Goal: Task Accomplishment & Management: Complete application form

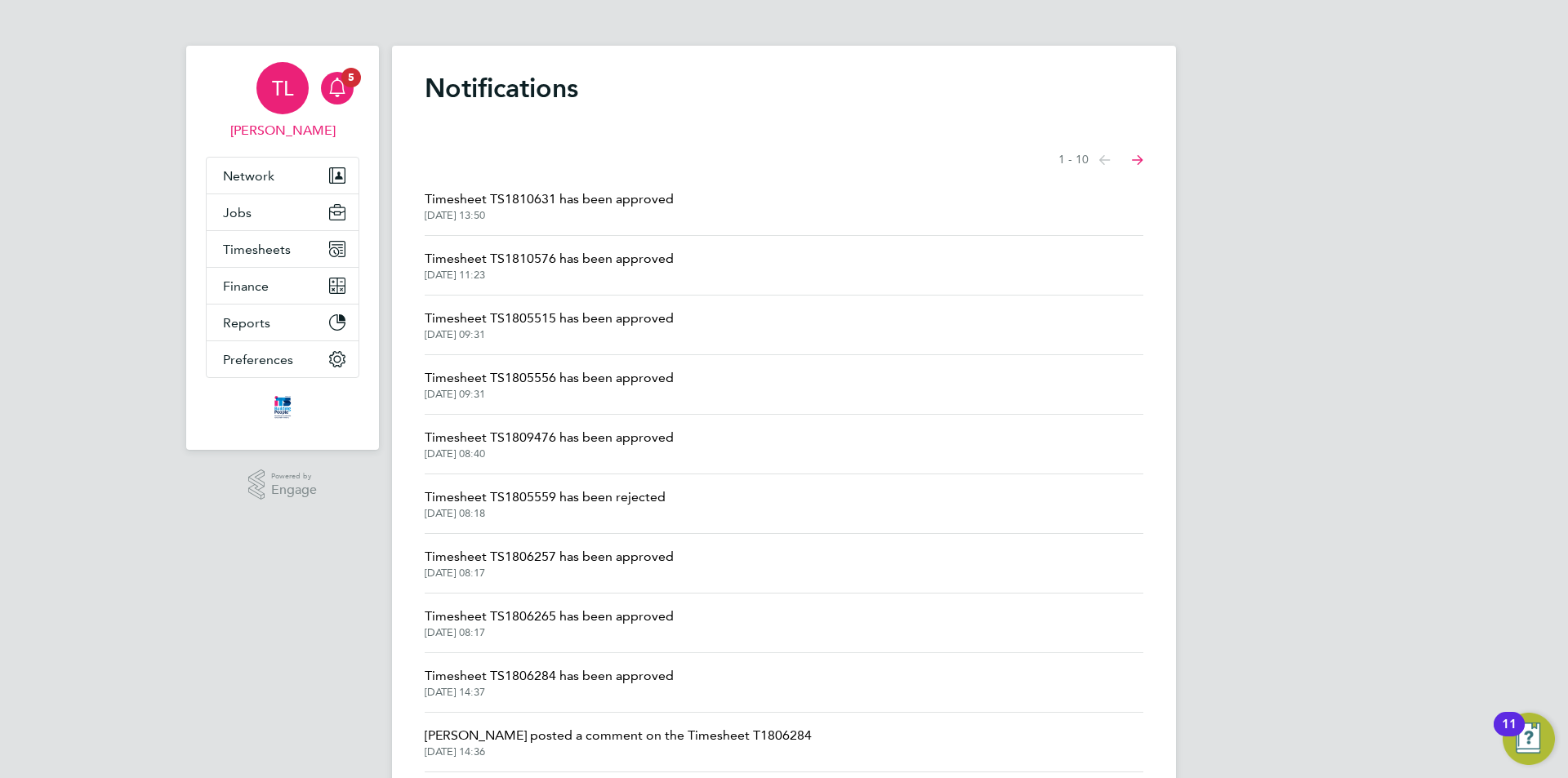
click at [294, 104] on div "TL" at bounding box center [282, 87] width 52 height 52
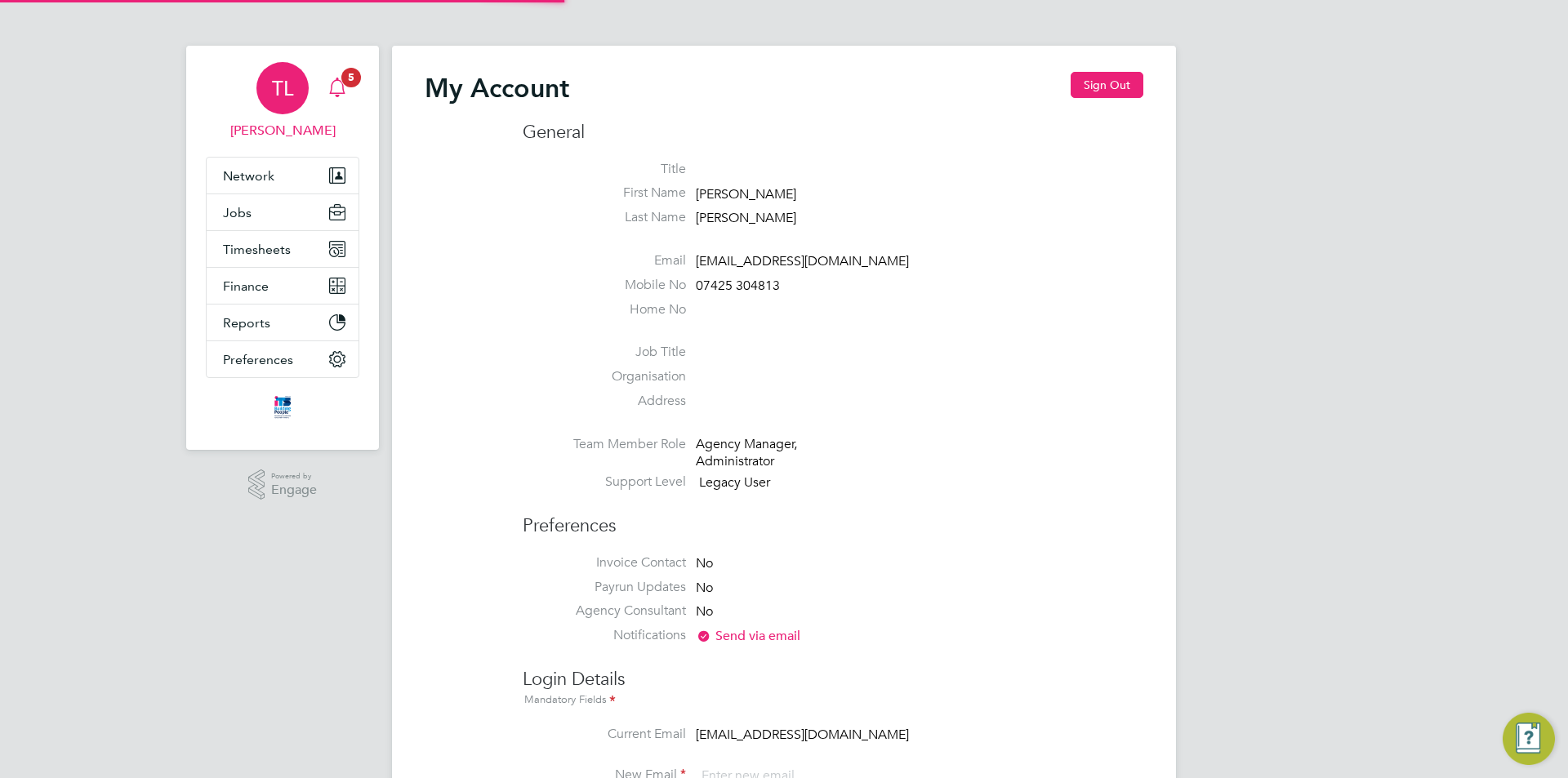
click at [348, 93] on div "Main navigation" at bounding box center [337, 87] width 32 height 32
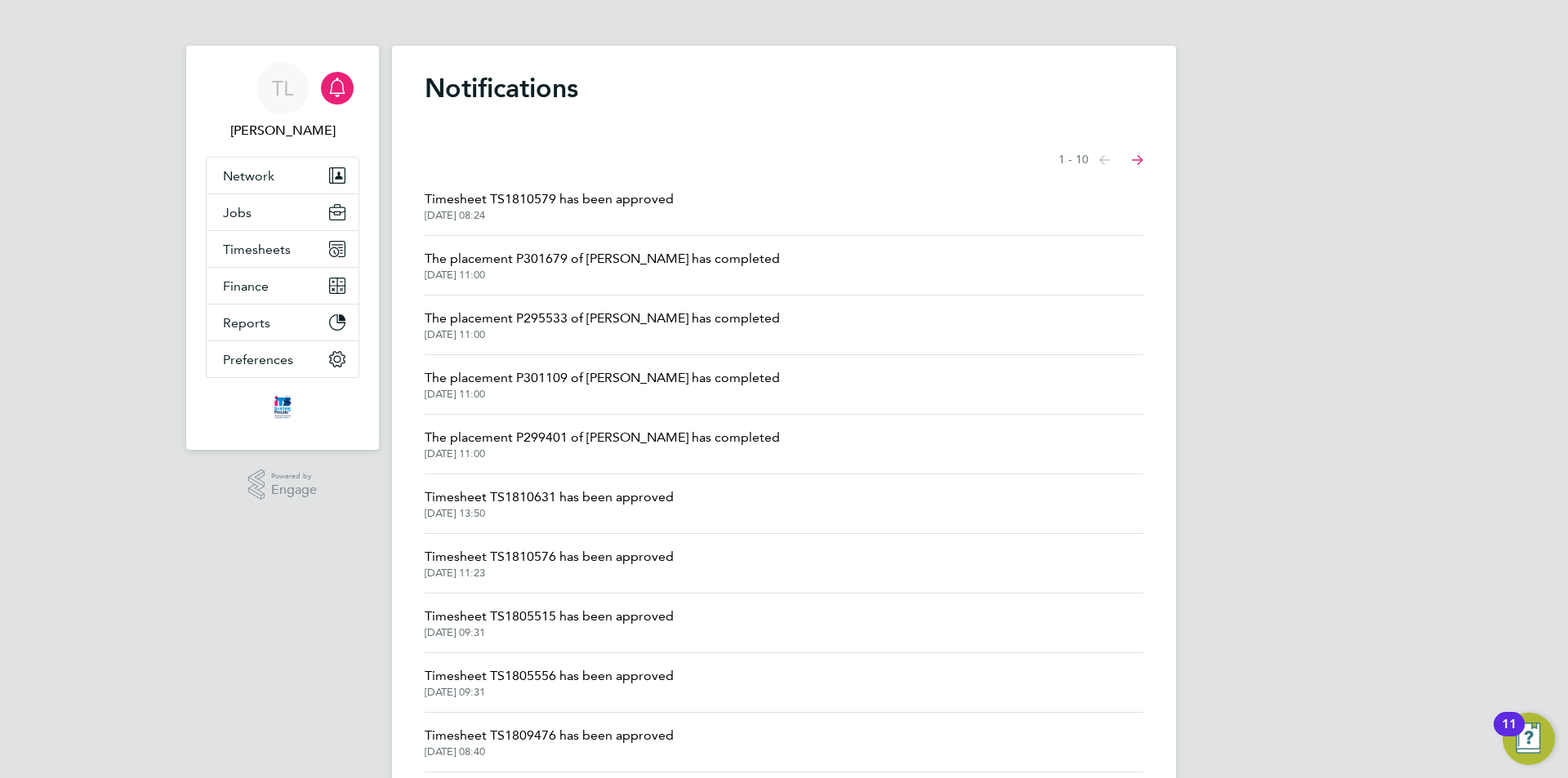
click at [565, 193] on span "Timesheet TS1810579 has been approved" at bounding box center [548, 199] width 249 height 20
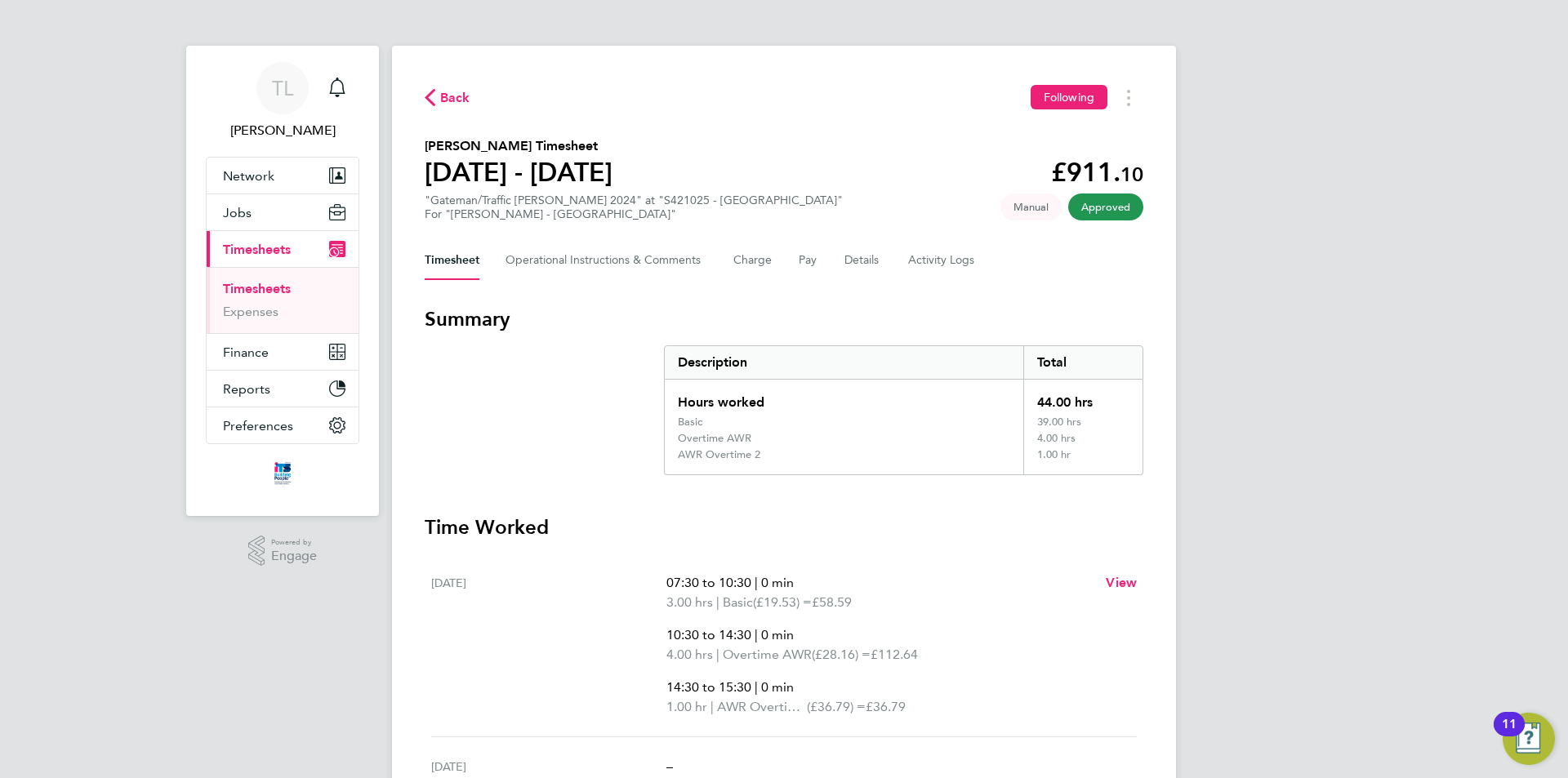
click at [256, 290] on link "Timesheets" at bounding box center [256, 289] width 68 height 16
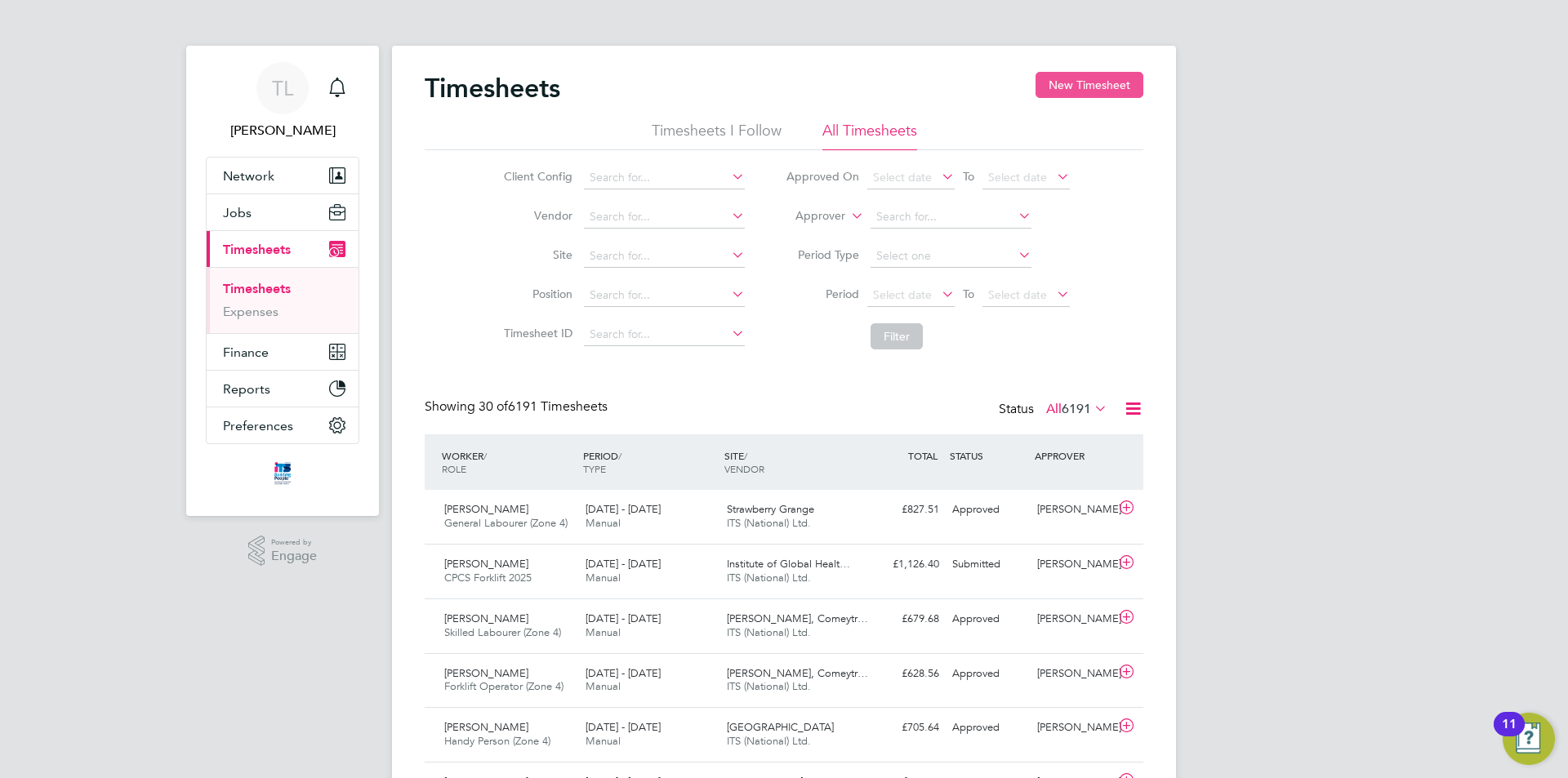
click at [1092, 82] on button "New Timesheet" at bounding box center [1090, 84] width 108 height 27
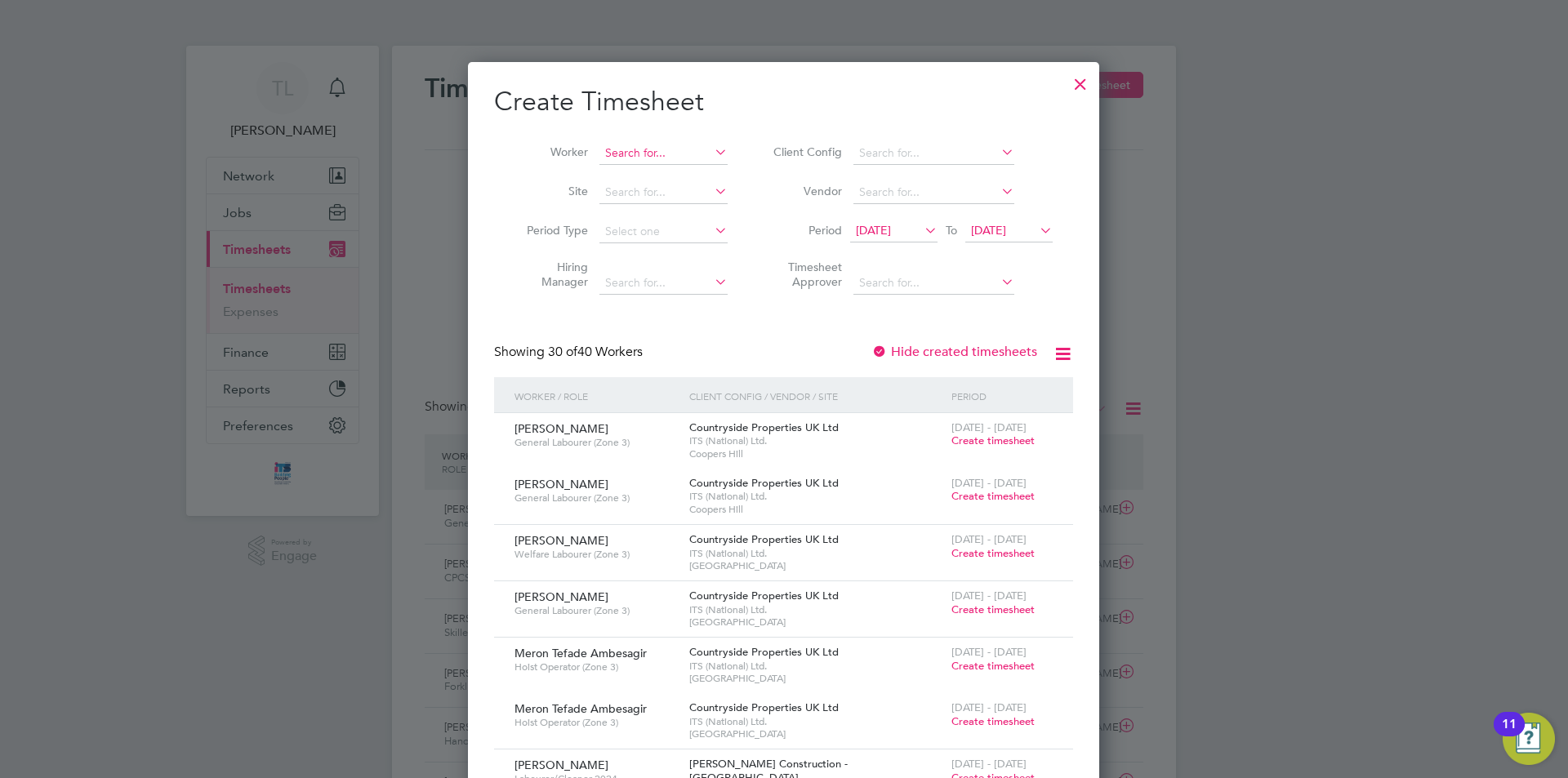
click at [652, 142] on input at bounding box center [663, 153] width 128 height 23
click at [699, 169] on b "Denn" at bounding box center [712, 175] width 28 height 14
type input "[PERSON_NAME]"
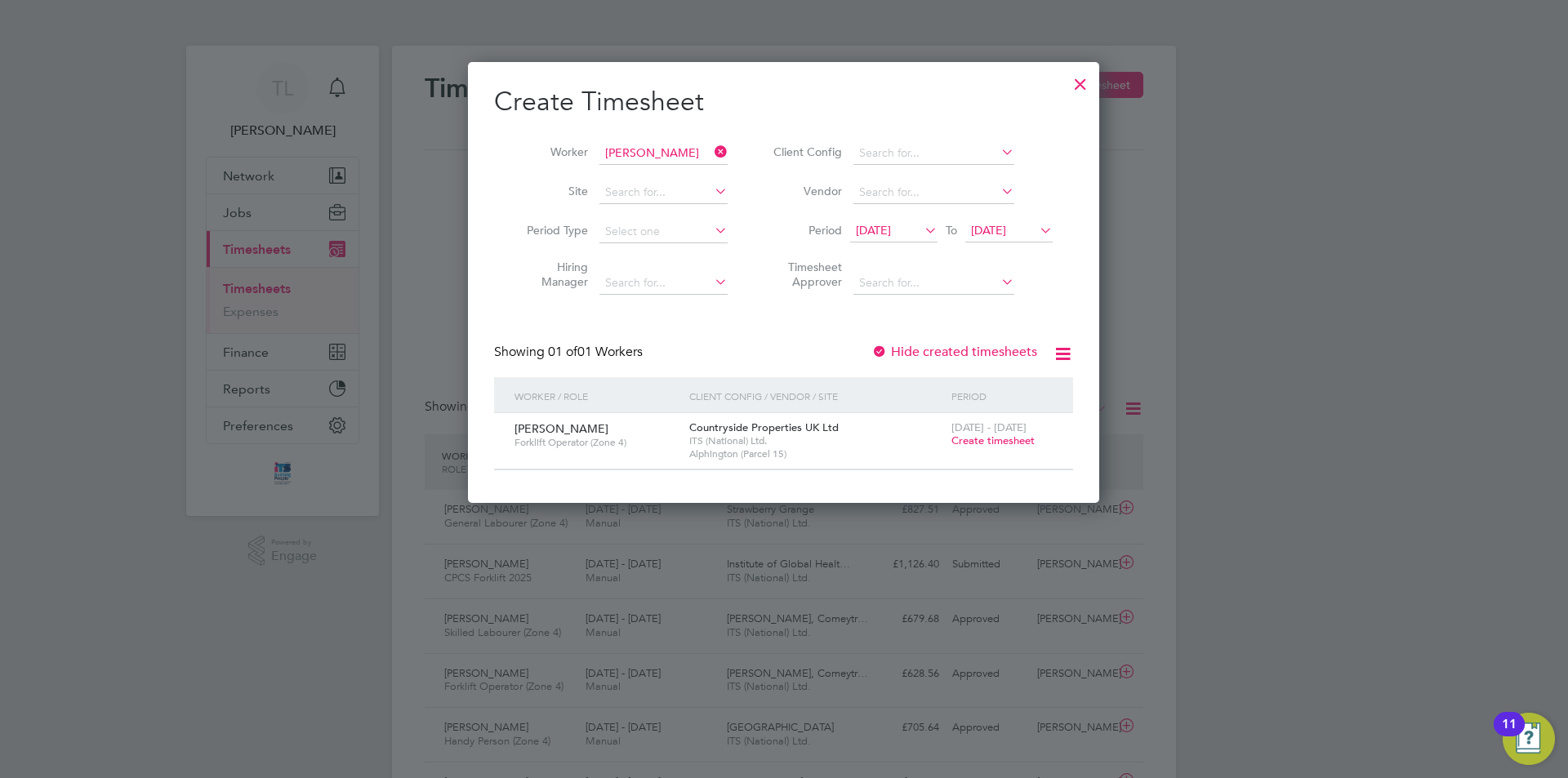
click at [711, 148] on icon at bounding box center [711, 151] width 0 height 23
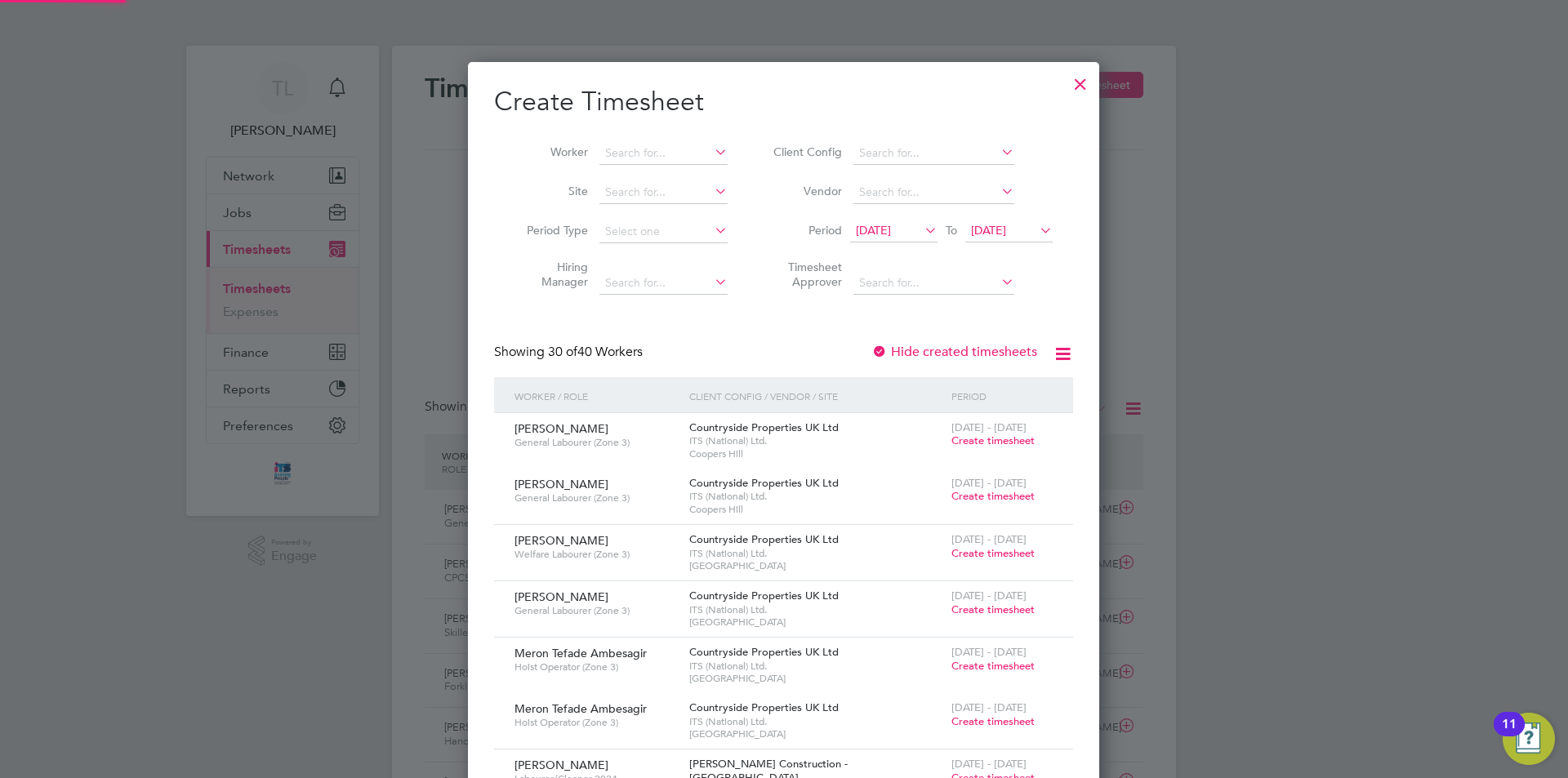
scroll to position [2514, 632]
click at [696, 146] on input at bounding box center [663, 153] width 128 height 23
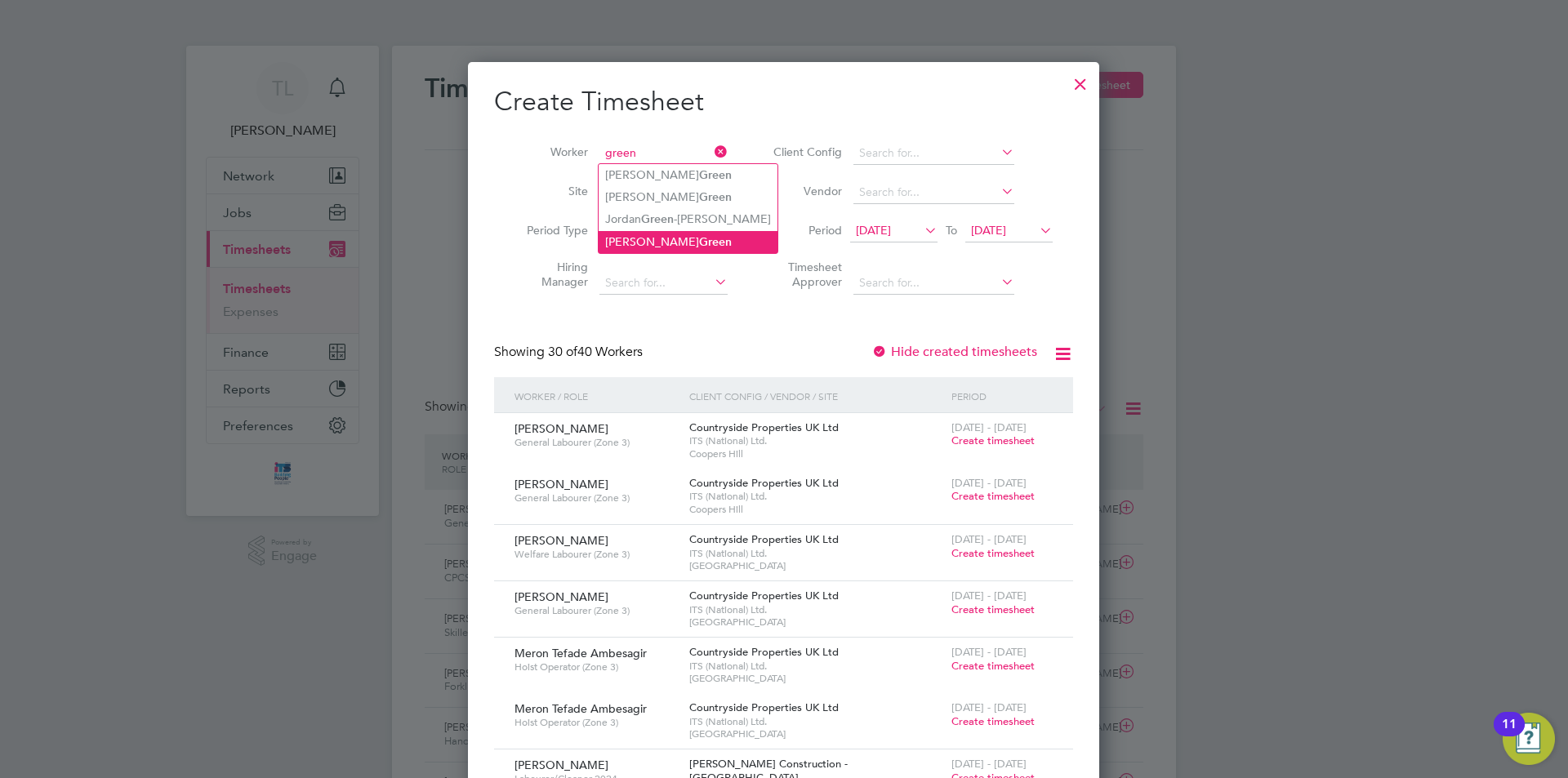
click at [699, 235] on b "Green" at bounding box center [714, 242] width 32 height 14
type input "[PERSON_NAME]"
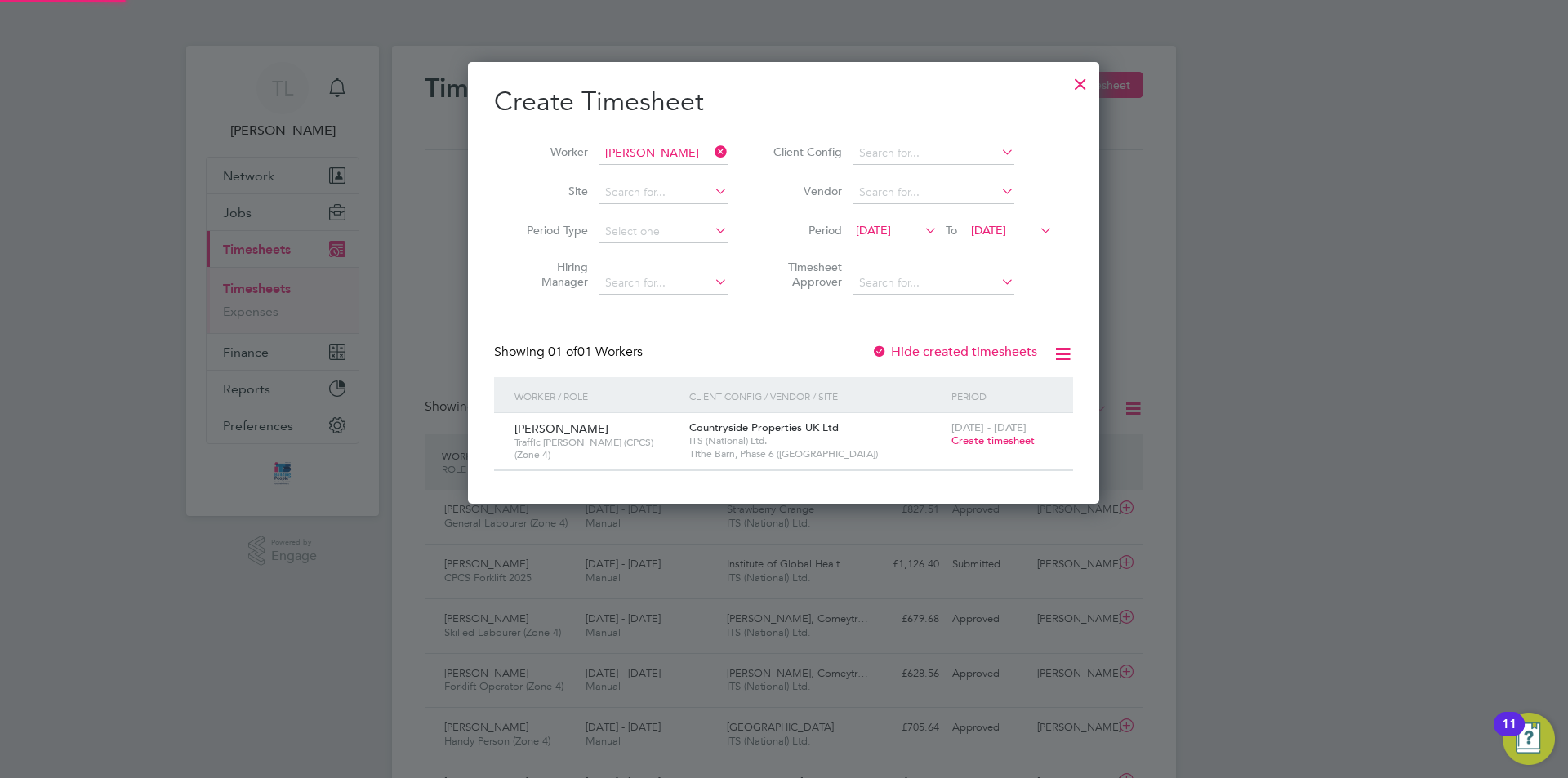
scroll to position [440, 632]
click at [711, 148] on icon at bounding box center [711, 151] width 0 height 23
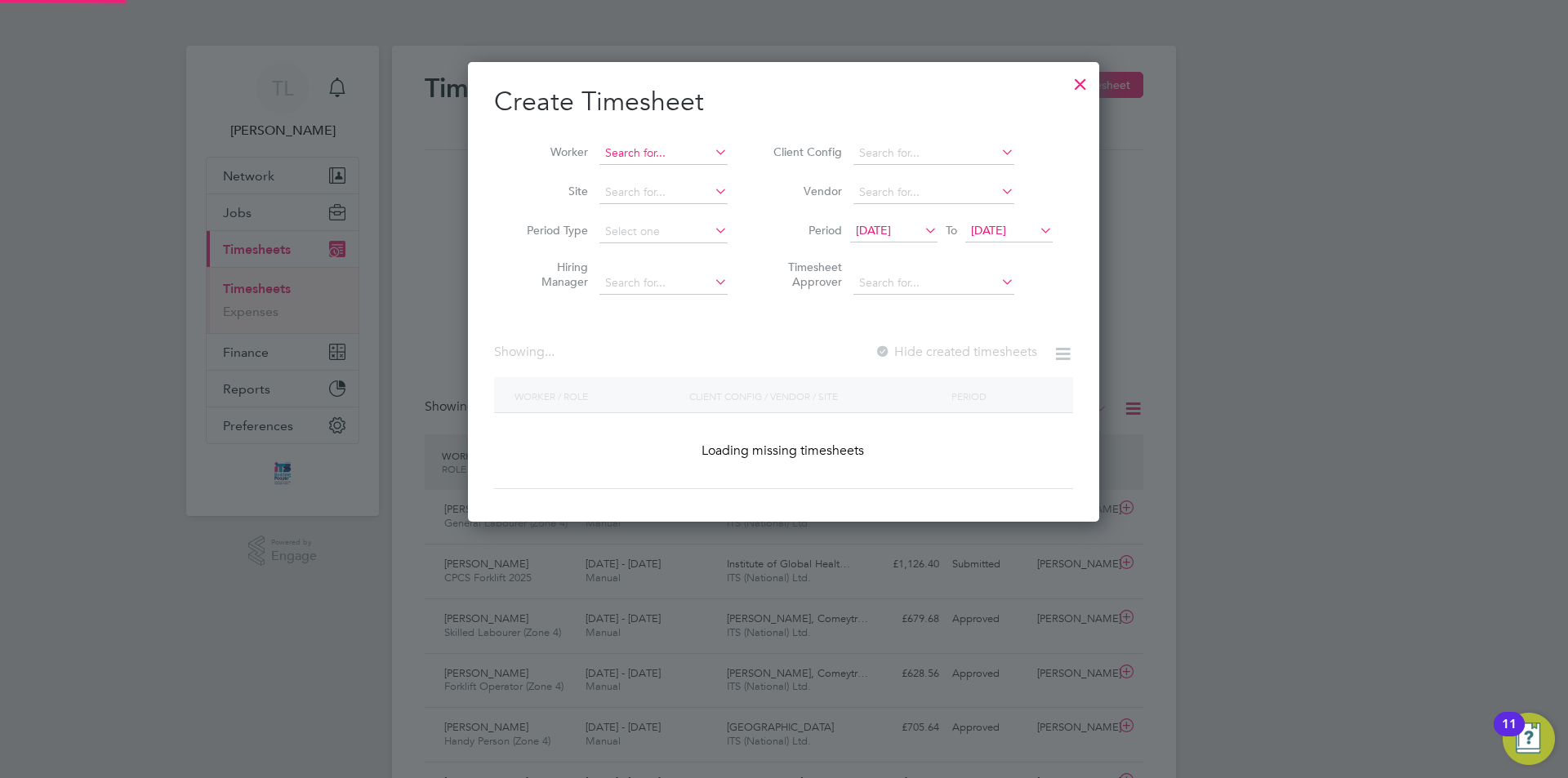
click at [699, 149] on input at bounding box center [663, 153] width 128 height 23
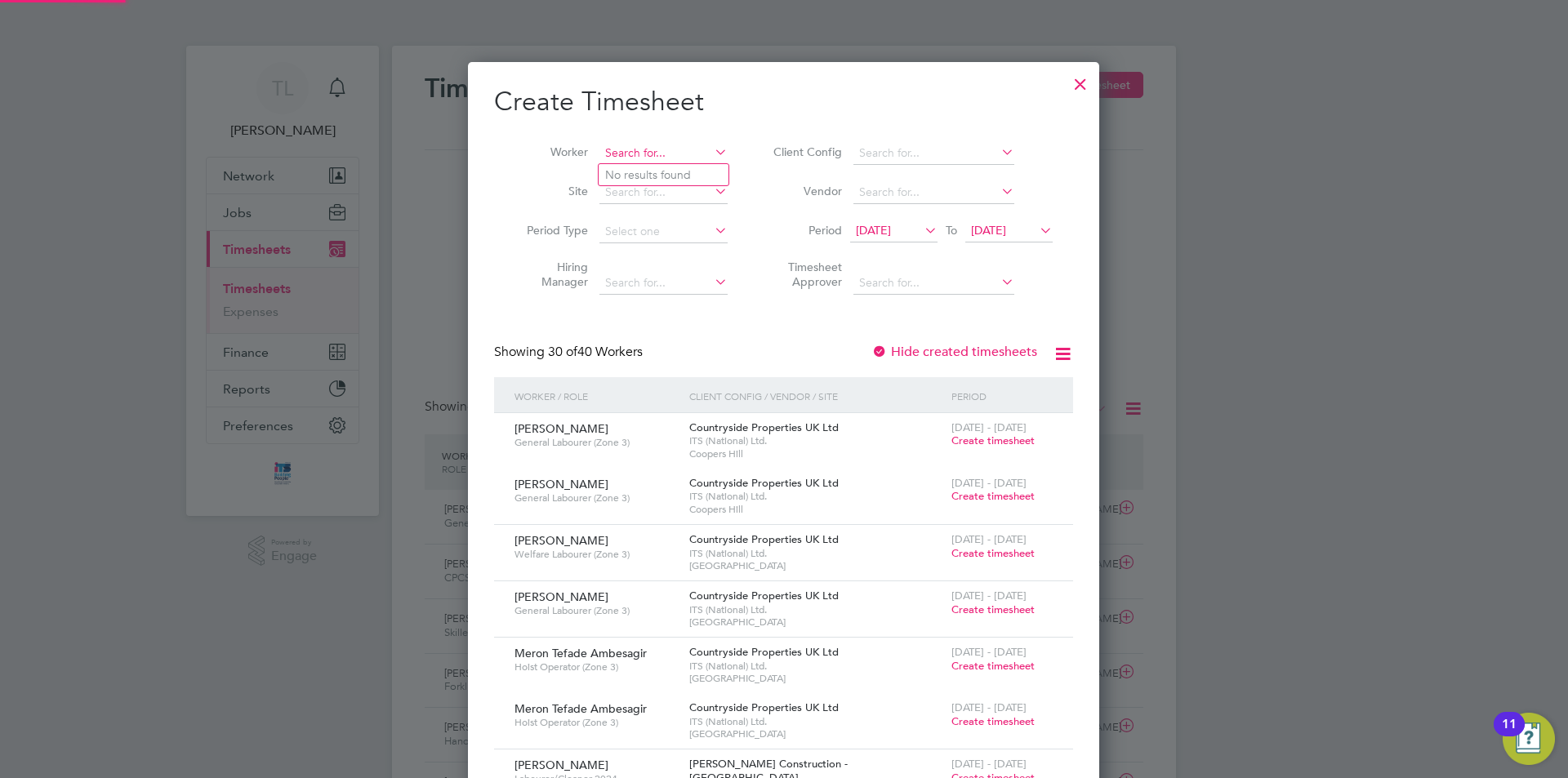
scroll to position [2514, 632]
click at [694, 170] on li "Zydrunas Eism antas" at bounding box center [663, 175] width 130 height 22
type input "[PERSON_NAME]"
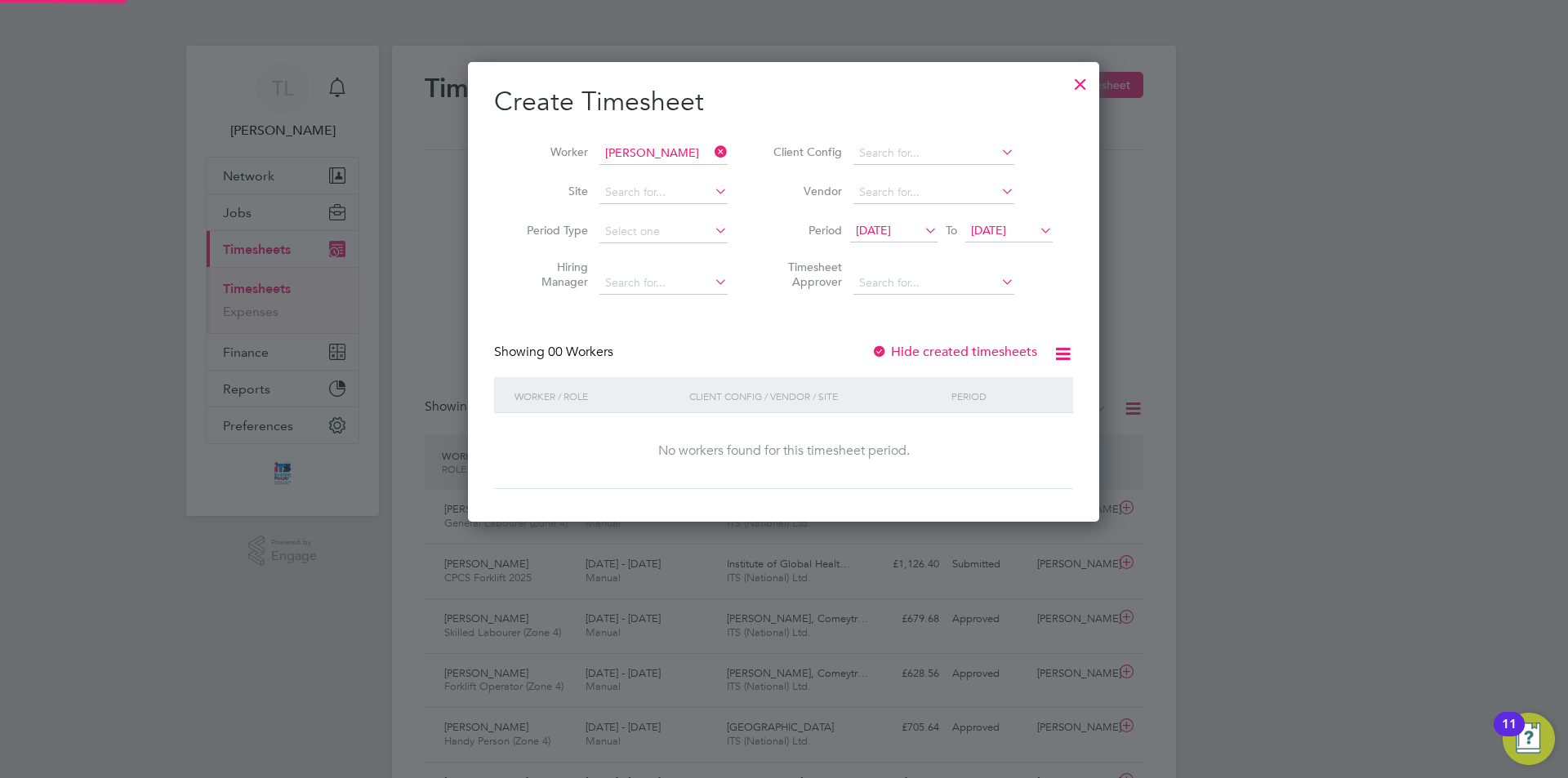
scroll to position [461, 632]
click at [922, 233] on icon at bounding box center [922, 230] width 0 height 23
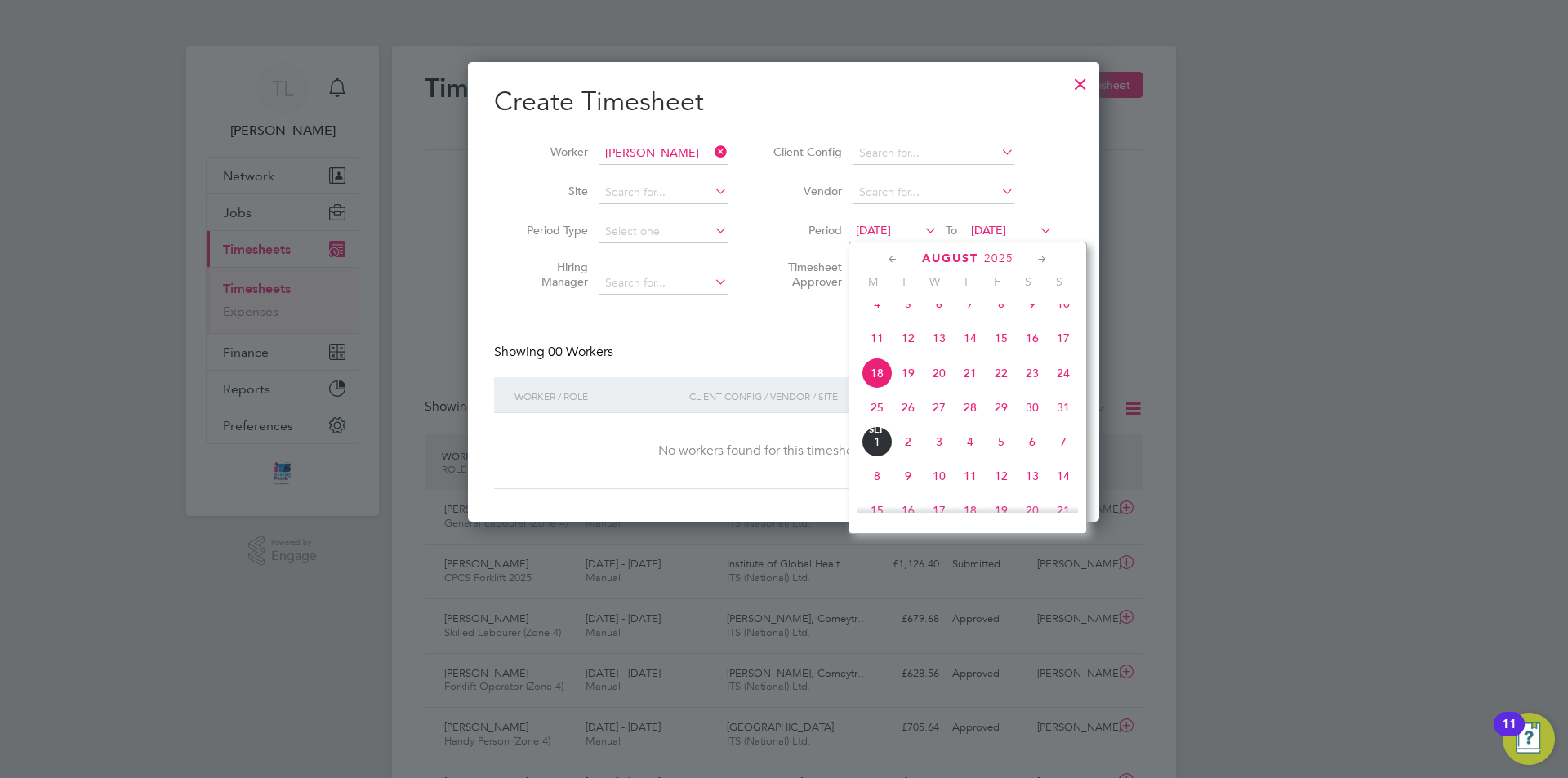
click at [1036, 230] on icon at bounding box center [1036, 230] width 0 height 23
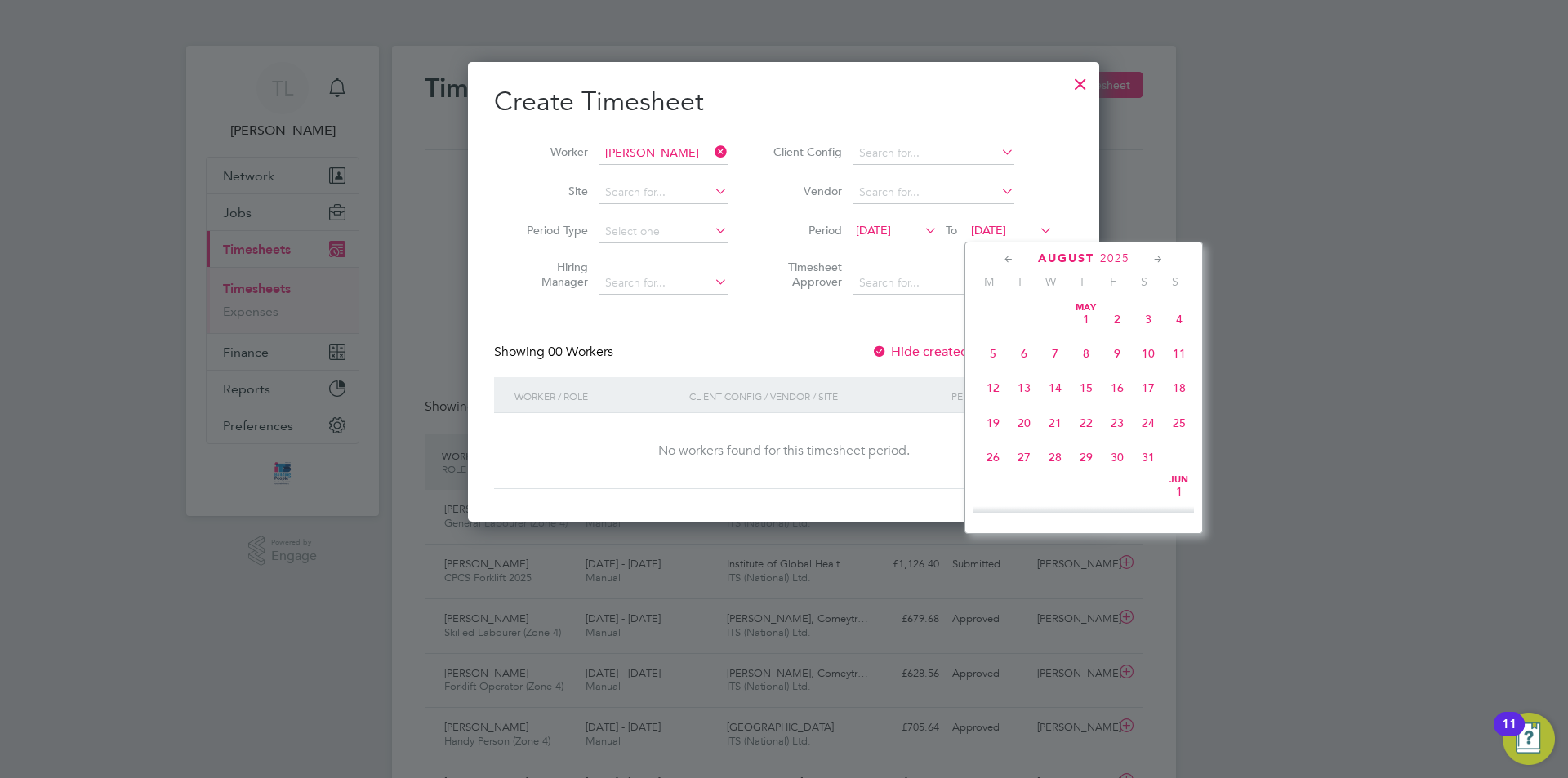
scroll to position [636, 0]
click at [1182, 384] on span "31" at bounding box center [1179, 372] width 31 height 31
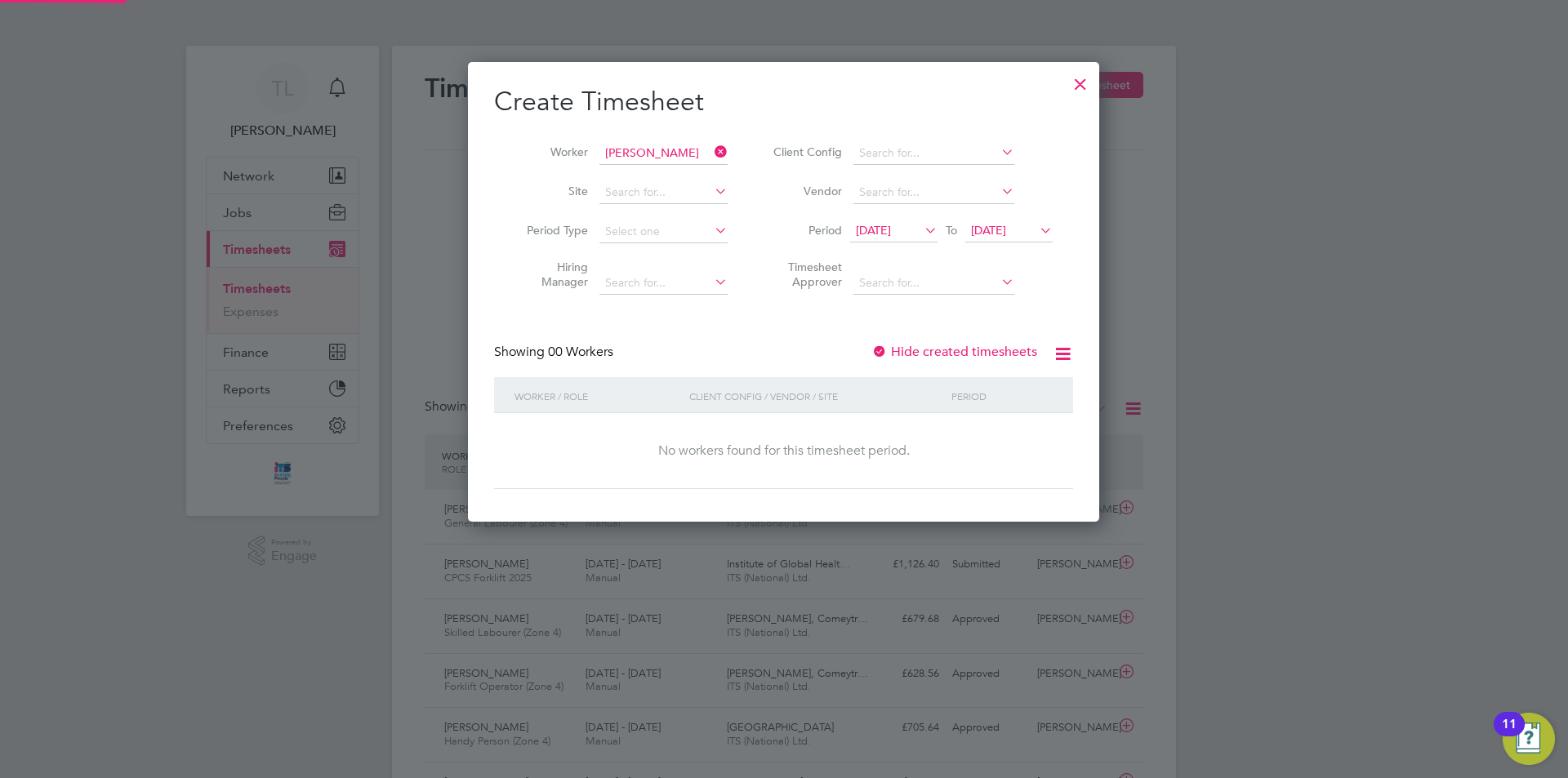
scroll to position [461, 632]
click at [922, 227] on icon at bounding box center [922, 230] width 0 height 23
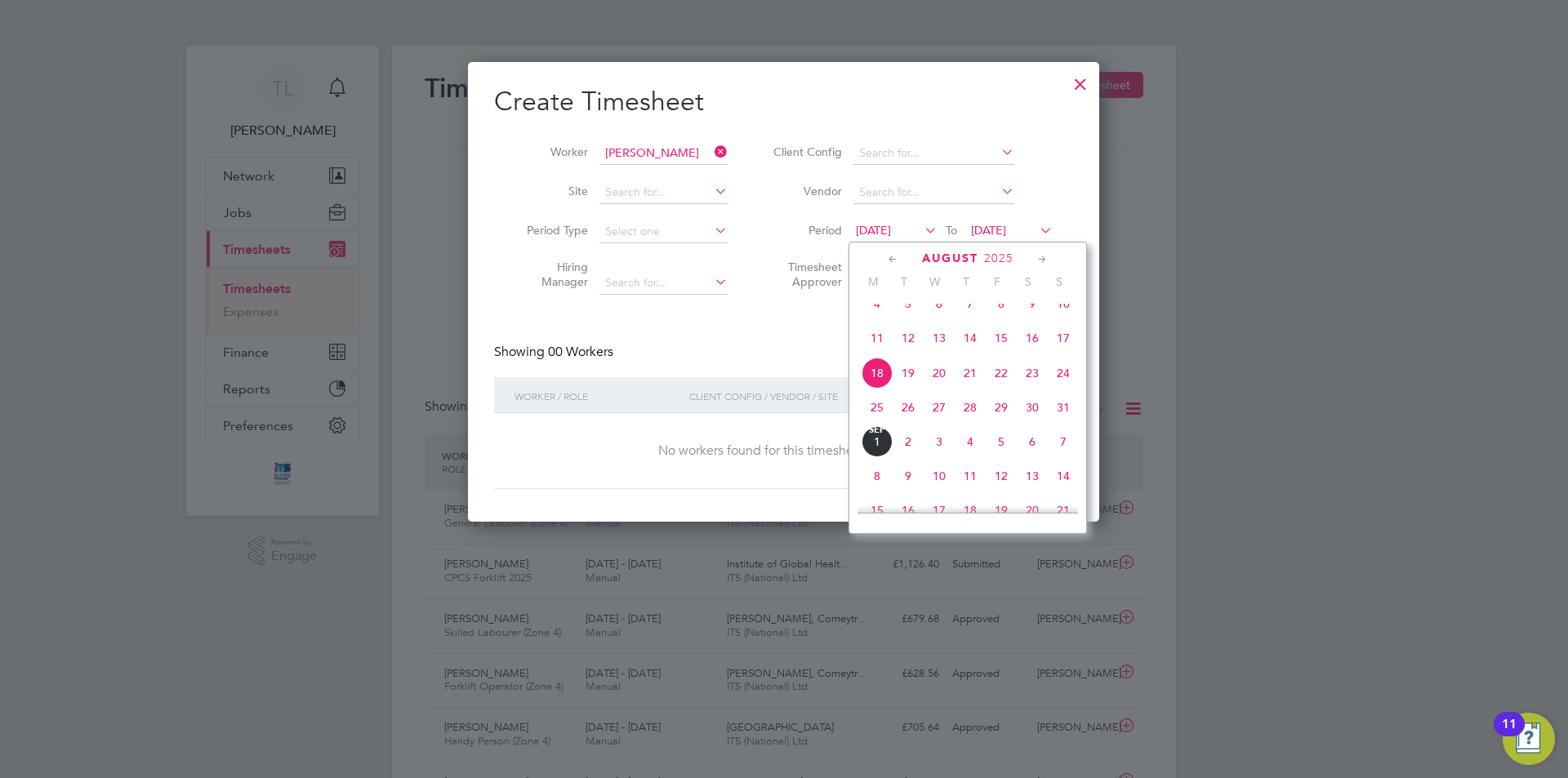
click at [738, 326] on div "Create Timesheet Worker Zydrunas Eismantas Site Period Type Hiring Manager Clie…" at bounding box center [783, 286] width 579 height 404
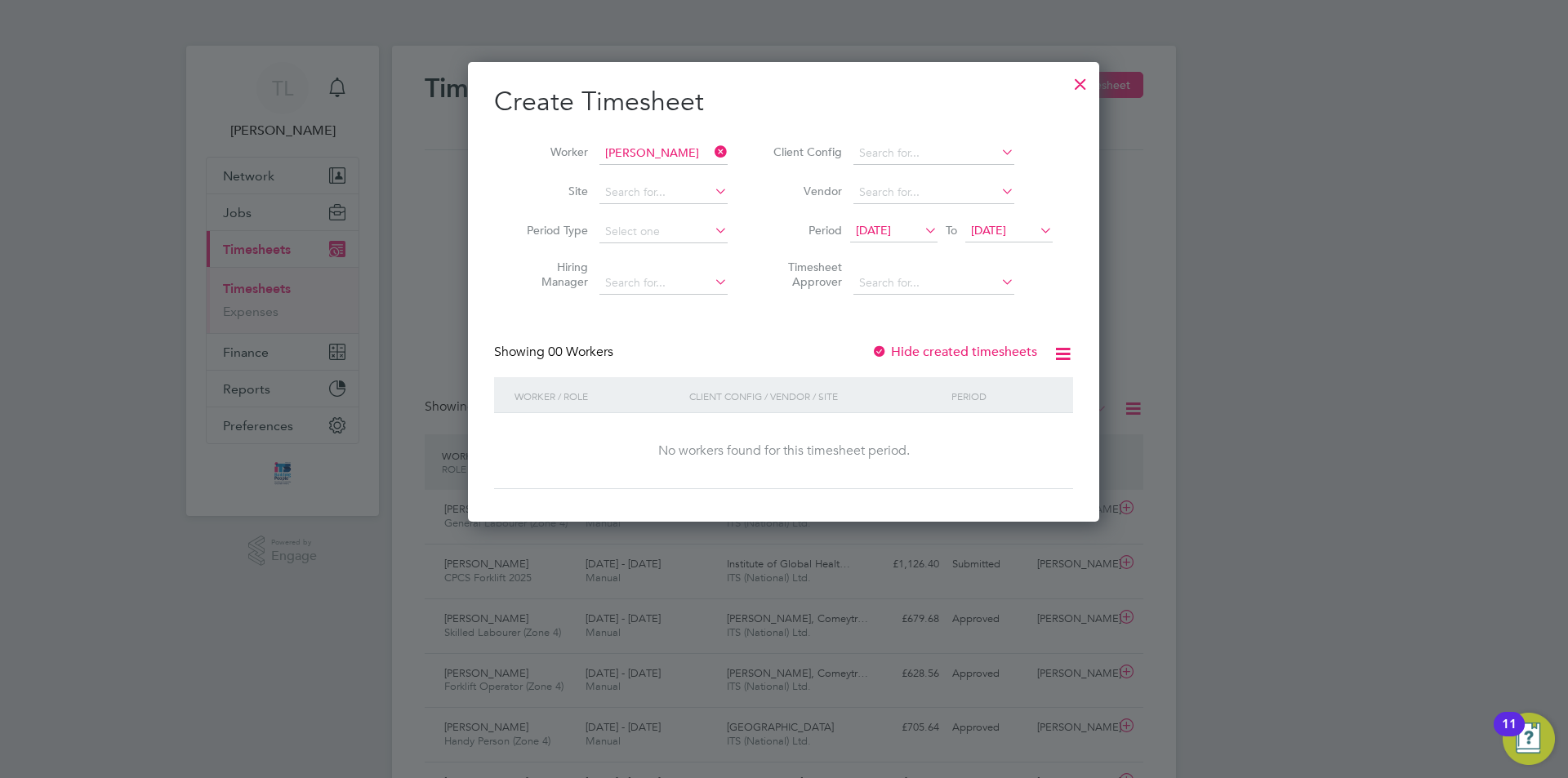
click at [1076, 78] on div at bounding box center [1081, 80] width 29 height 29
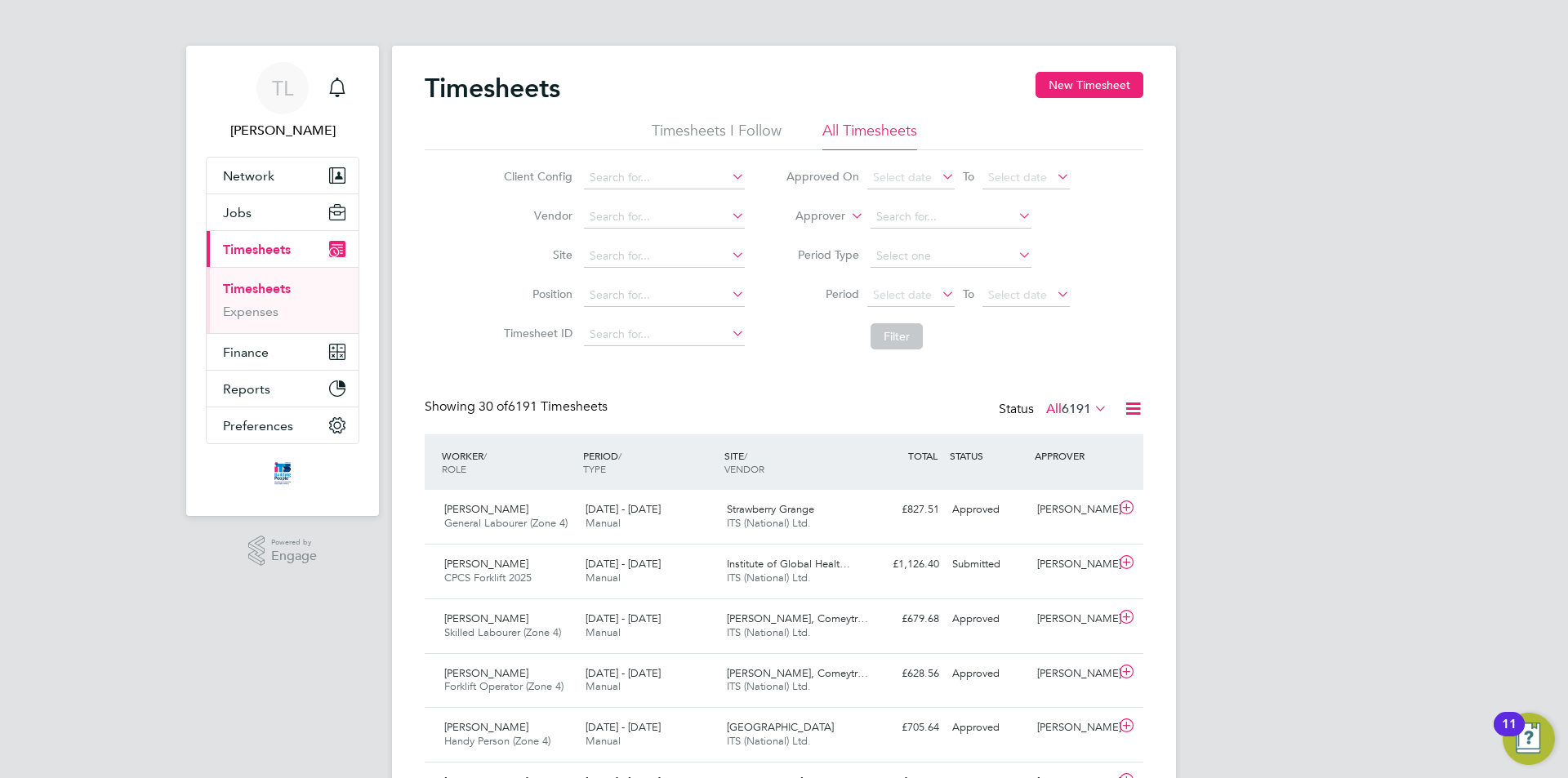
scroll to position [41, 142]
click at [638, 173] on input at bounding box center [664, 178] width 161 height 23
click at [478, 254] on li "Site" at bounding box center [622, 256] width 287 height 39
click at [1091, 411] on icon at bounding box center [1091, 408] width 0 height 23
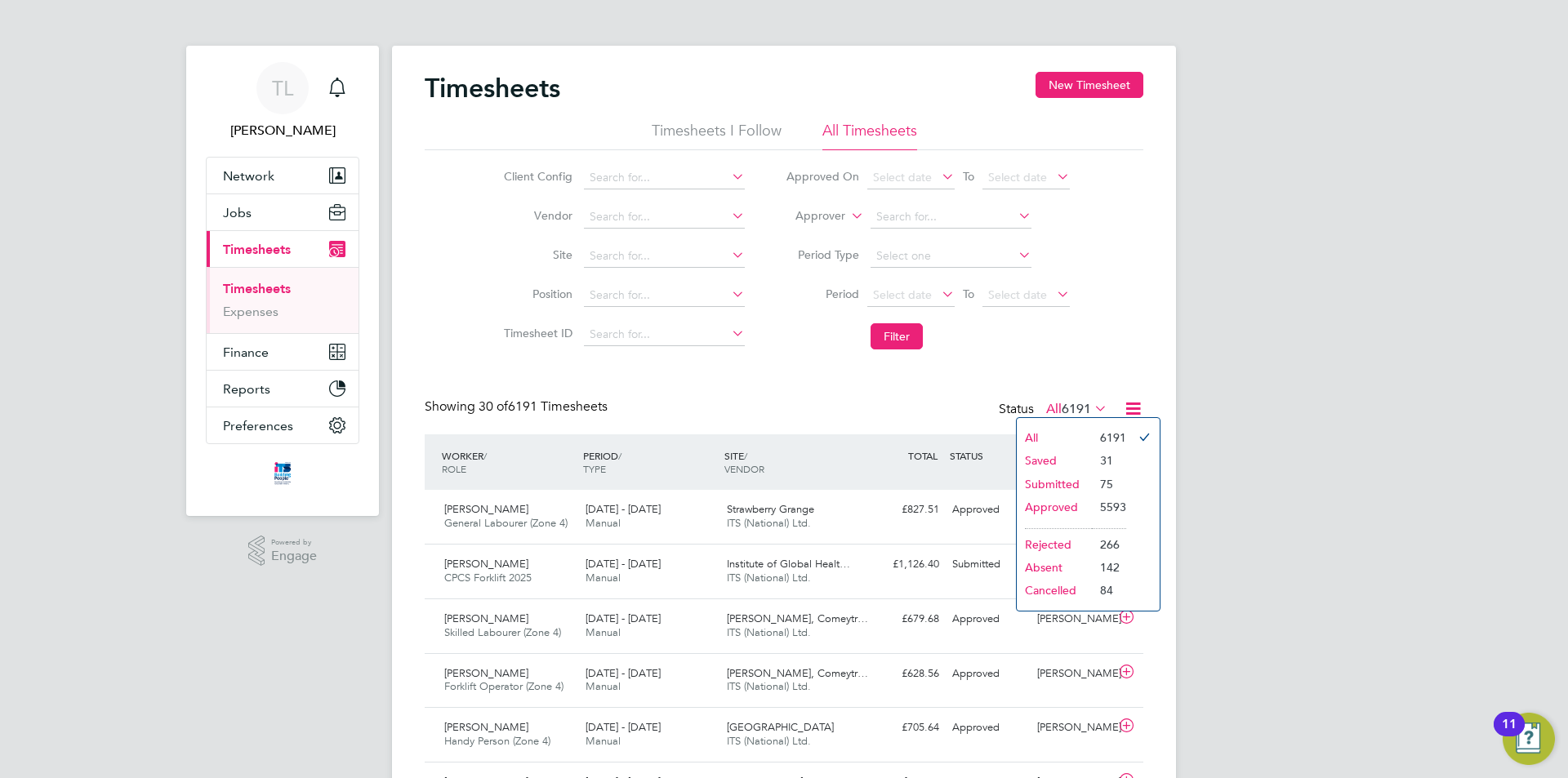
click at [1063, 485] on li "Submitted" at bounding box center [1054, 483] width 75 height 23
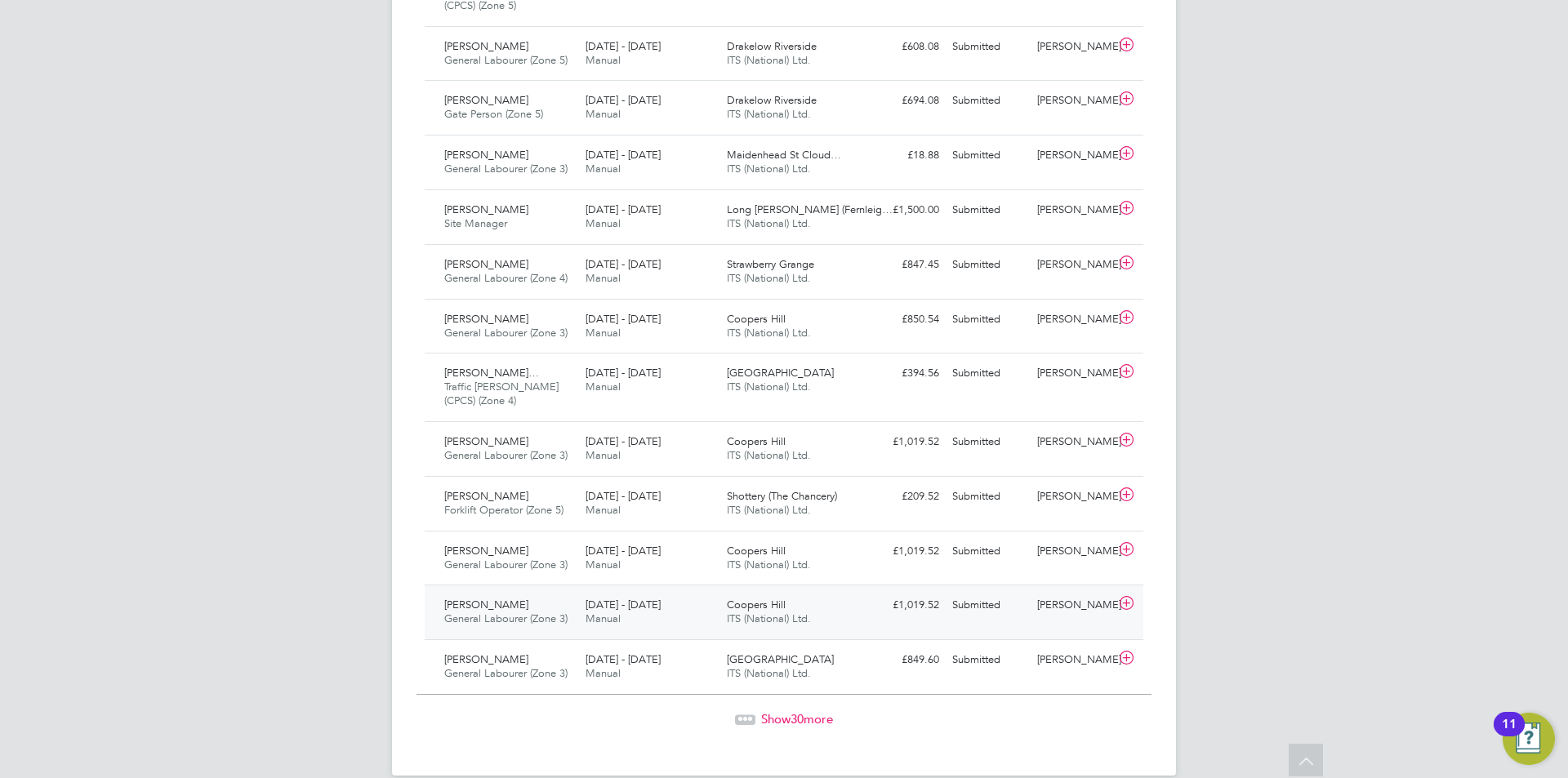
scroll to position [1537, 0]
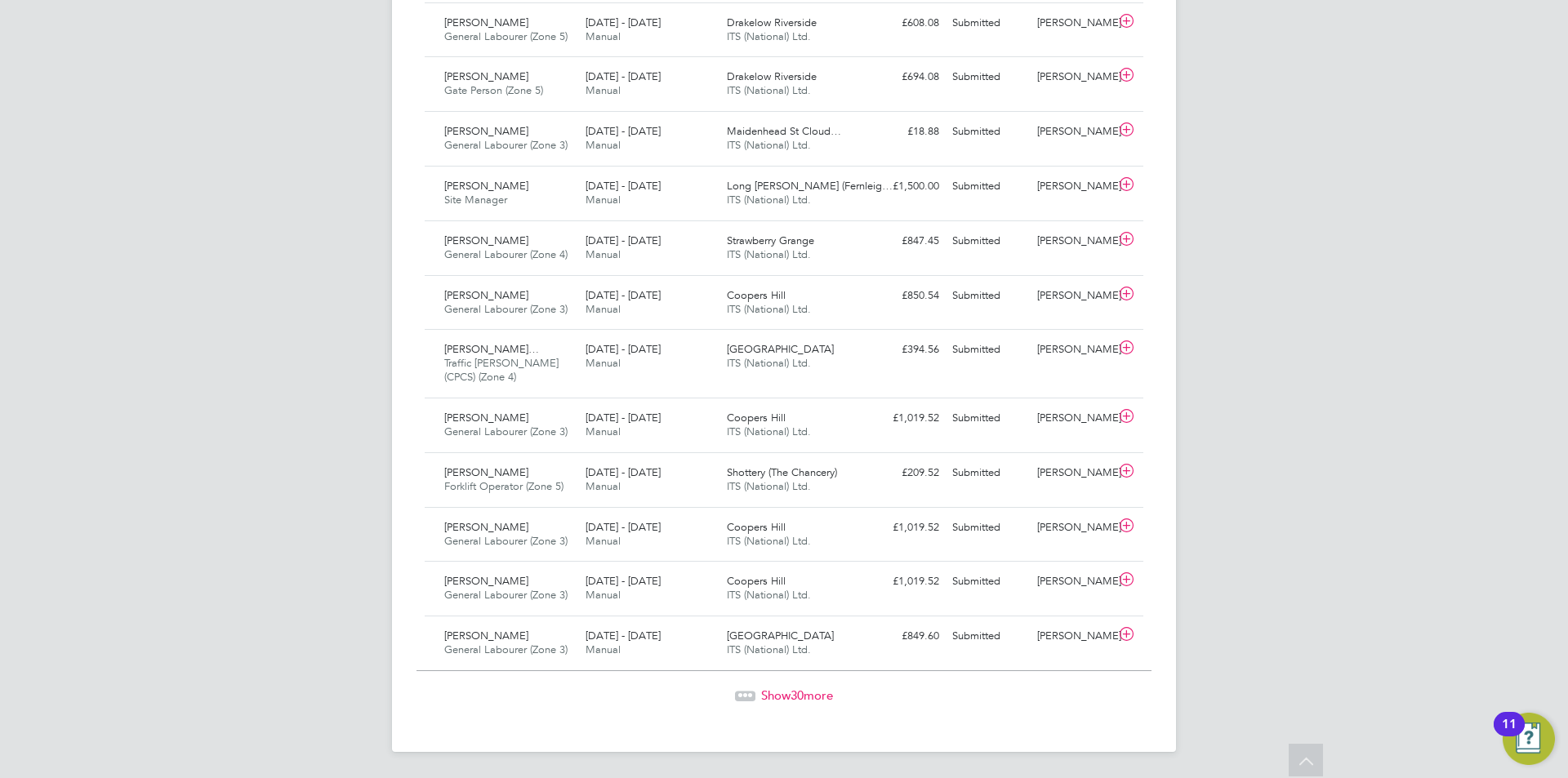
click at [778, 694] on span "Show 30 more" at bounding box center [797, 695] width 72 height 16
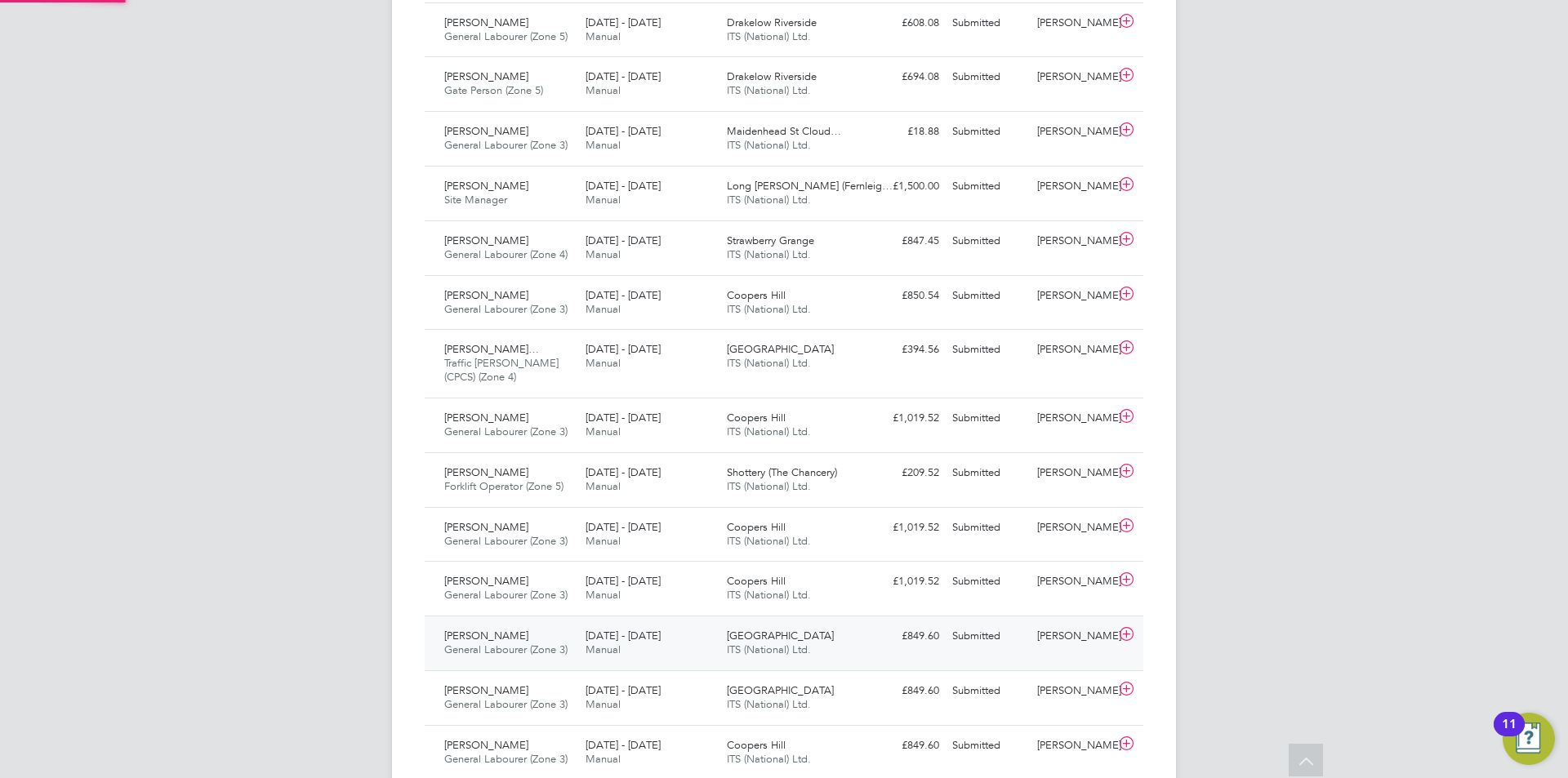
scroll to position [41, 142]
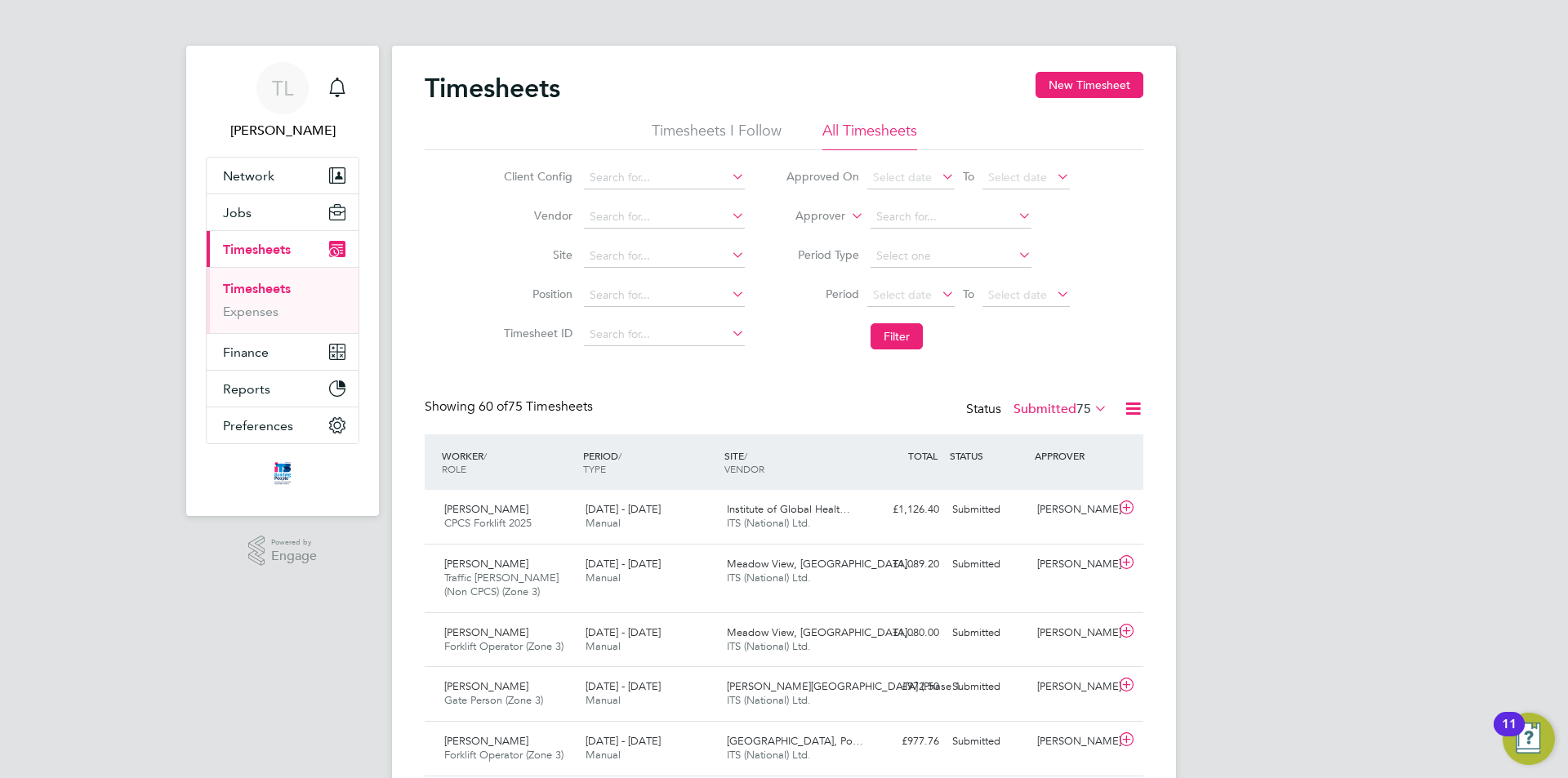
click at [1089, 410] on span "75" at bounding box center [1083, 409] width 15 height 17
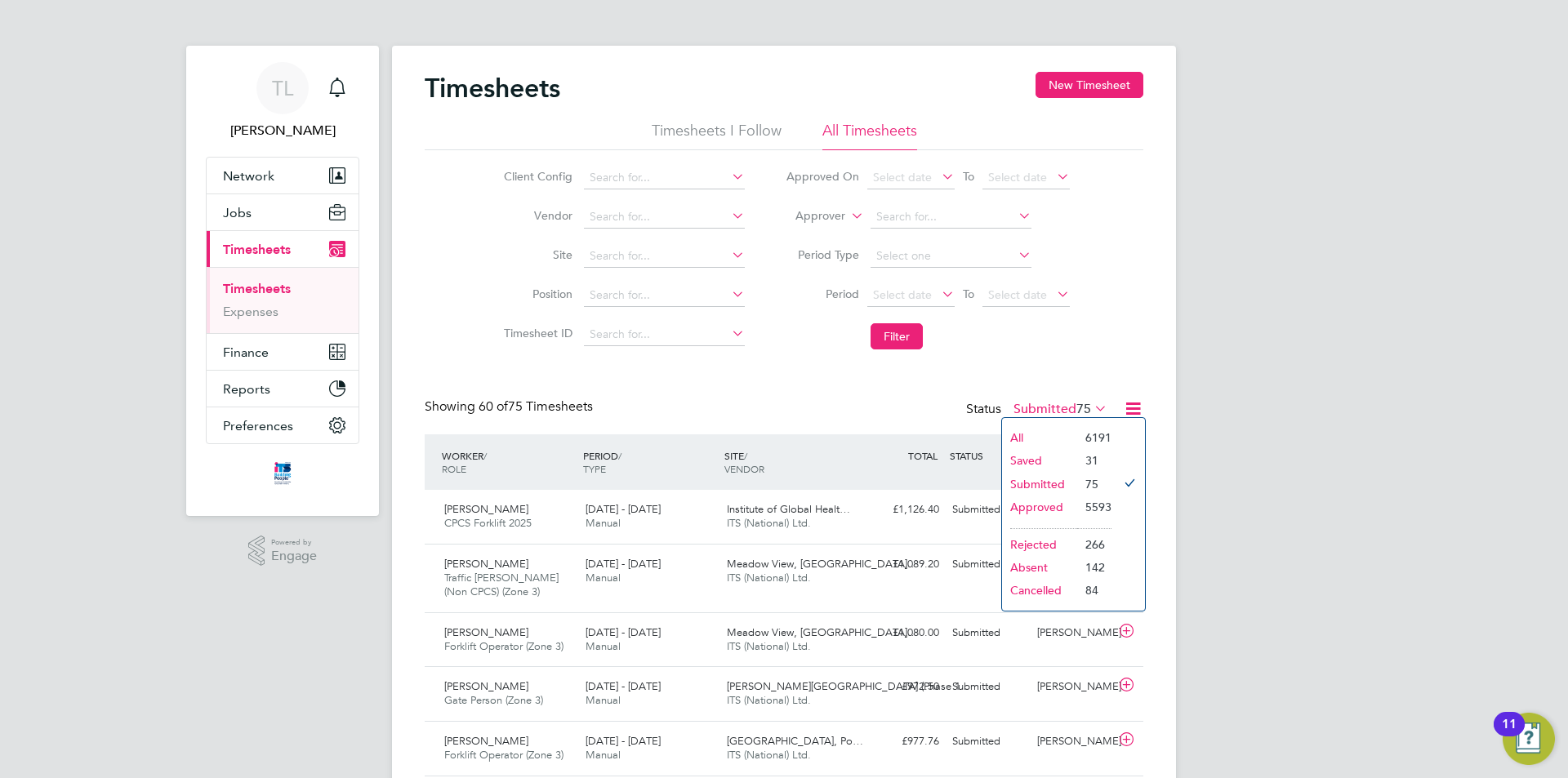
click at [1052, 508] on li "Approved" at bounding box center [1039, 506] width 75 height 23
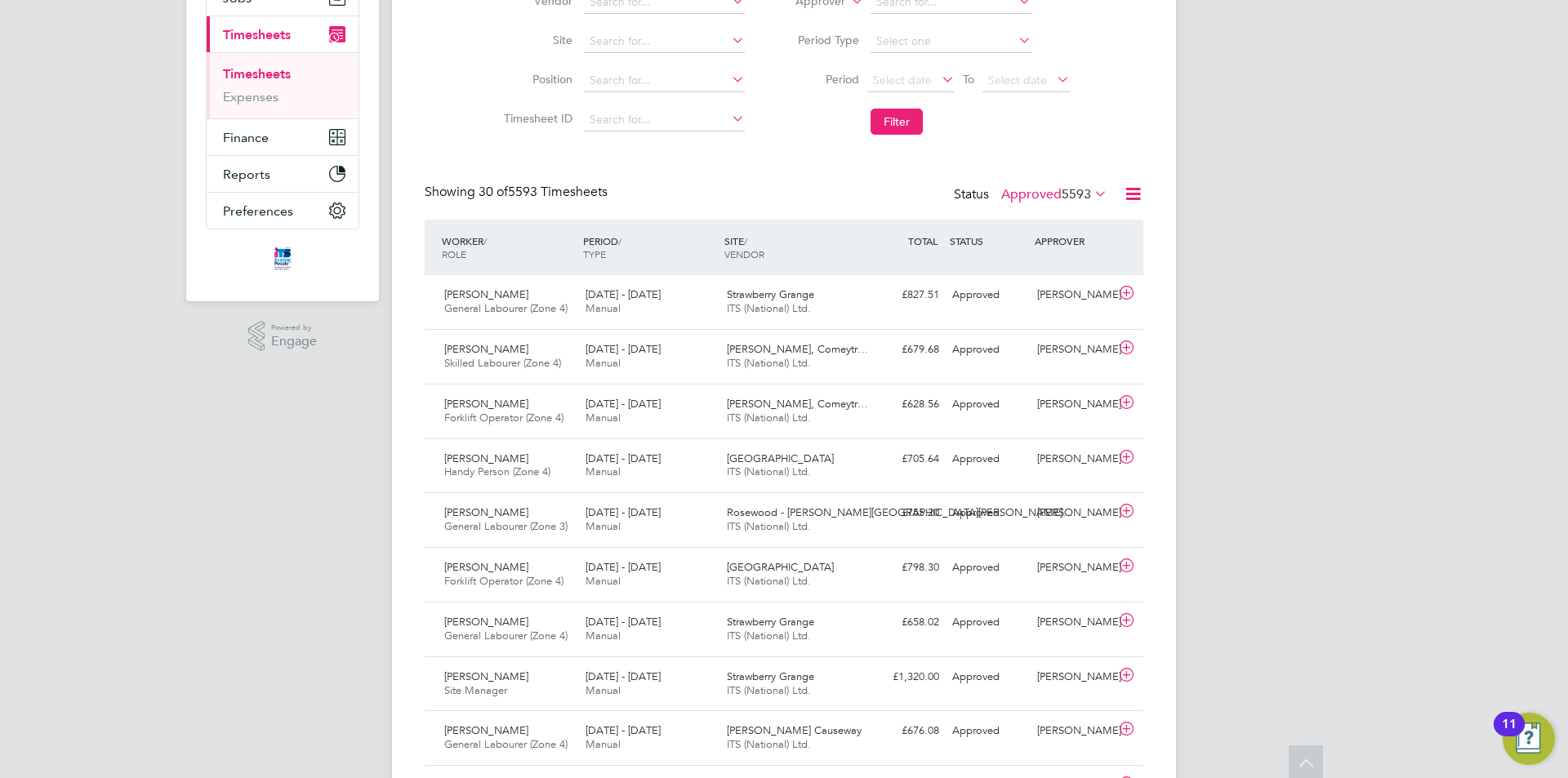
scroll to position [0, 0]
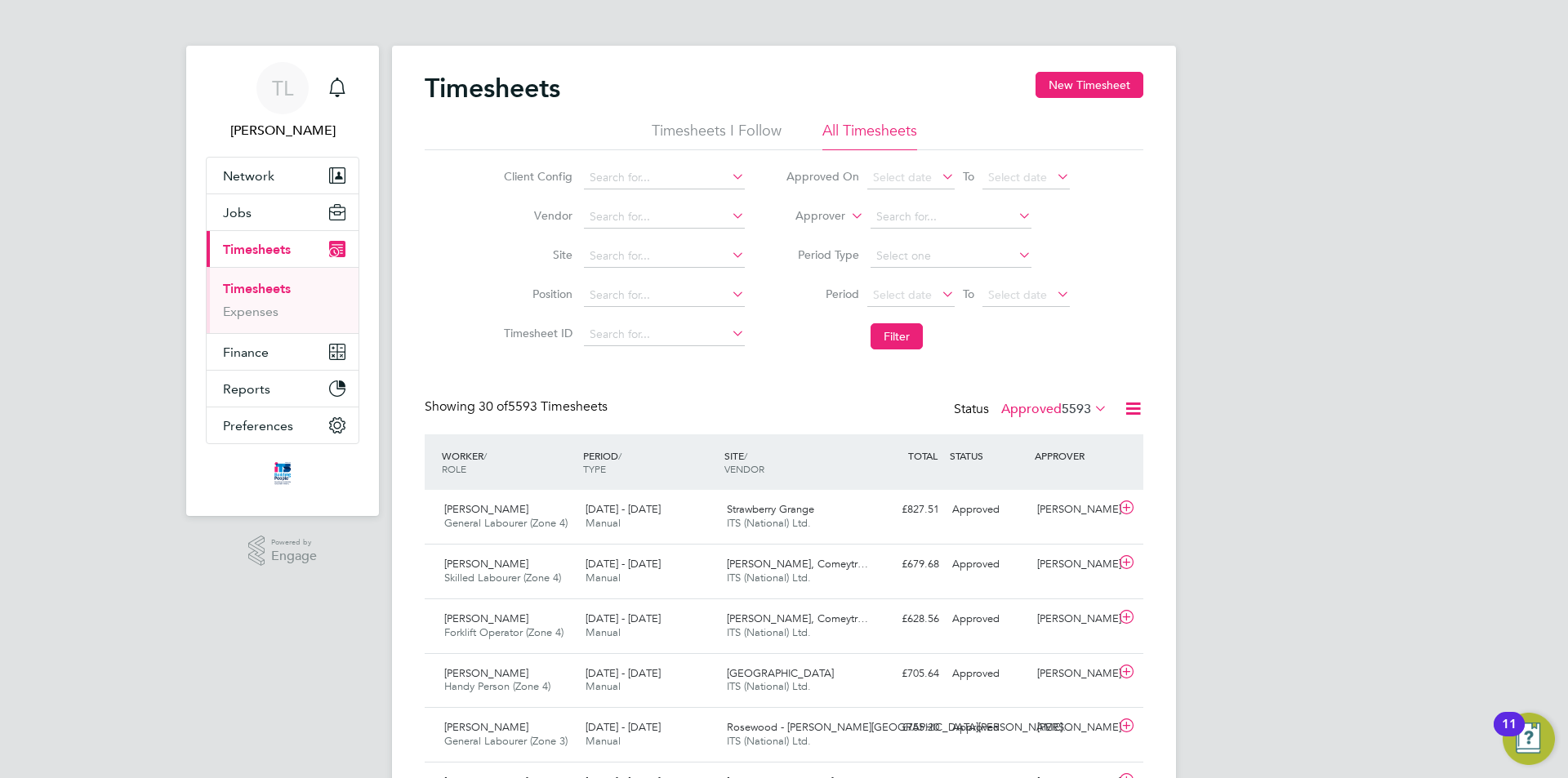
click at [258, 249] on span "Timesheets" at bounding box center [256, 250] width 68 height 16
click at [1089, 407] on span "5593" at bounding box center [1076, 409] width 29 height 17
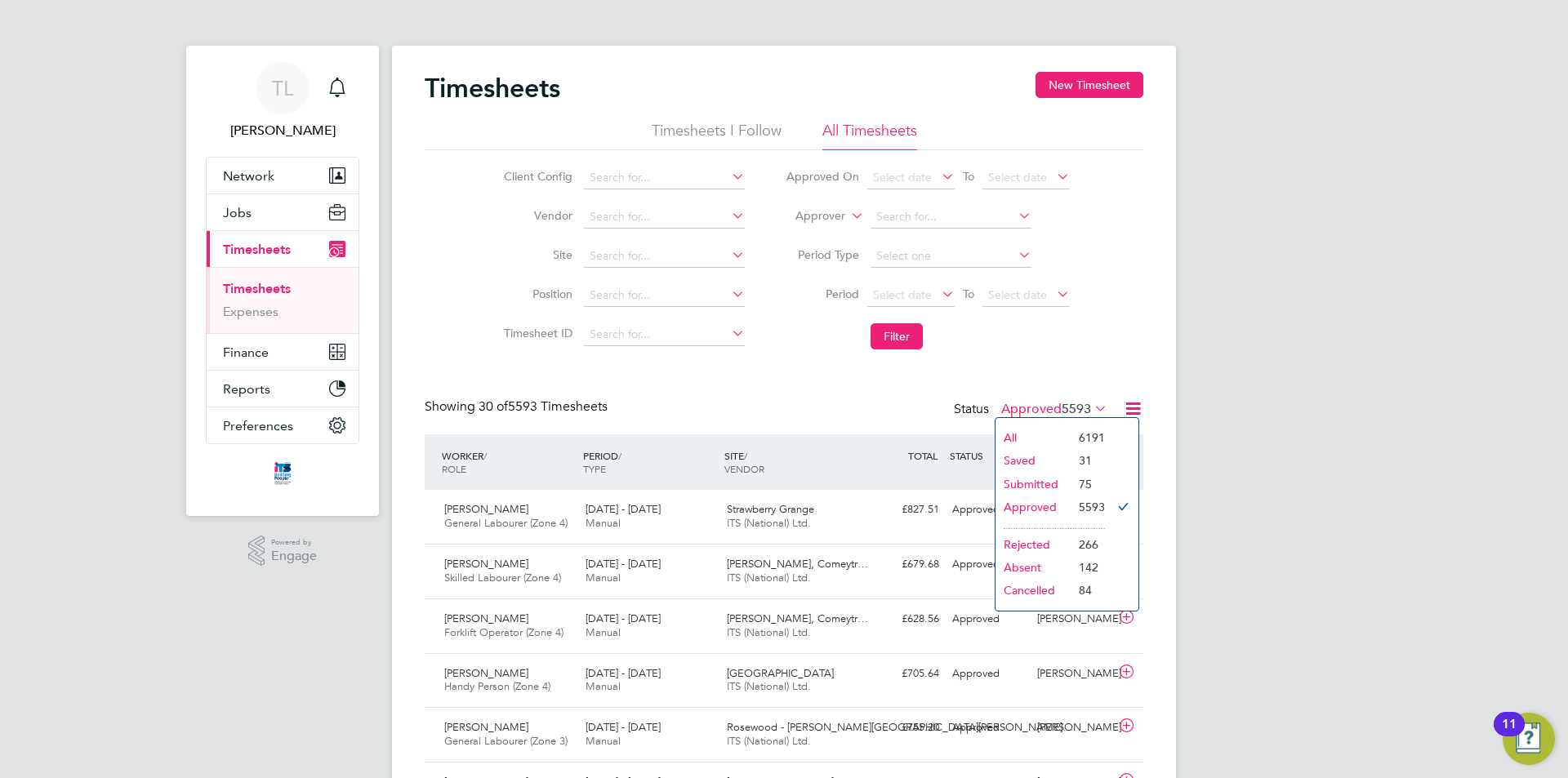
click at [1023, 480] on li "Submitted" at bounding box center [1033, 483] width 75 height 23
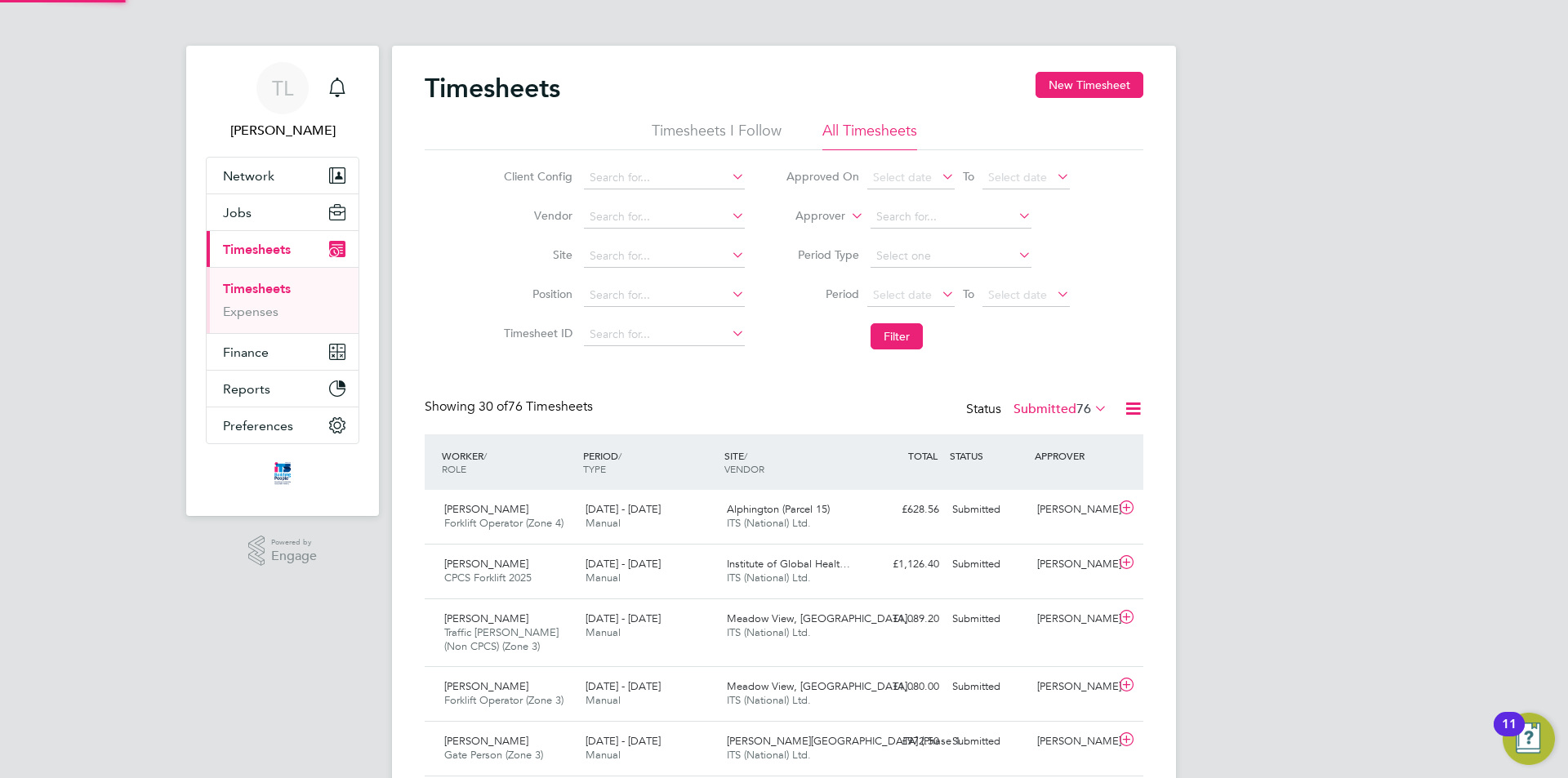
scroll to position [55, 142]
click at [1071, 80] on button "New Timesheet" at bounding box center [1090, 84] width 108 height 27
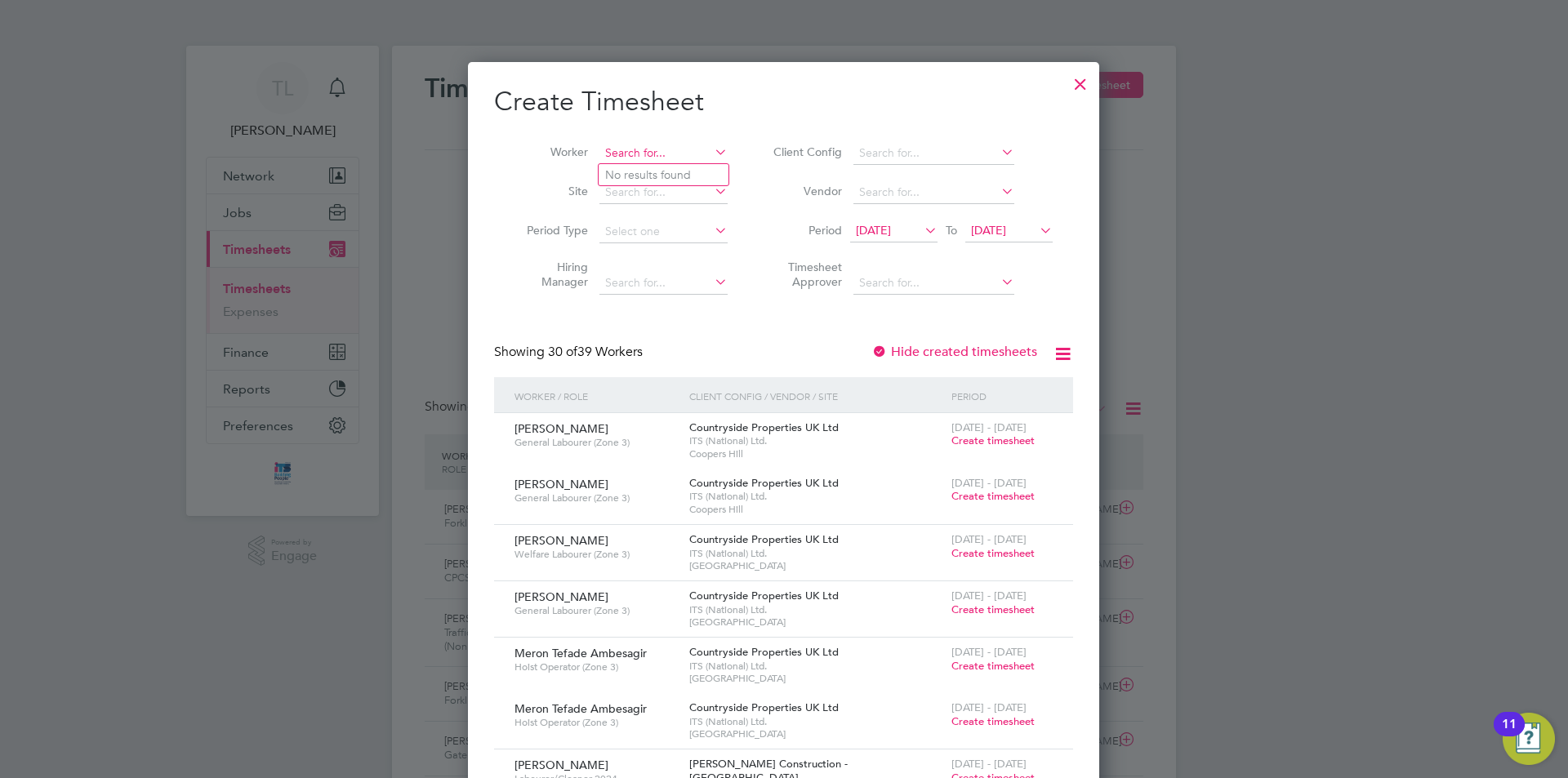
click at [644, 153] on input at bounding box center [663, 153] width 128 height 23
click at [699, 236] on b "Green" at bounding box center [714, 242] width 32 height 14
type input "[PERSON_NAME]"
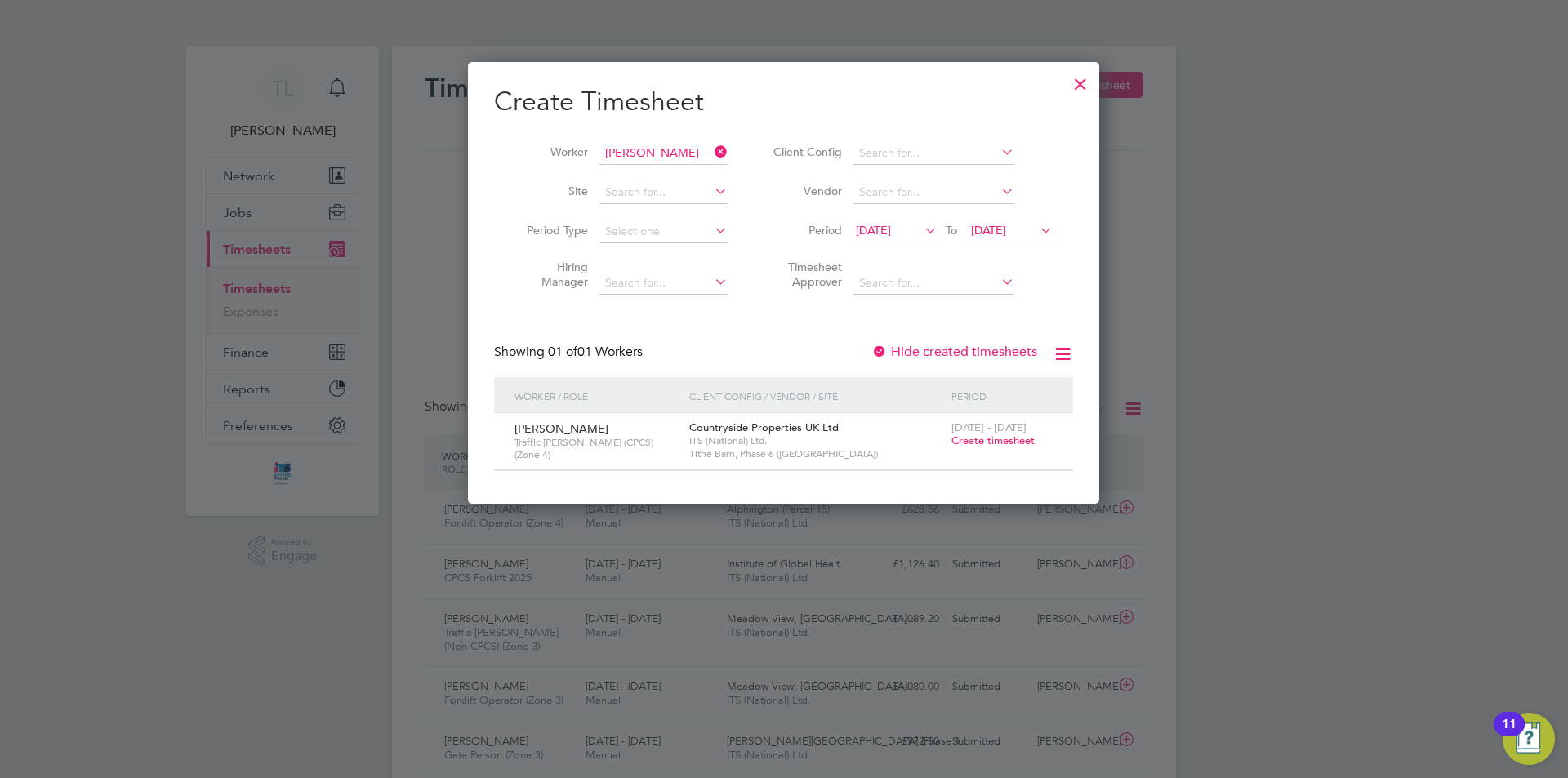
click at [1079, 83] on div at bounding box center [1081, 80] width 29 height 29
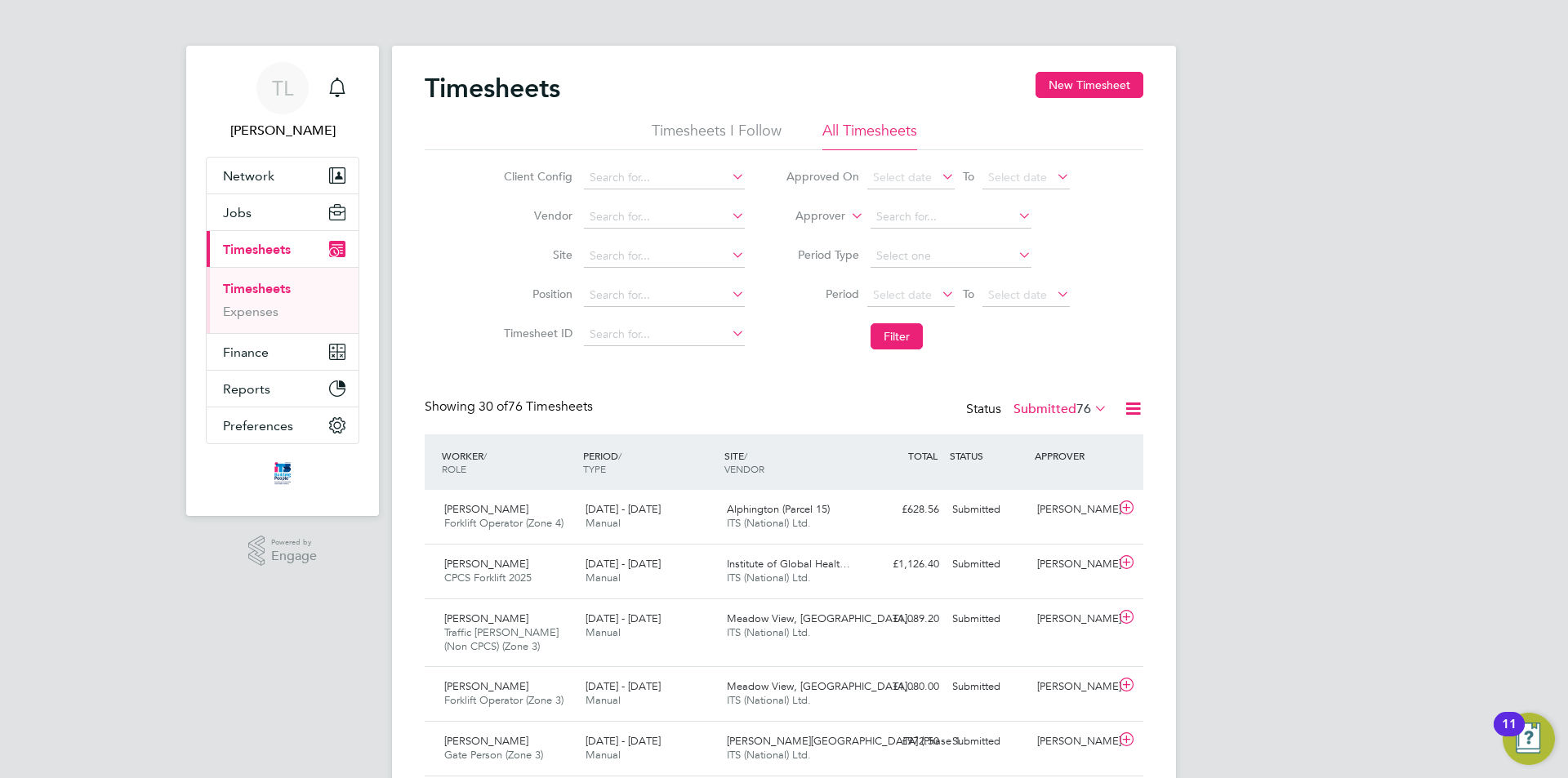
click at [1115, 256] on div "Client Config Vendor Site Position Timesheet ID Approved On Select date To Sele…" at bounding box center [783, 253] width 718 height 207
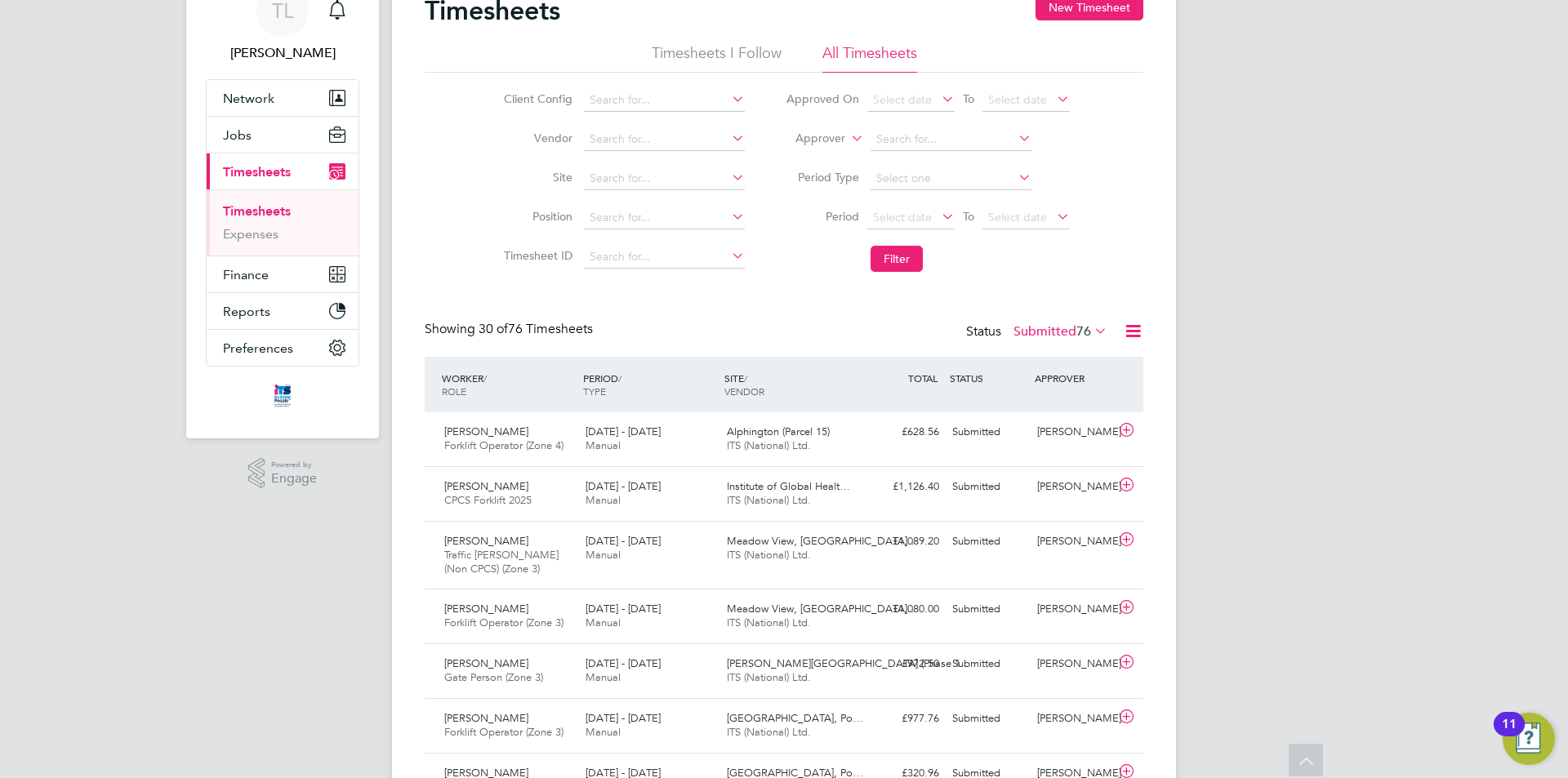
scroll to position [0, 0]
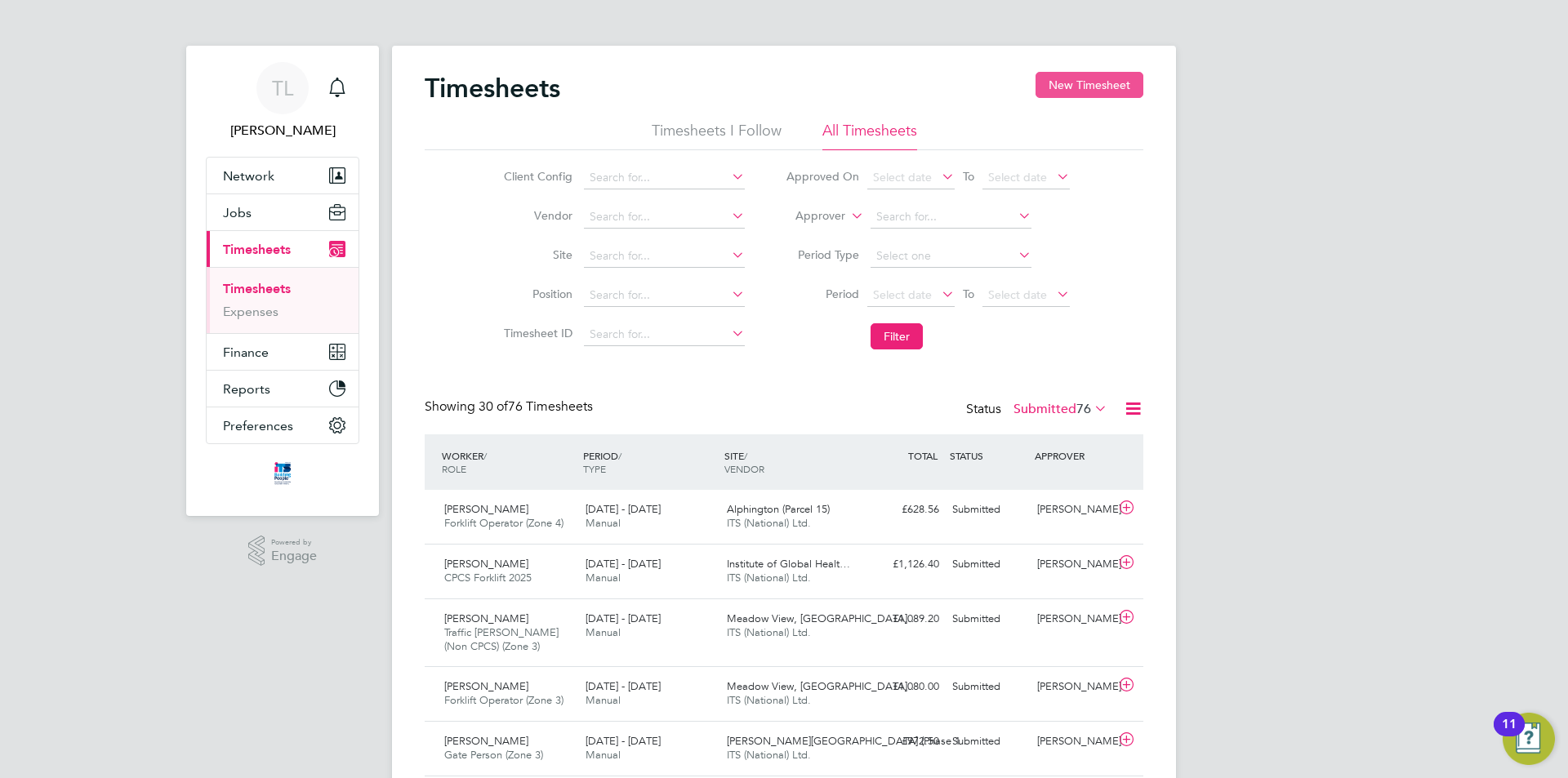
click at [1117, 83] on button "New Timesheet" at bounding box center [1090, 84] width 108 height 27
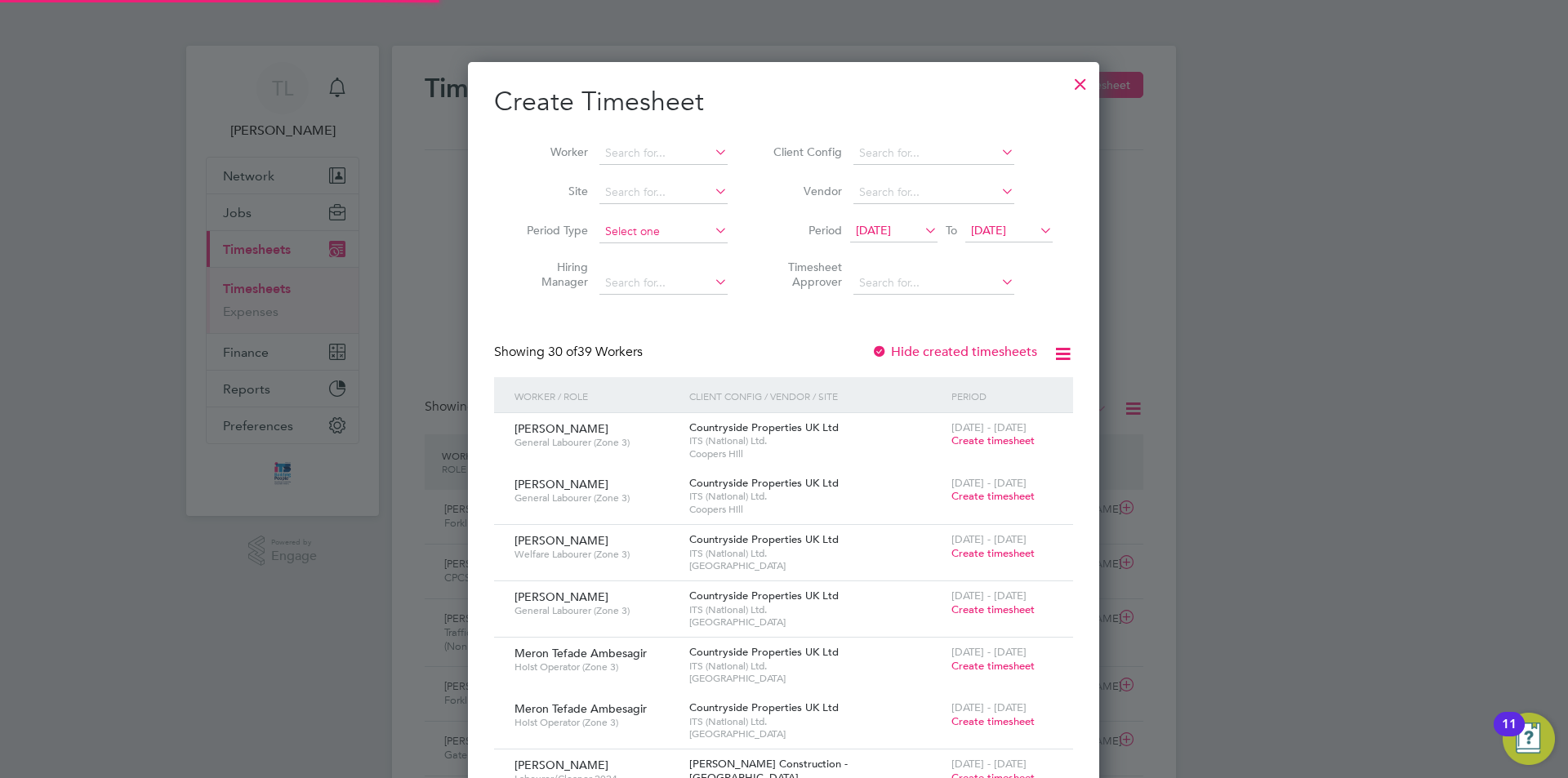
scroll to position [2514, 632]
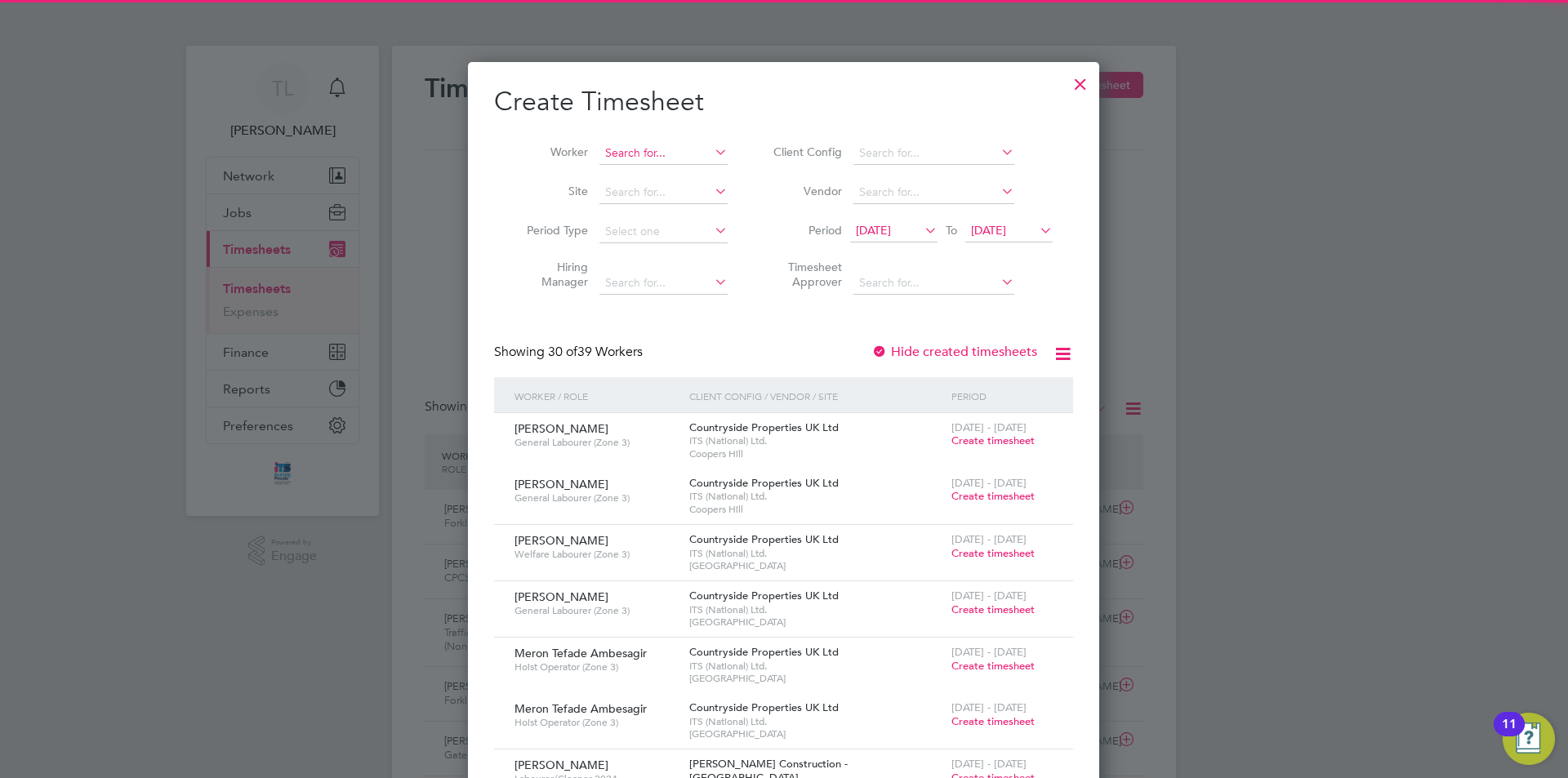
click at [660, 153] on input at bounding box center [663, 153] width 128 height 23
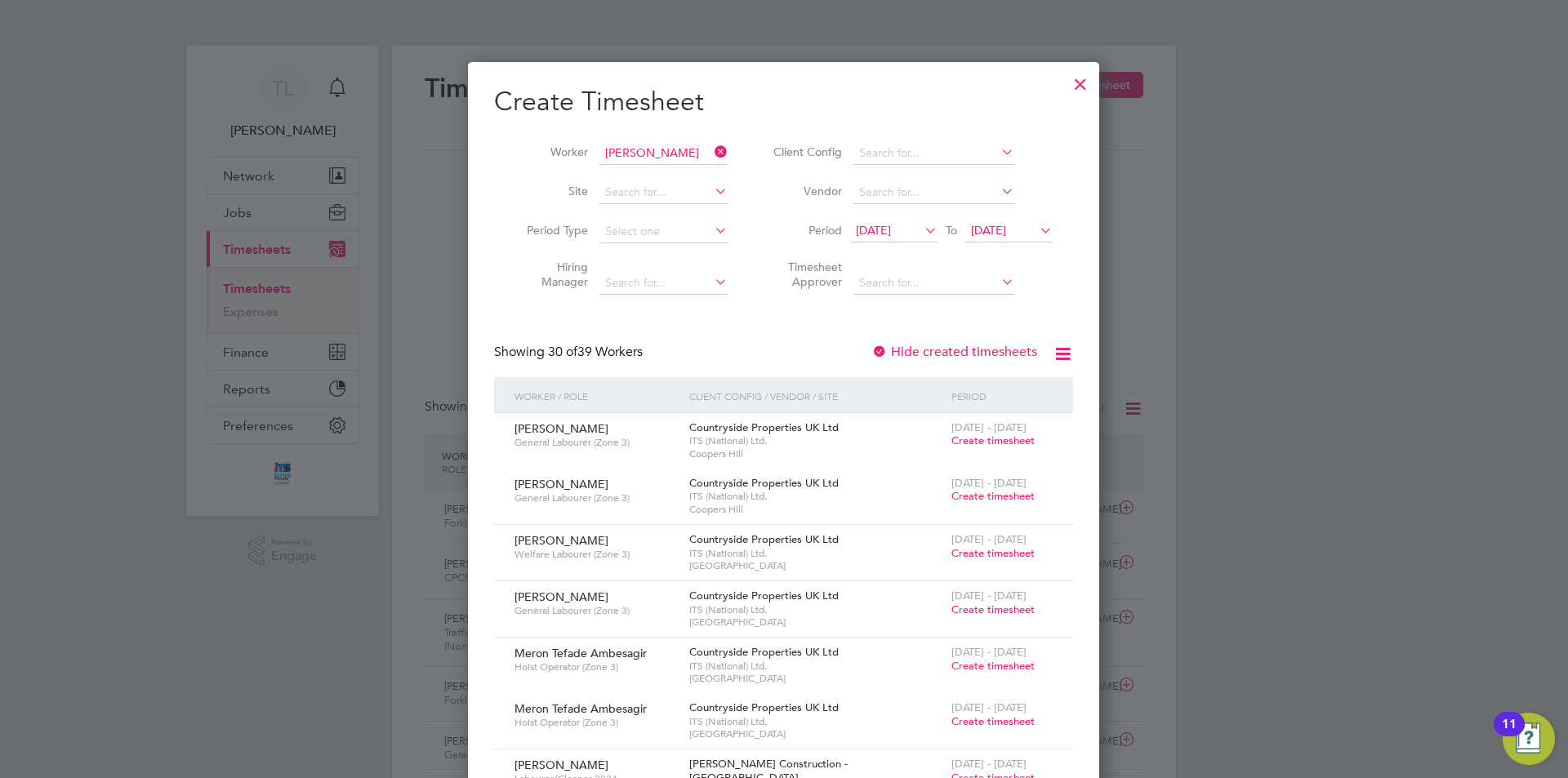
click at [661, 185] on li "[PERSON_NAME] ett" at bounding box center [706, 175] width 216 height 22
type input "[PERSON_NAME]"
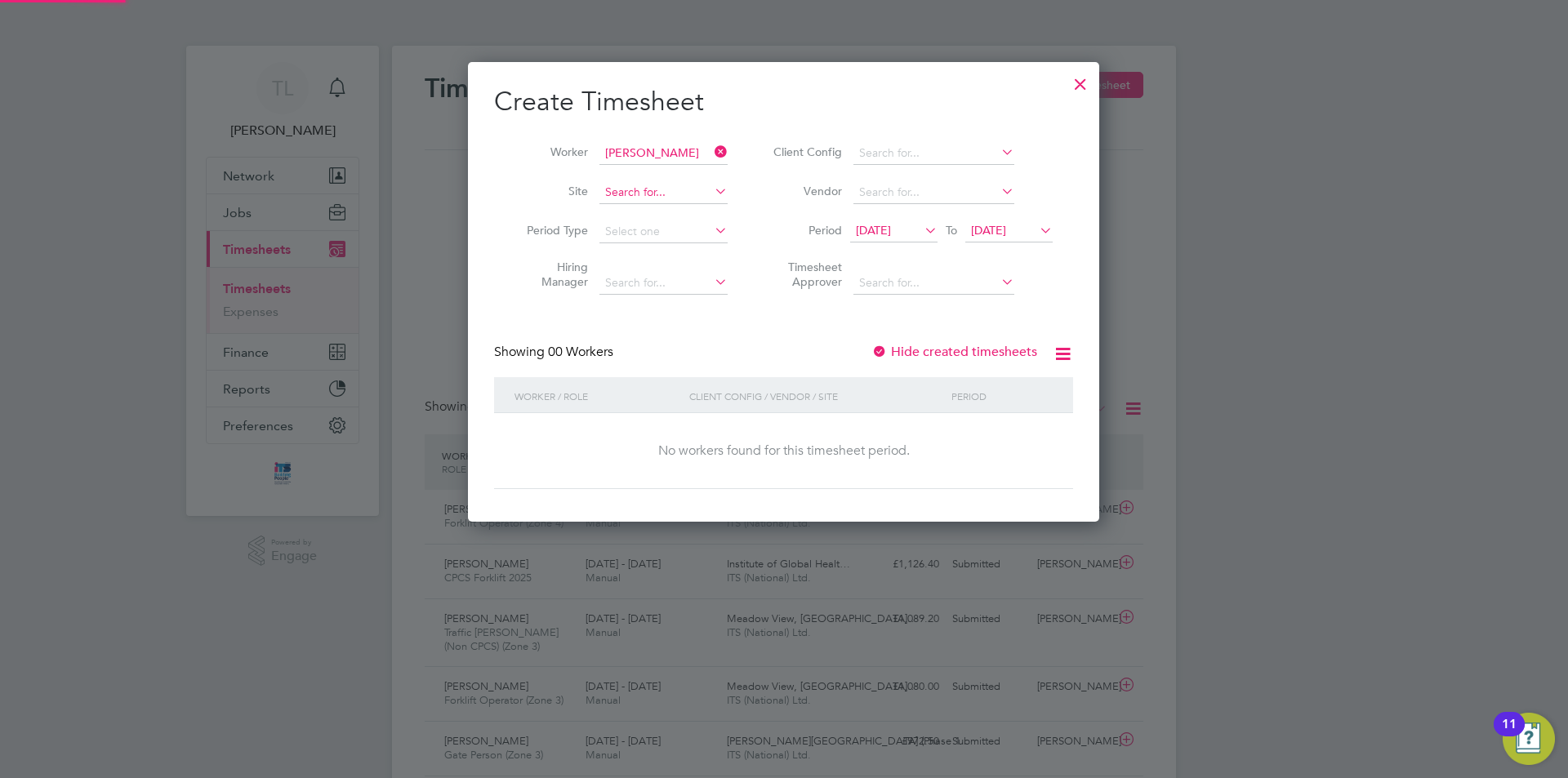
scroll to position [461, 632]
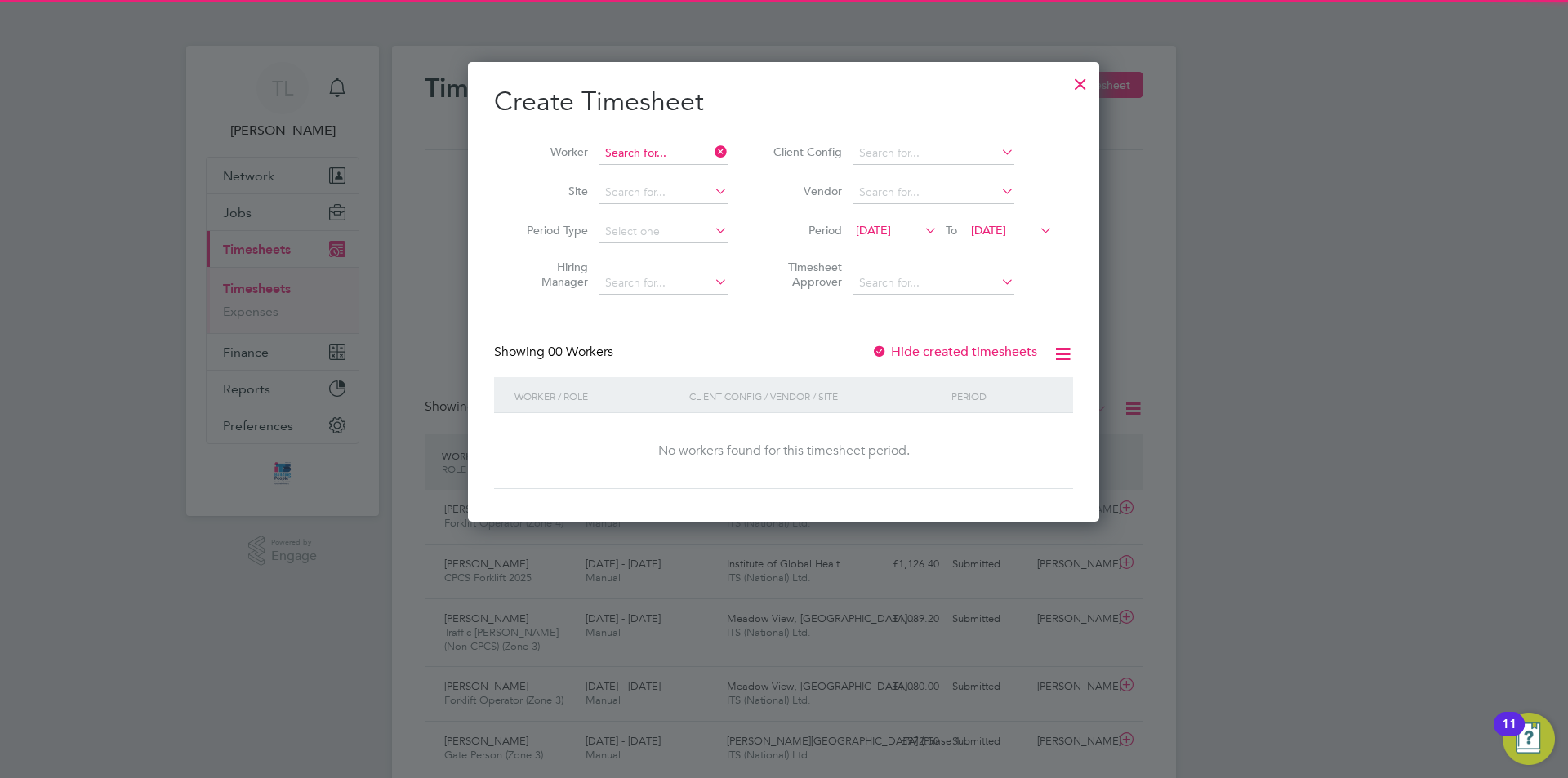
click at [680, 150] on input at bounding box center [663, 153] width 128 height 23
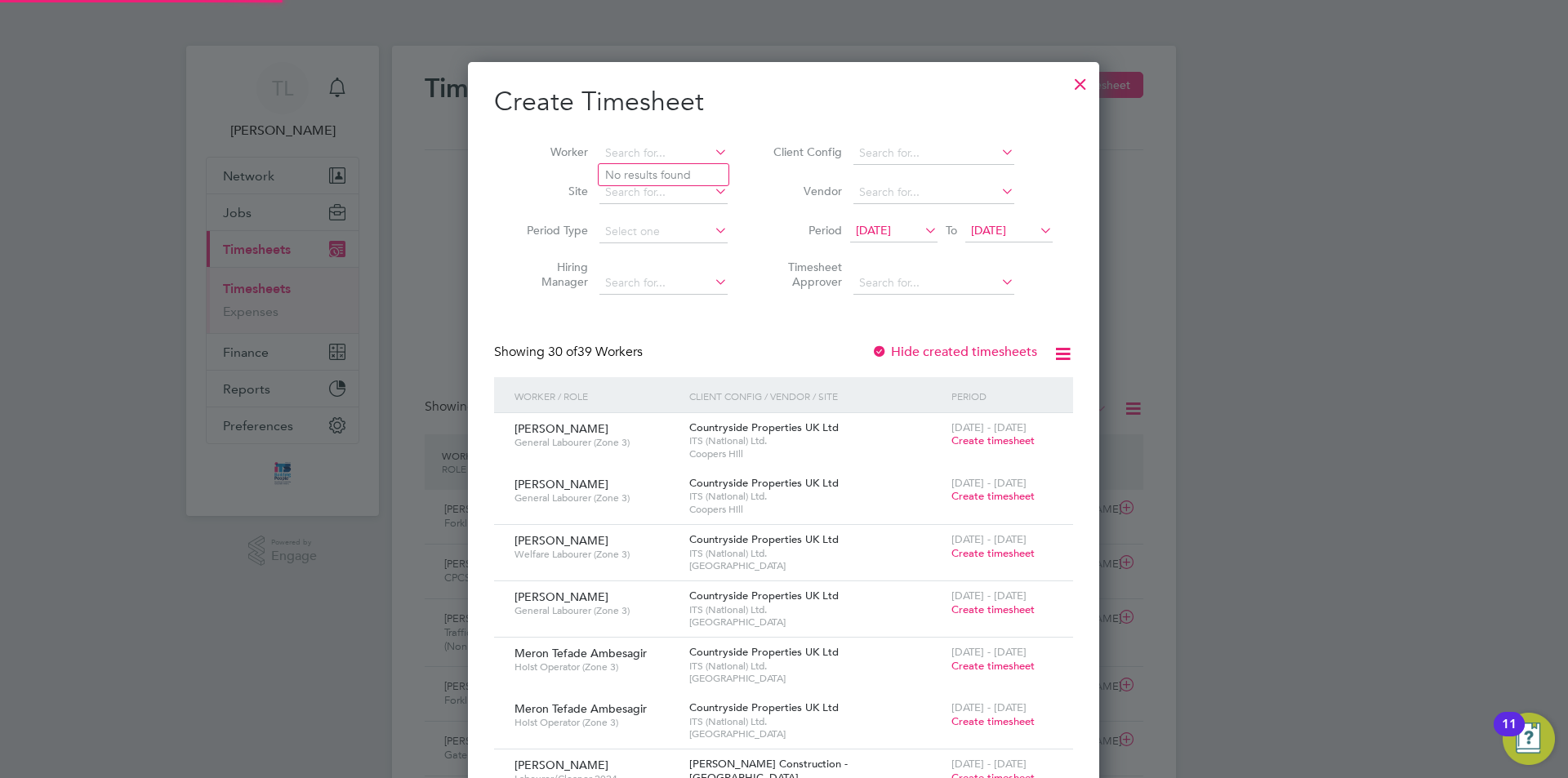
scroll to position [2514, 632]
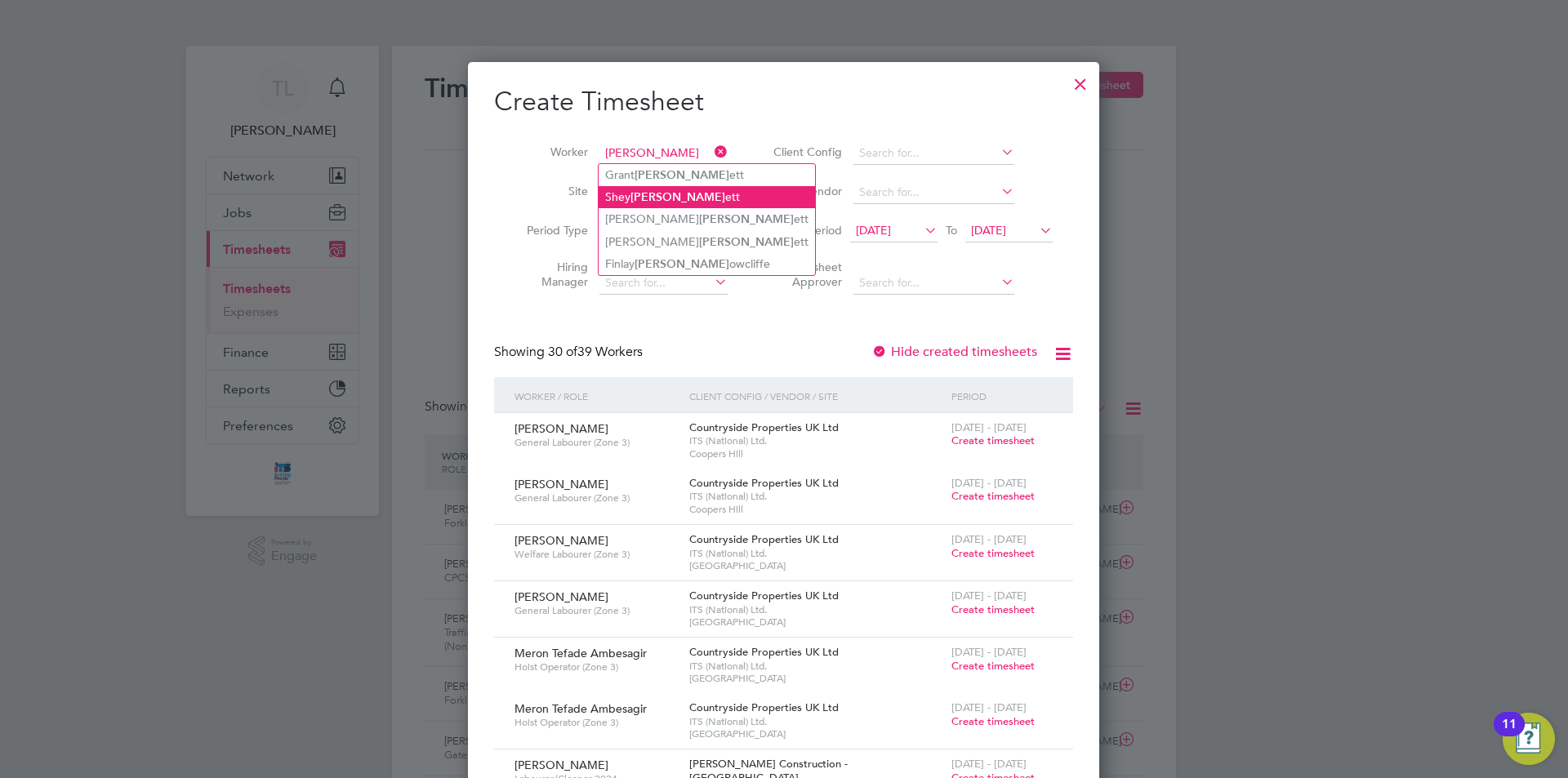
click at [670, 199] on li "[PERSON_NAME] ett" at bounding box center [706, 196] width 216 height 22
type input "[PERSON_NAME]"
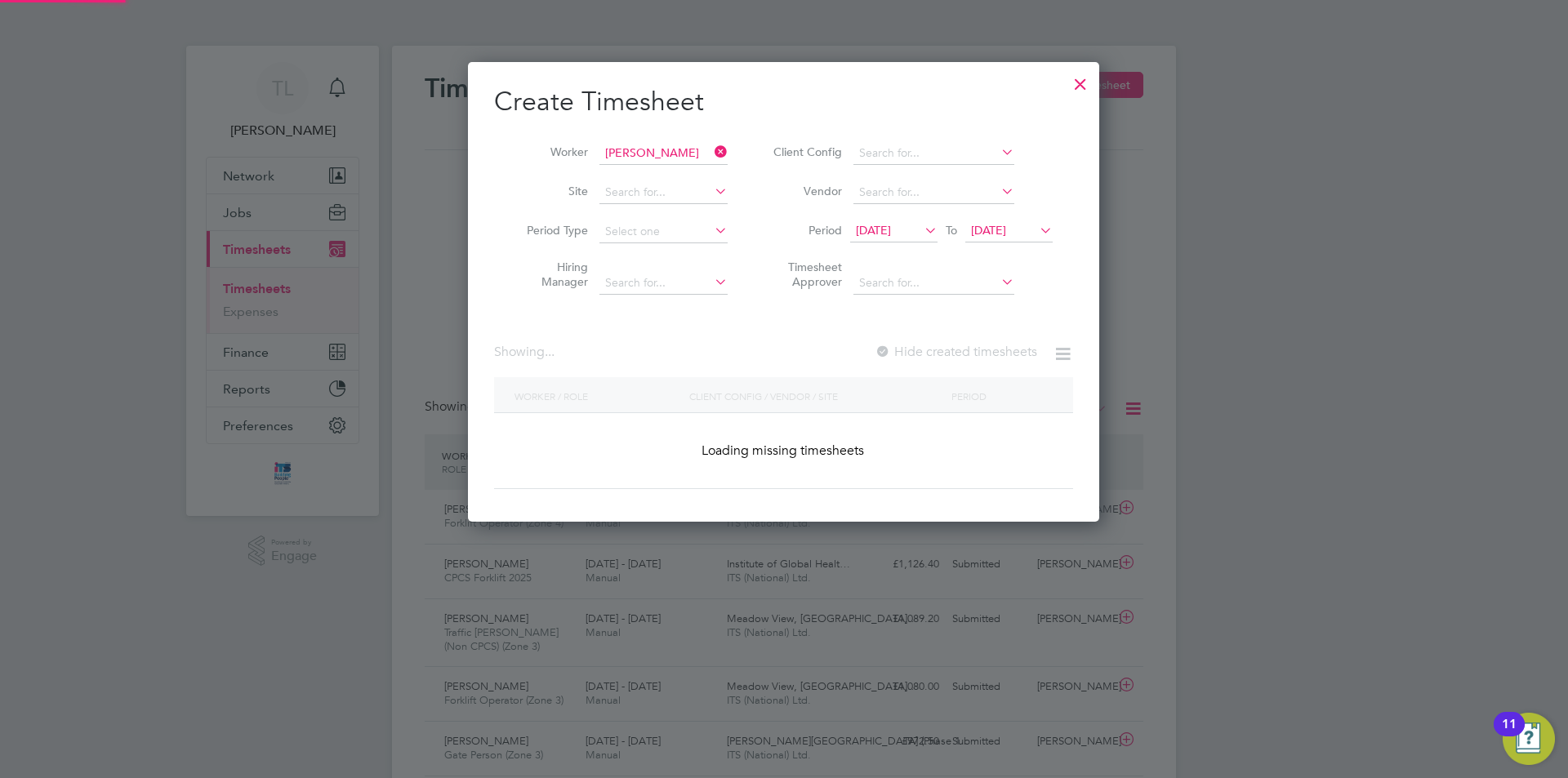
scroll to position [461, 632]
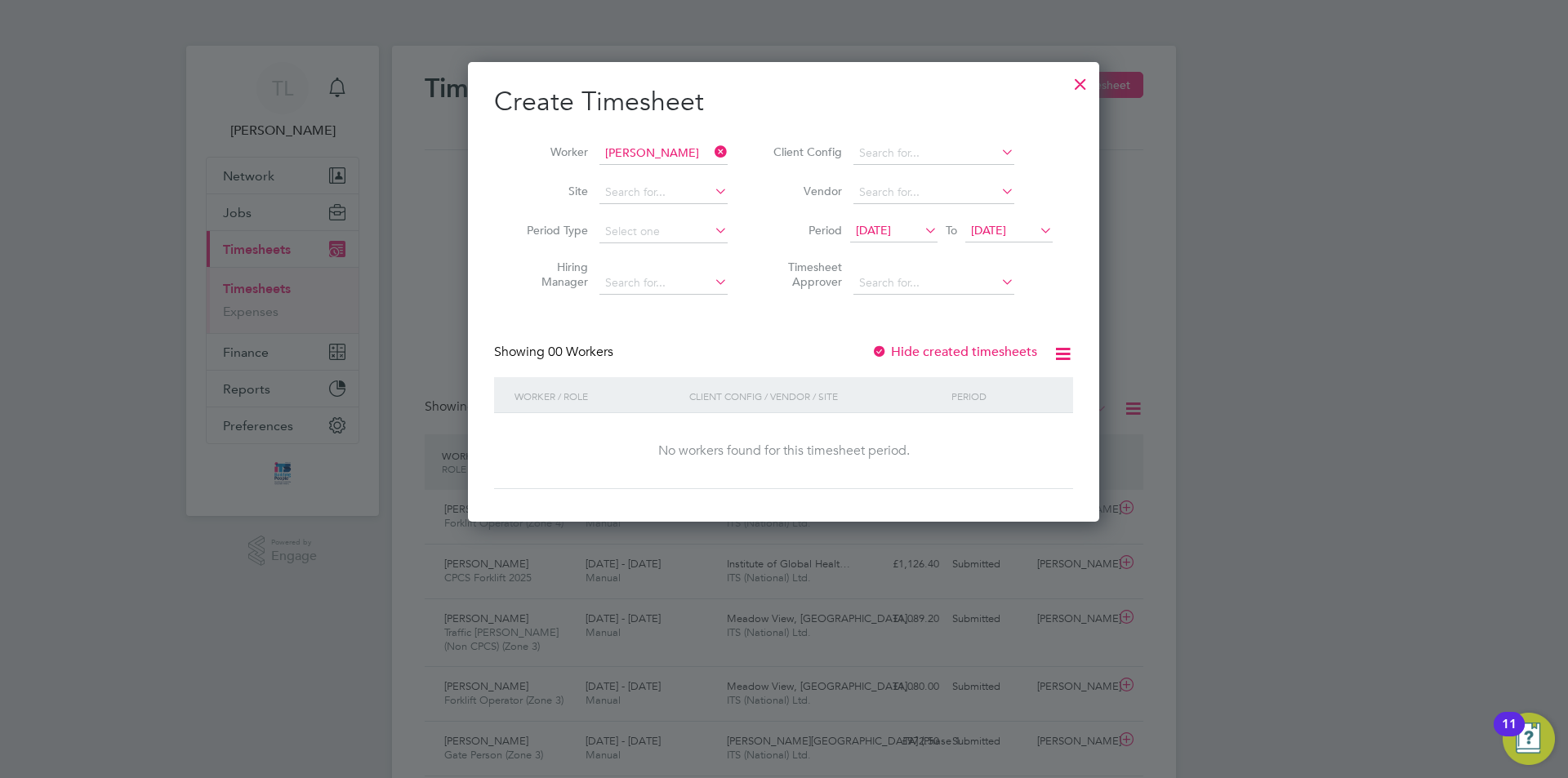
click at [1036, 229] on icon at bounding box center [1036, 230] width 0 height 23
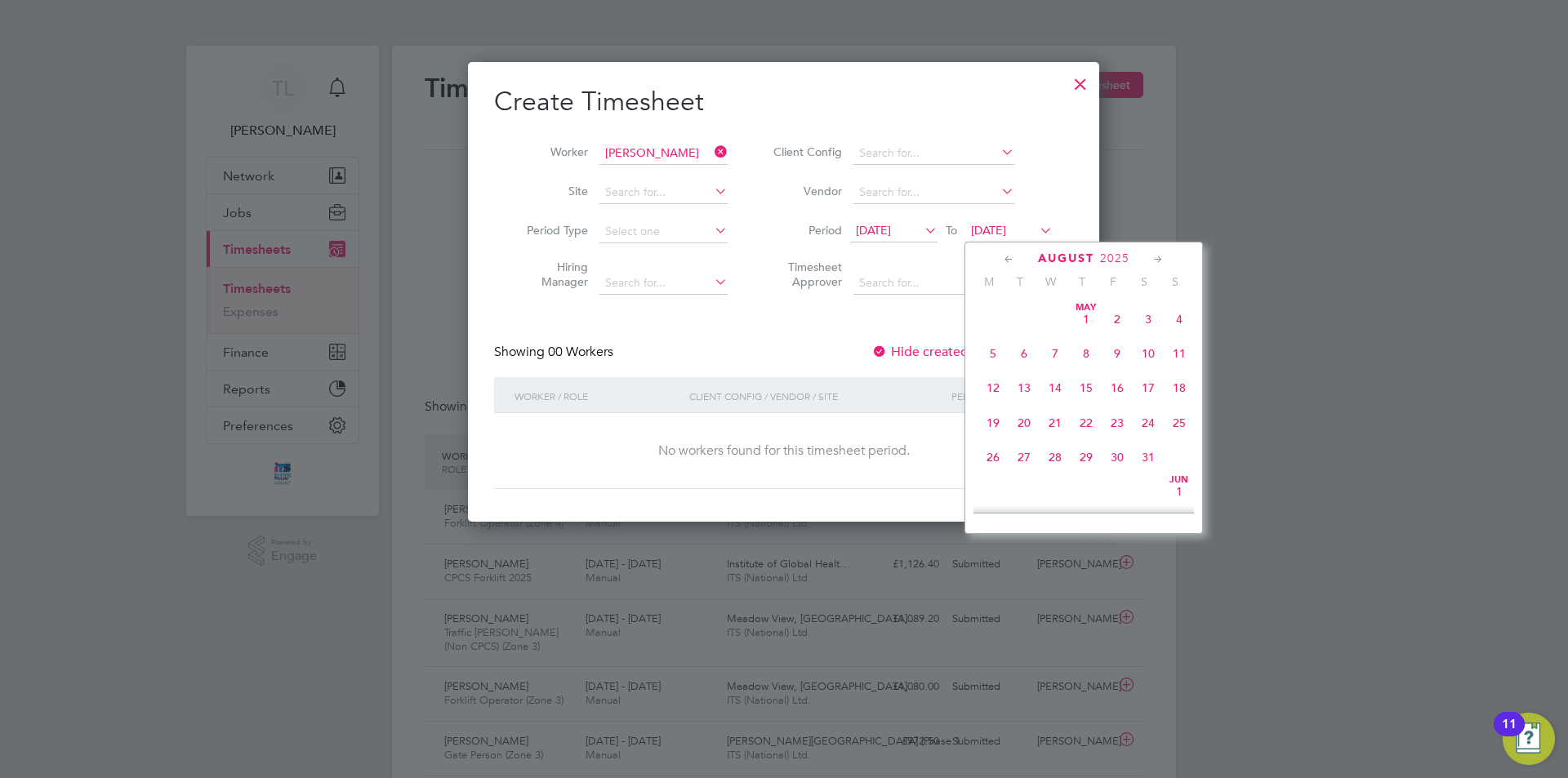
scroll to position [636, 0]
click at [1152, 381] on span "30" at bounding box center [1148, 372] width 31 height 31
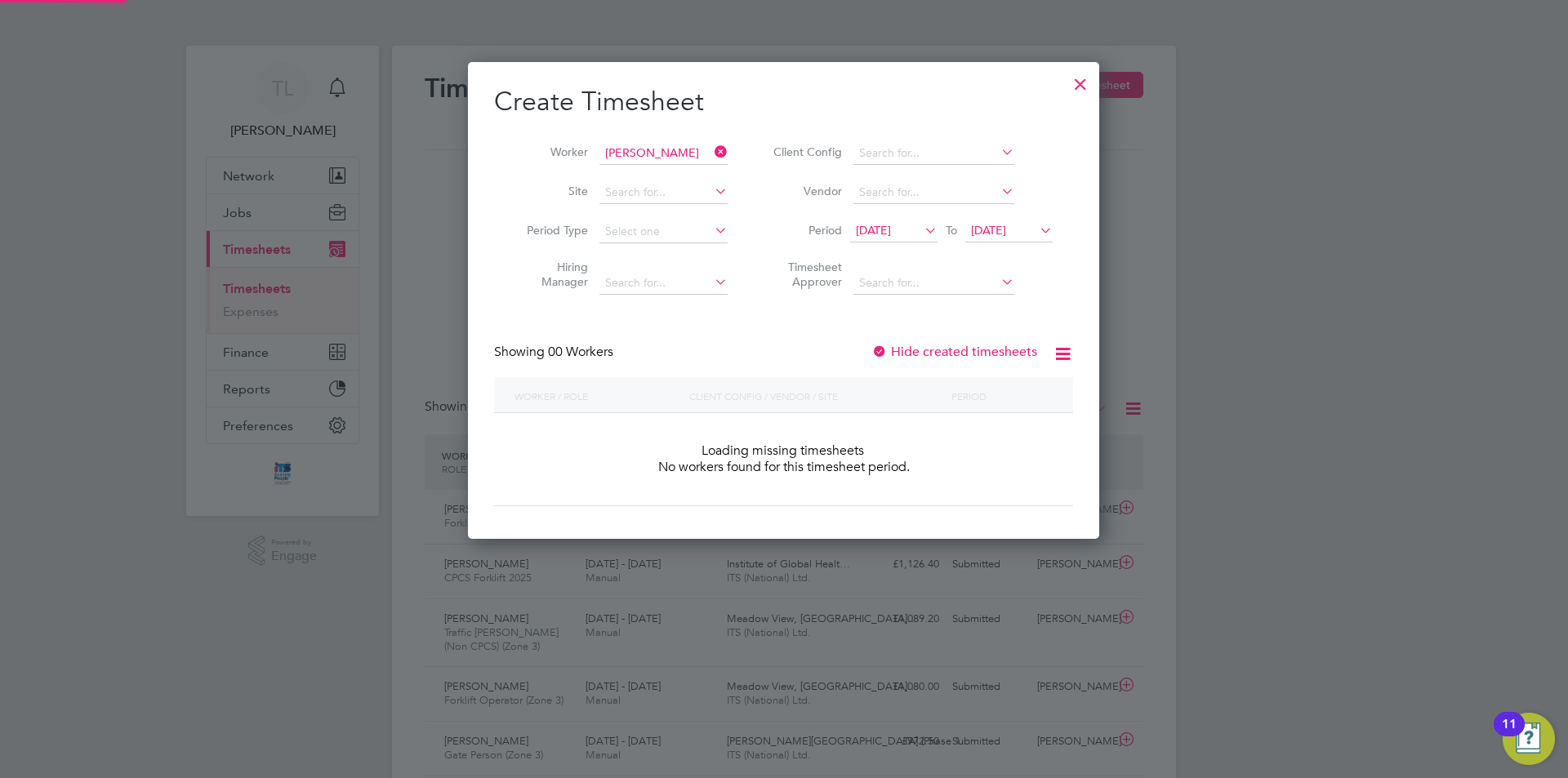
scroll to position [461, 632]
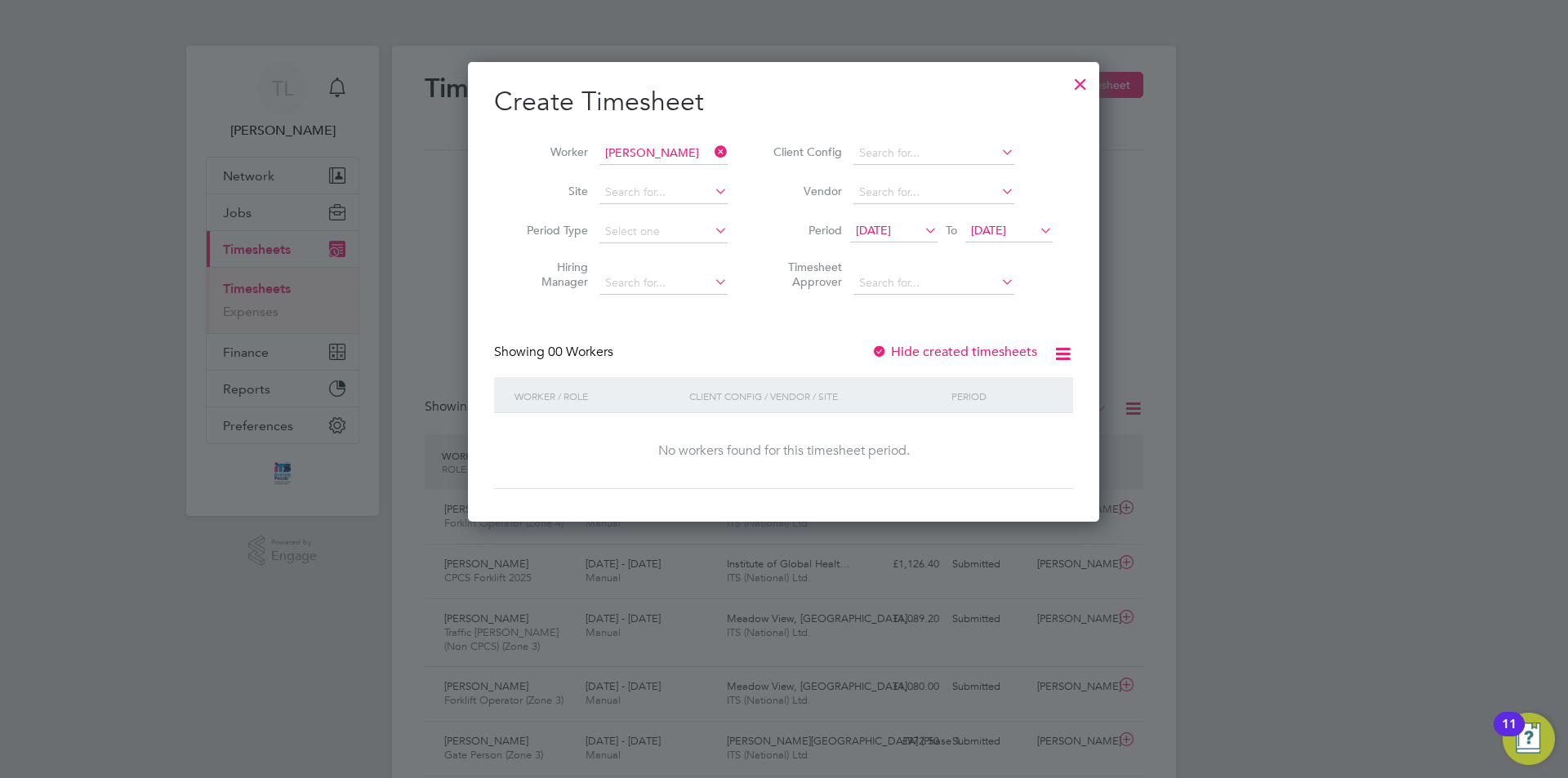
click at [1081, 89] on div at bounding box center [1081, 80] width 29 height 29
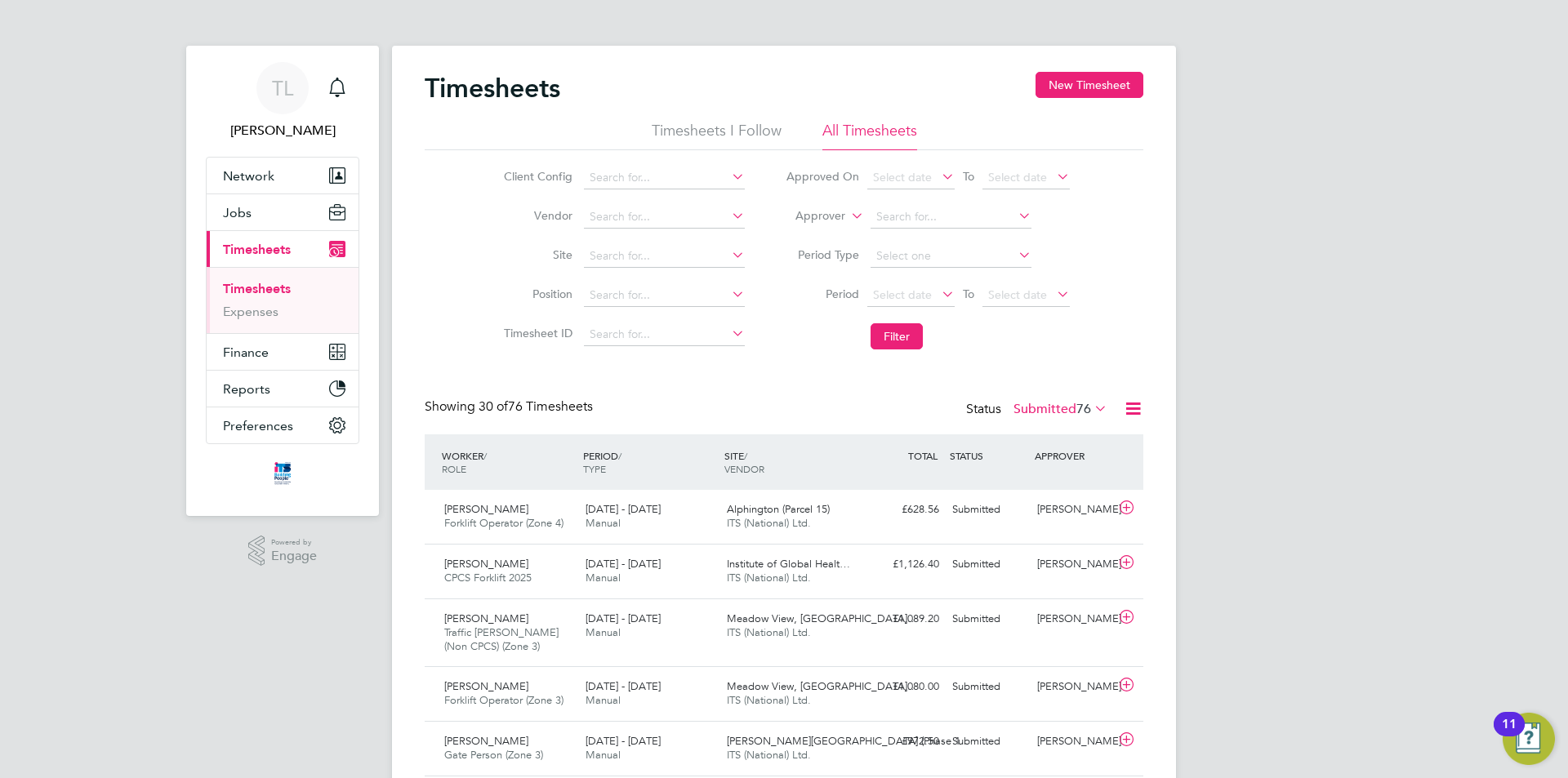
scroll to position [55, 142]
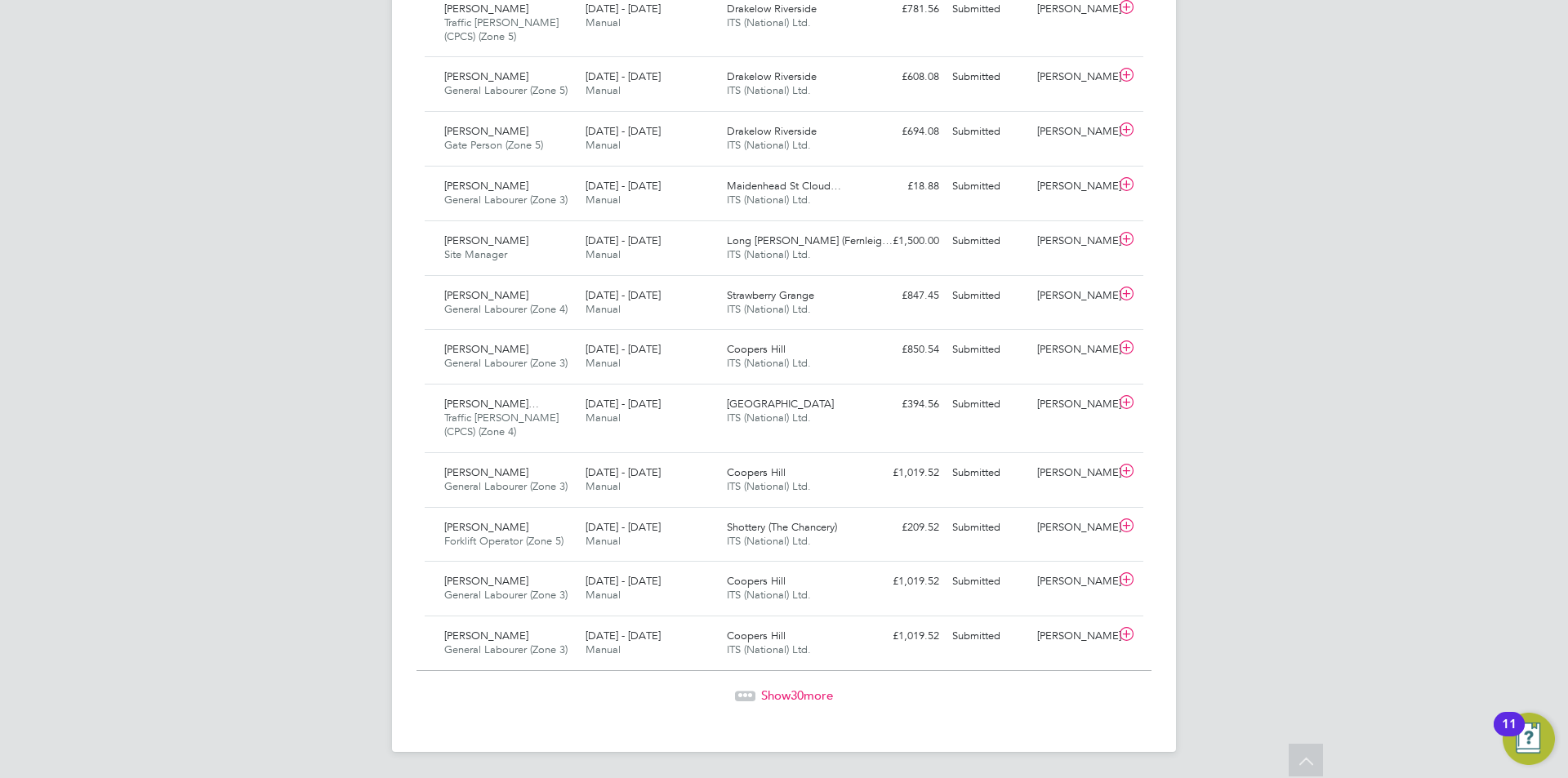
click at [788, 689] on span "Show 30 more" at bounding box center [797, 695] width 72 height 16
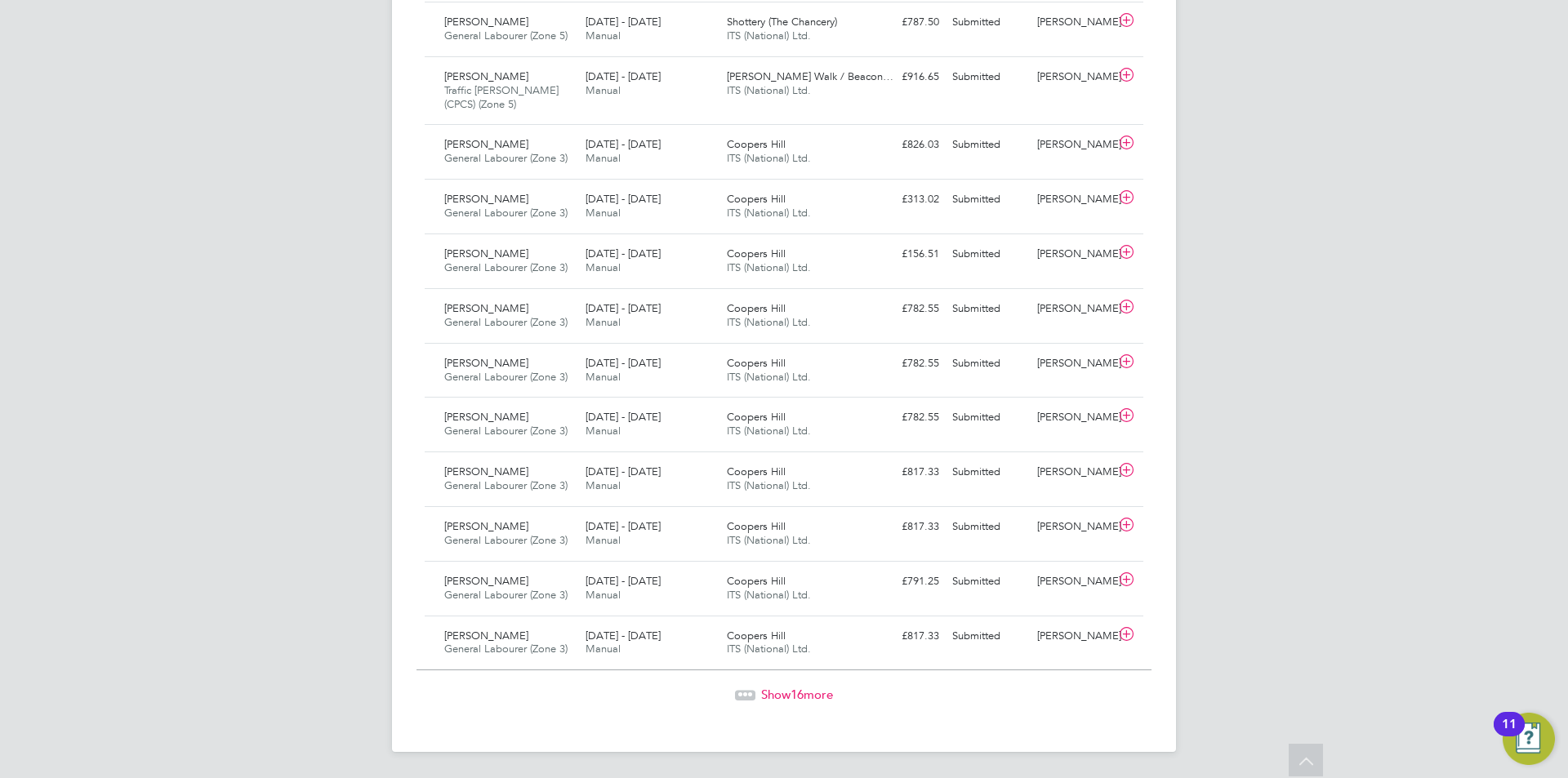
click at [800, 694] on span "16" at bounding box center [797, 695] width 13 height 16
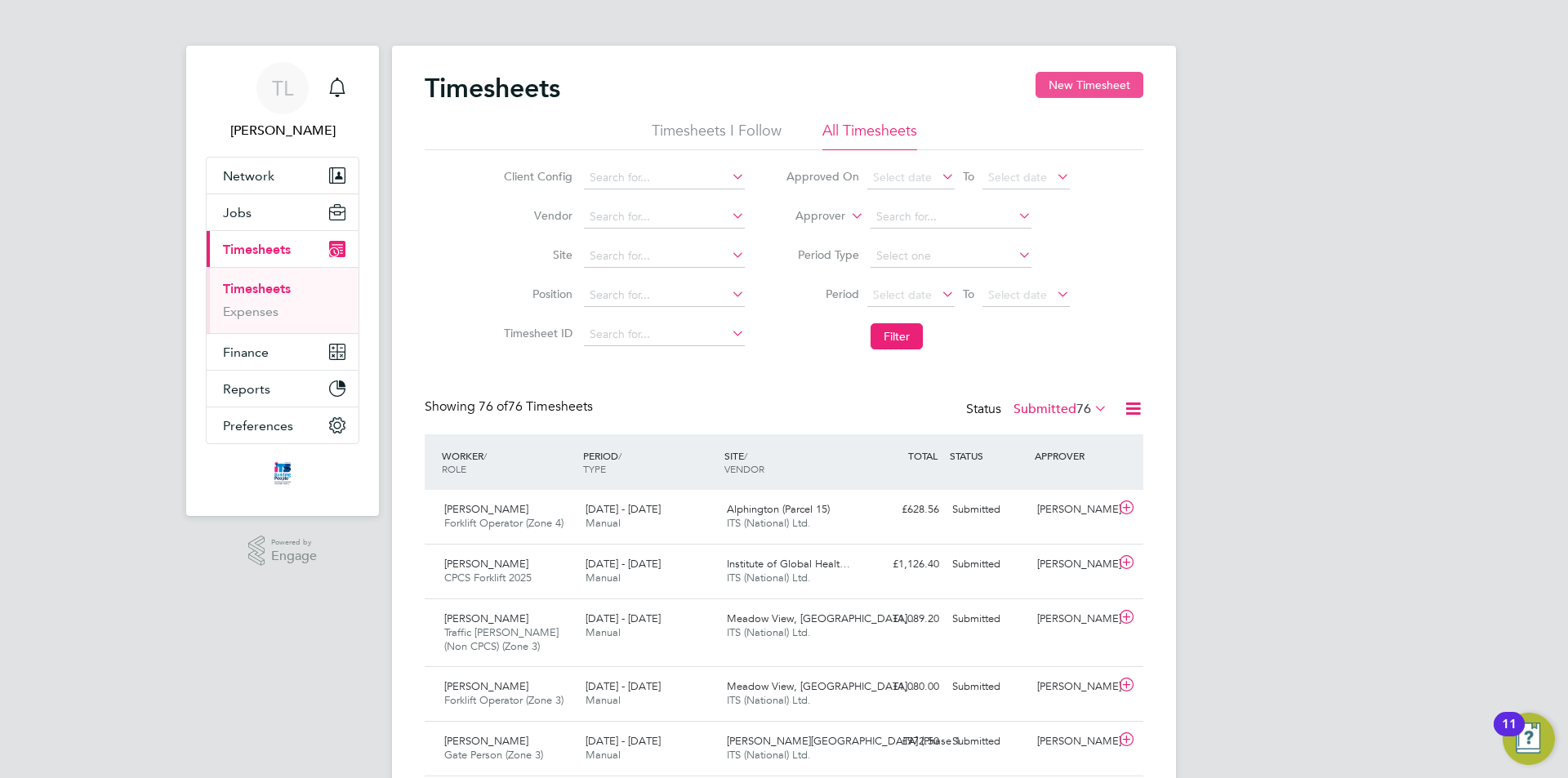
click at [1056, 82] on button "New Timesheet" at bounding box center [1090, 84] width 108 height 27
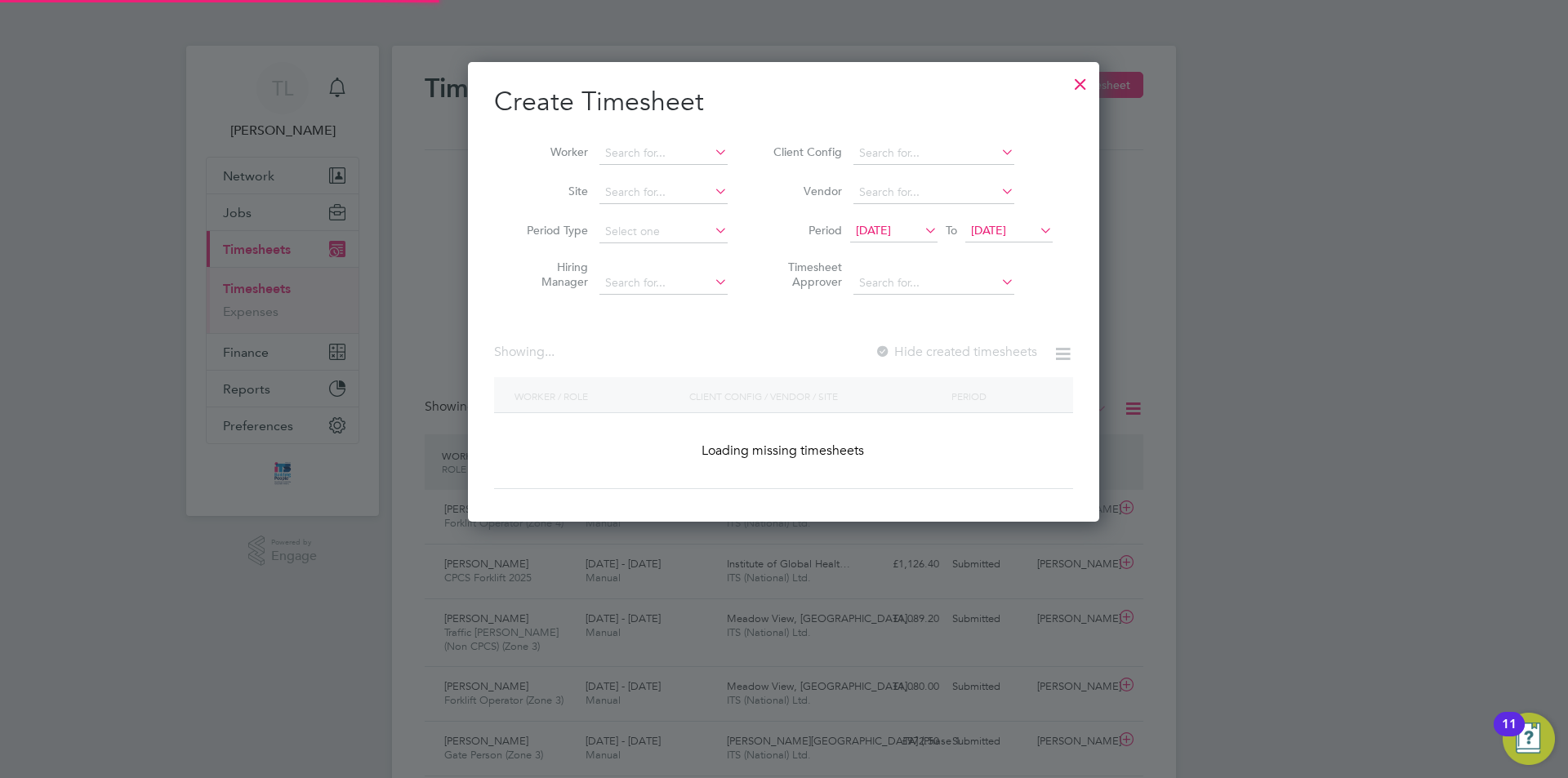
scroll to position [2514, 632]
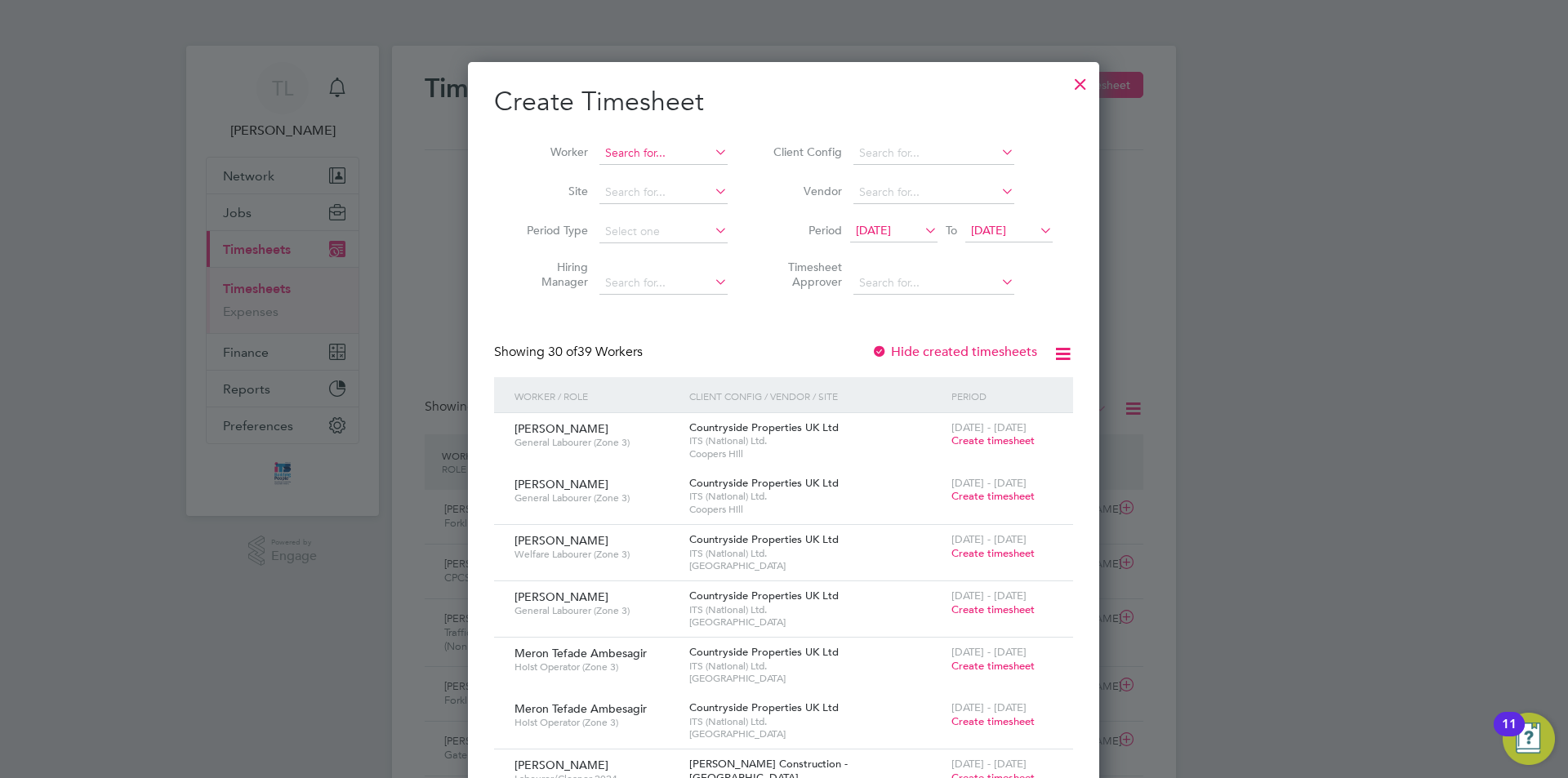
click at [646, 154] on input at bounding box center [663, 153] width 128 height 23
click at [656, 231] on li "[PERSON_NAME]" at bounding box center [688, 242] width 179 height 22
type input "[PERSON_NAME]"
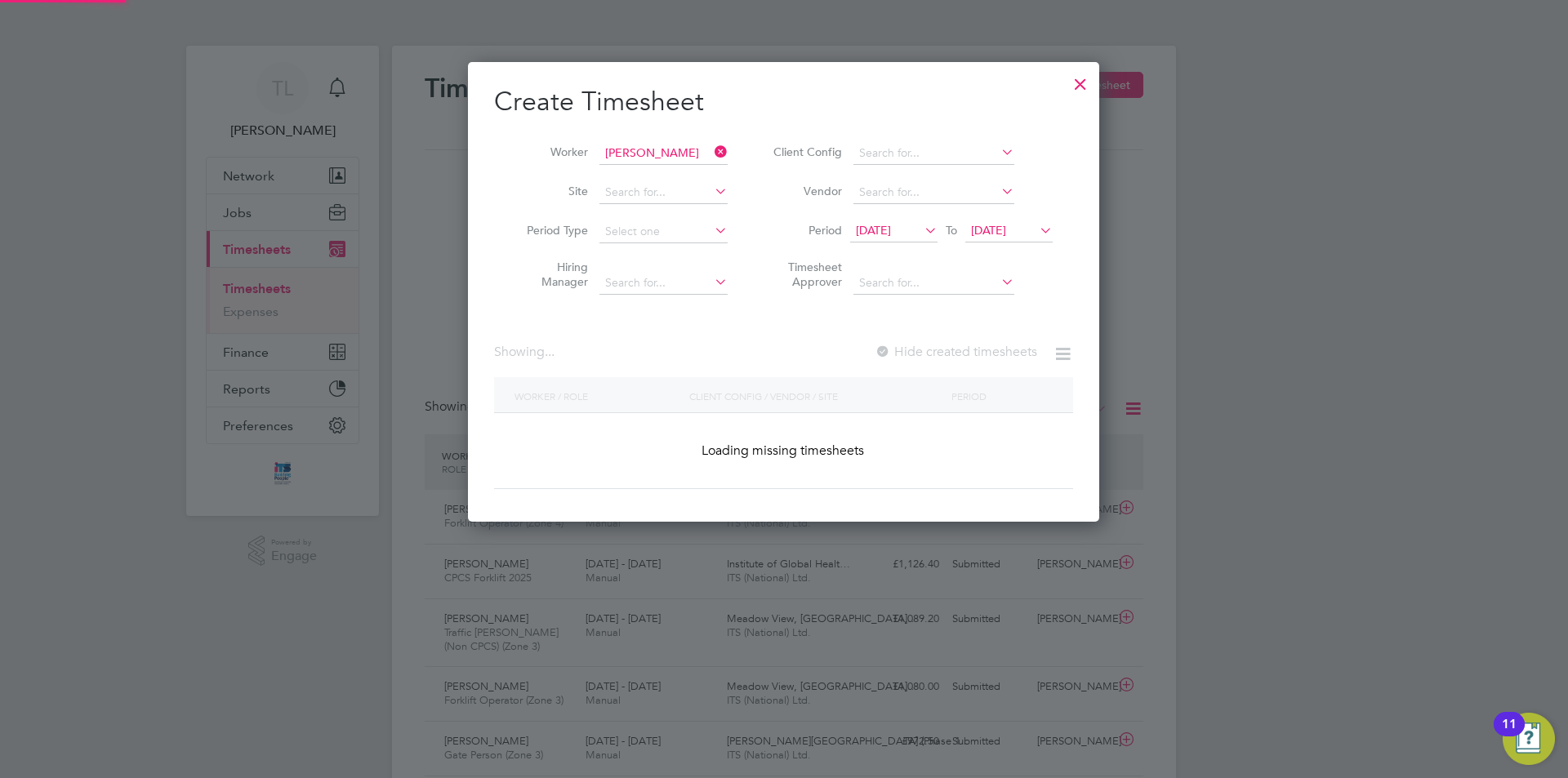
scroll to position [440, 632]
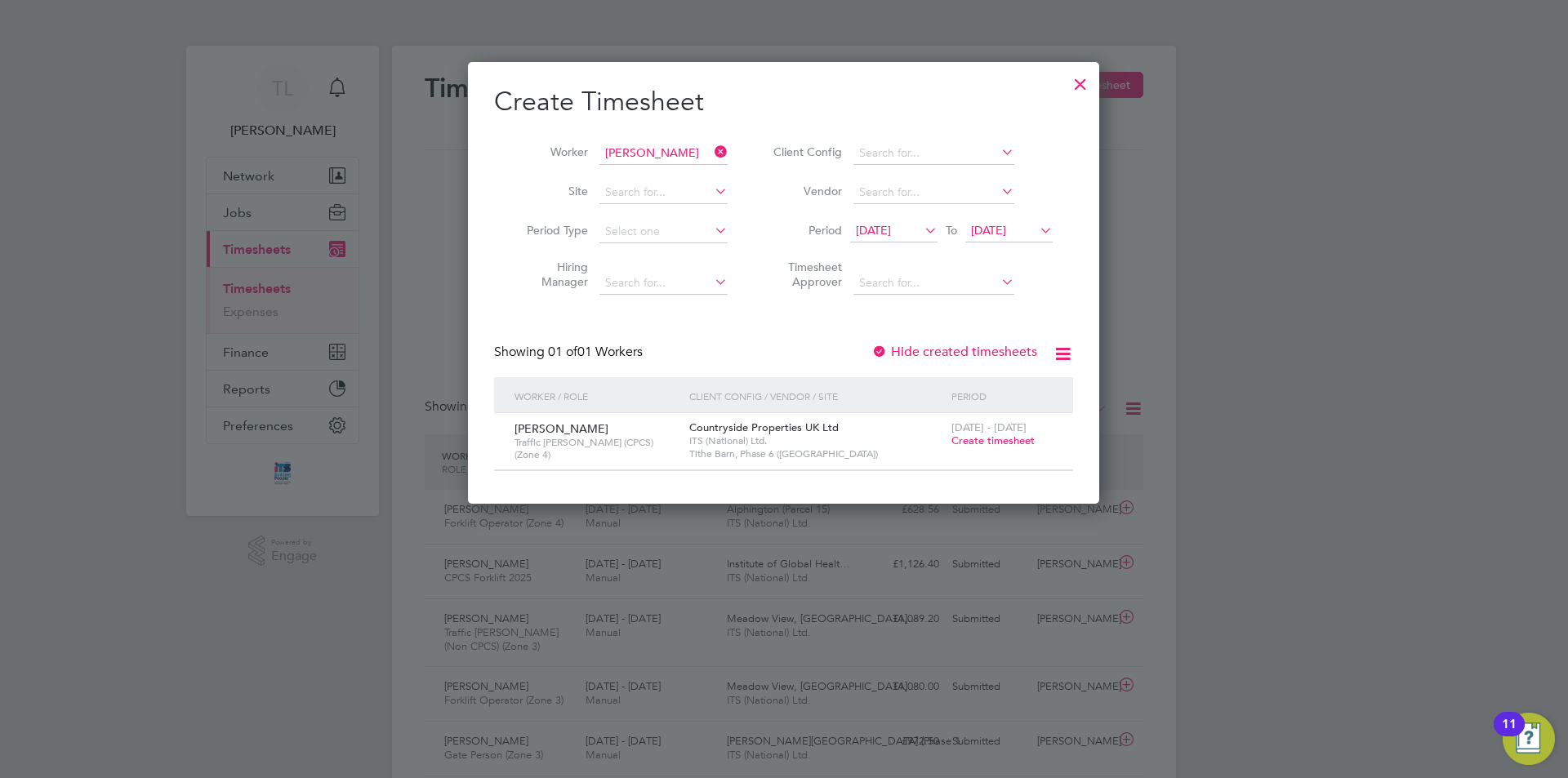
click at [1001, 441] on span "Create timesheet" at bounding box center [992, 440] width 84 height 14
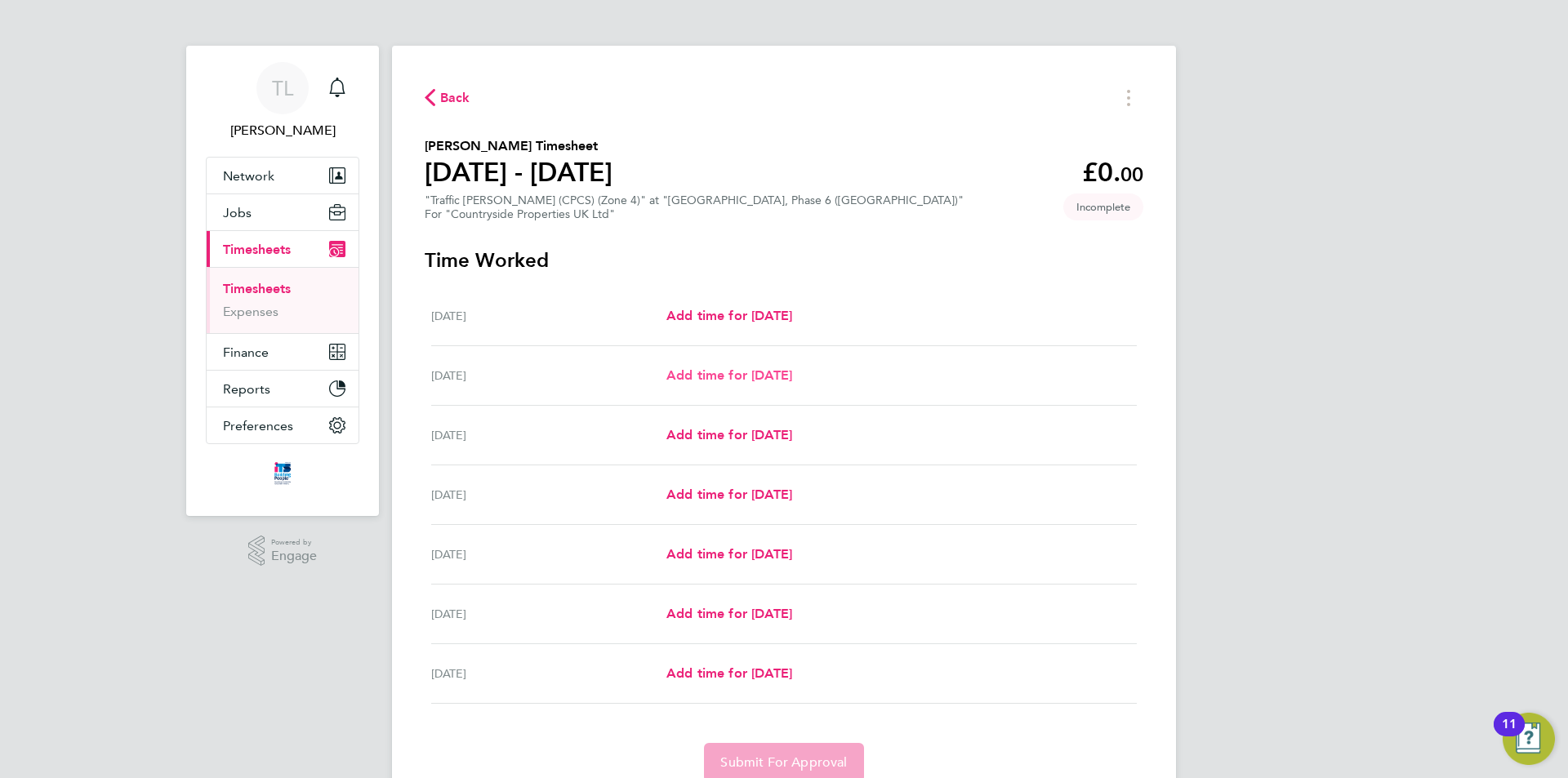
click at [709, 379] on span "Add time for [DATE]" at bounding box center [729, 375] width 126 height 16
select select "30"
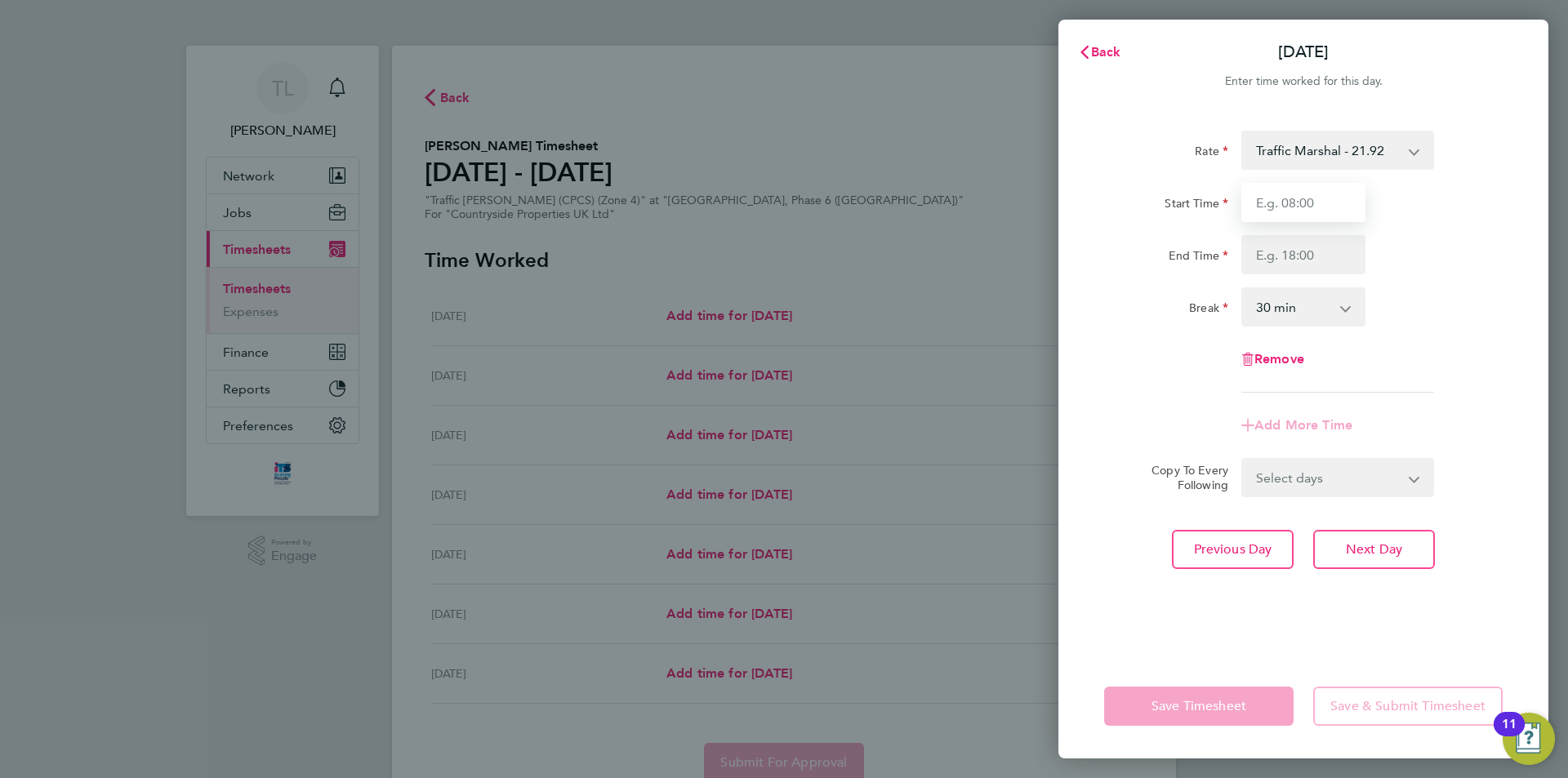
click at [1316, 215] on input "Start Time" at bounding box center [1303, 202] width 124 height 39
type input "07:30"
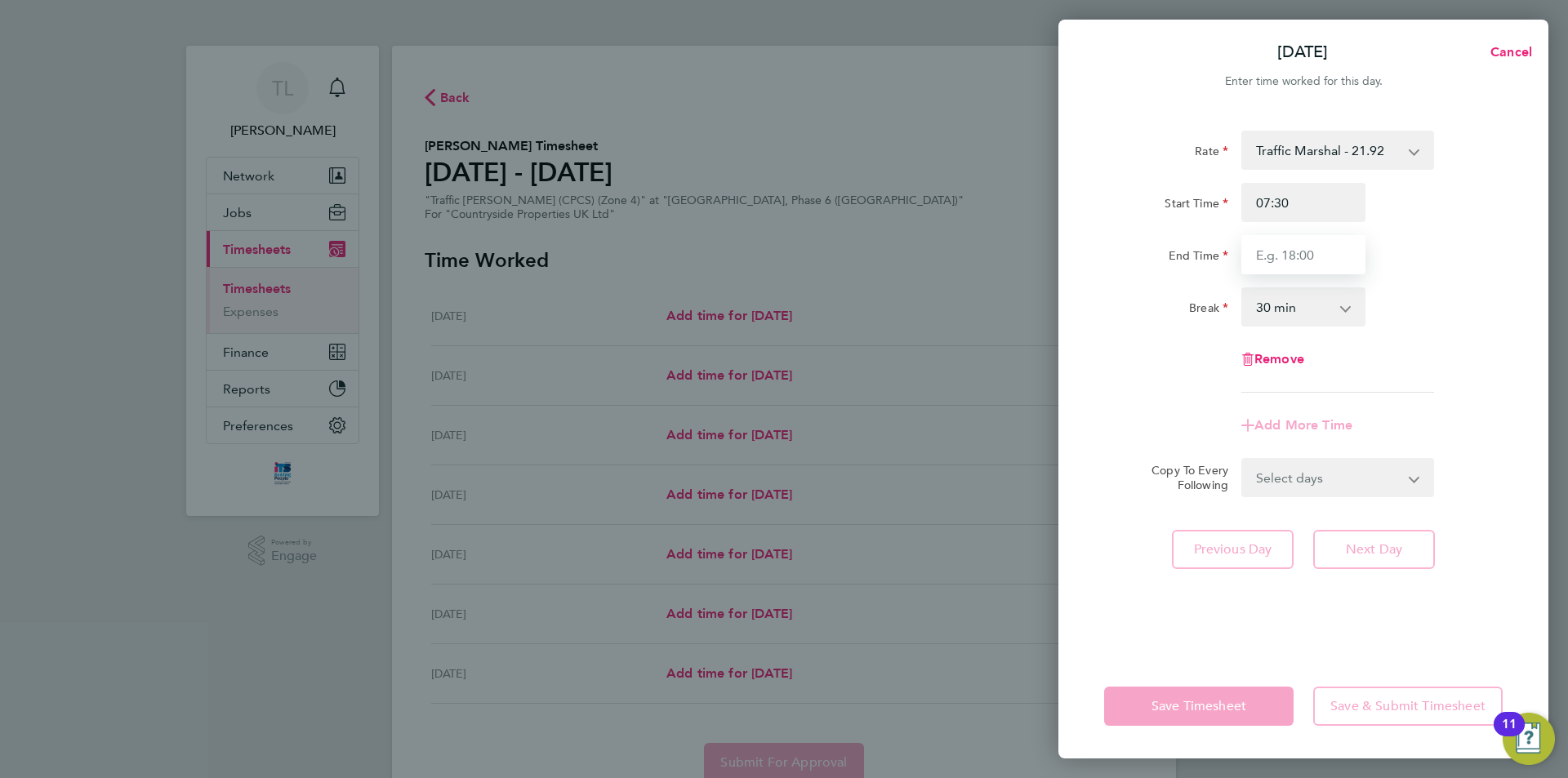
click at [1313, 263] on input "End Time" at bounding box center [1303, 254] width 124 height 39
type input "17:00"
click at [1416, 476] on form "Rate Traffic Marshal - 21.92 Start Time 07:30 End Time 17:00 Break 0 min 15 min…" at bounding box center [1304, 313] width 399 height 366
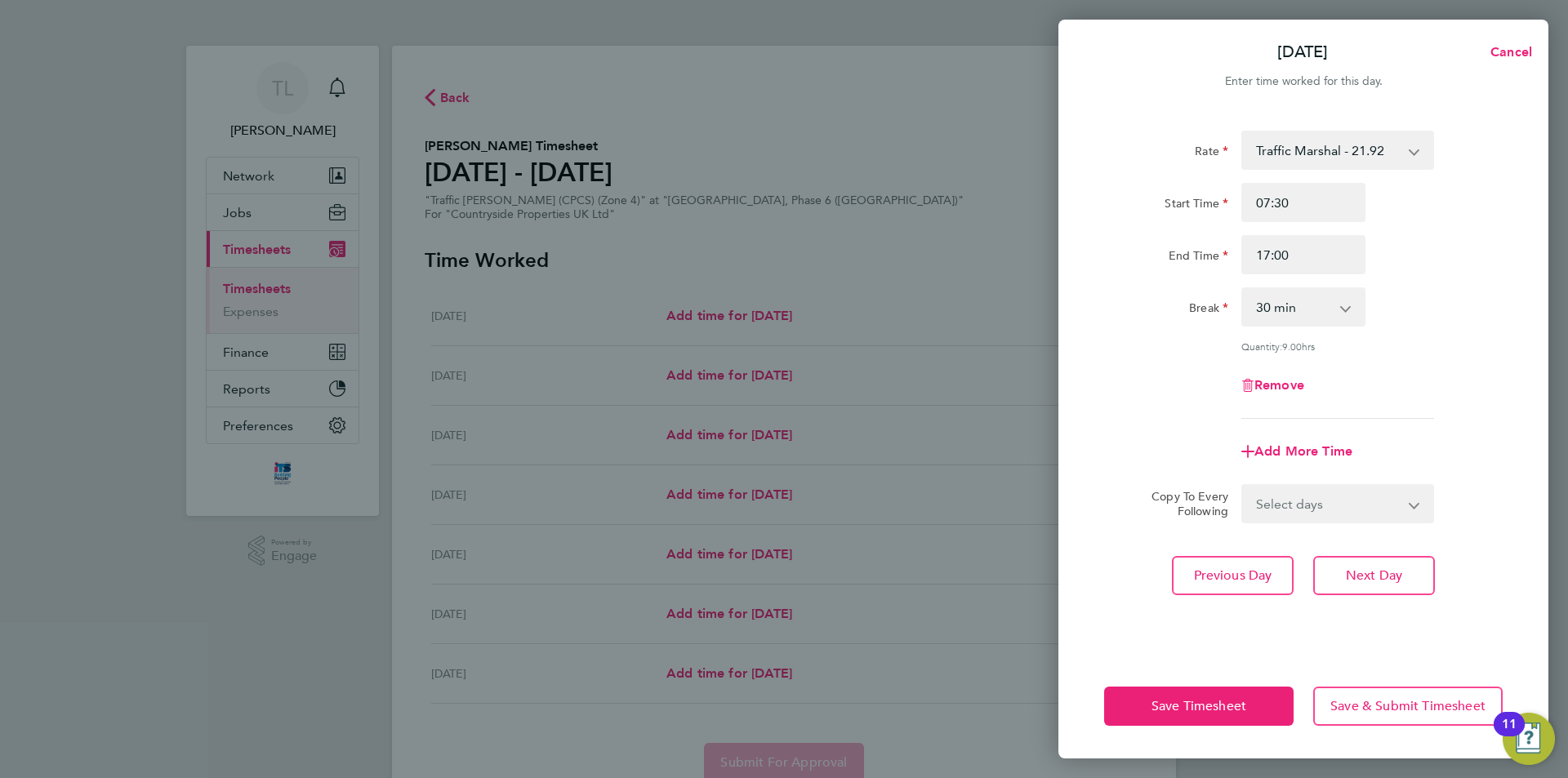
click at [1420, 505] on app-icon-cross-button at bounding box center [1425, 504] width 20 height 36
click at [1410, 505] on select "Select days Day Weekday (Mon-Fri) Weekend (Sat-Sun) [DATE] [DATE] [DATE] [DATE]…" at bounding box center [1328, 504] width 172 height 36
select select "DAY"
click at [1243, 486] on select "Select days Day Weekday (Mon-Fri) Weekend (Sat-Sun) [DATE] [DATE] [DATE] [DATE]…" at bounding box center [1328, 504] width 172 height 36
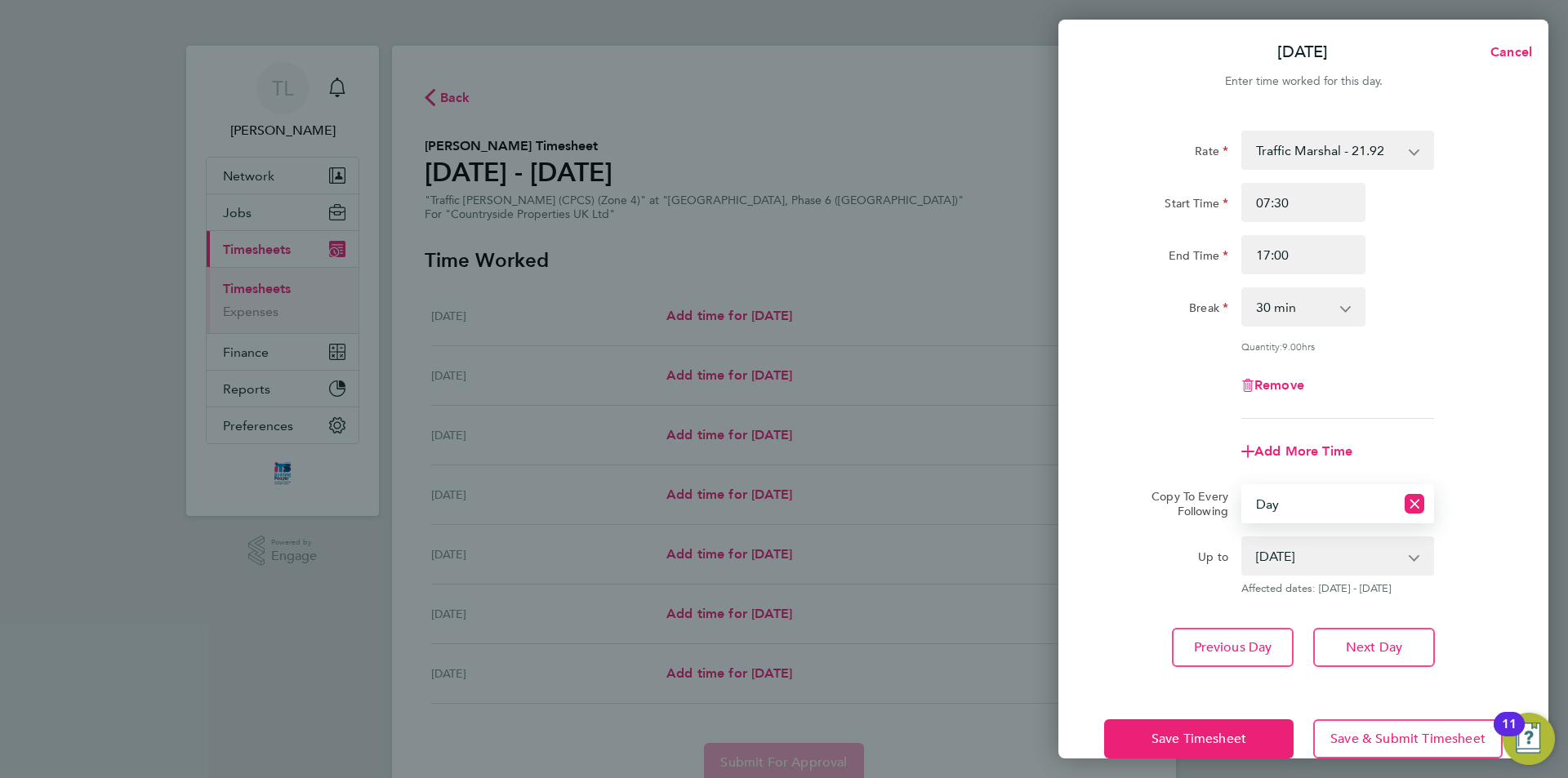
click at [1405, 560] on select "[DATE] [DATE] [DATE] [DATE] [DATE]" at bounding box center [1327, 556] width 170 height 36
select select "[DATE]"
click at [1243, 538] on select "[DATE] [DATE] [DATE] [DATE] [DATE]" at bounding box center [1327, 556] width 170 height 36
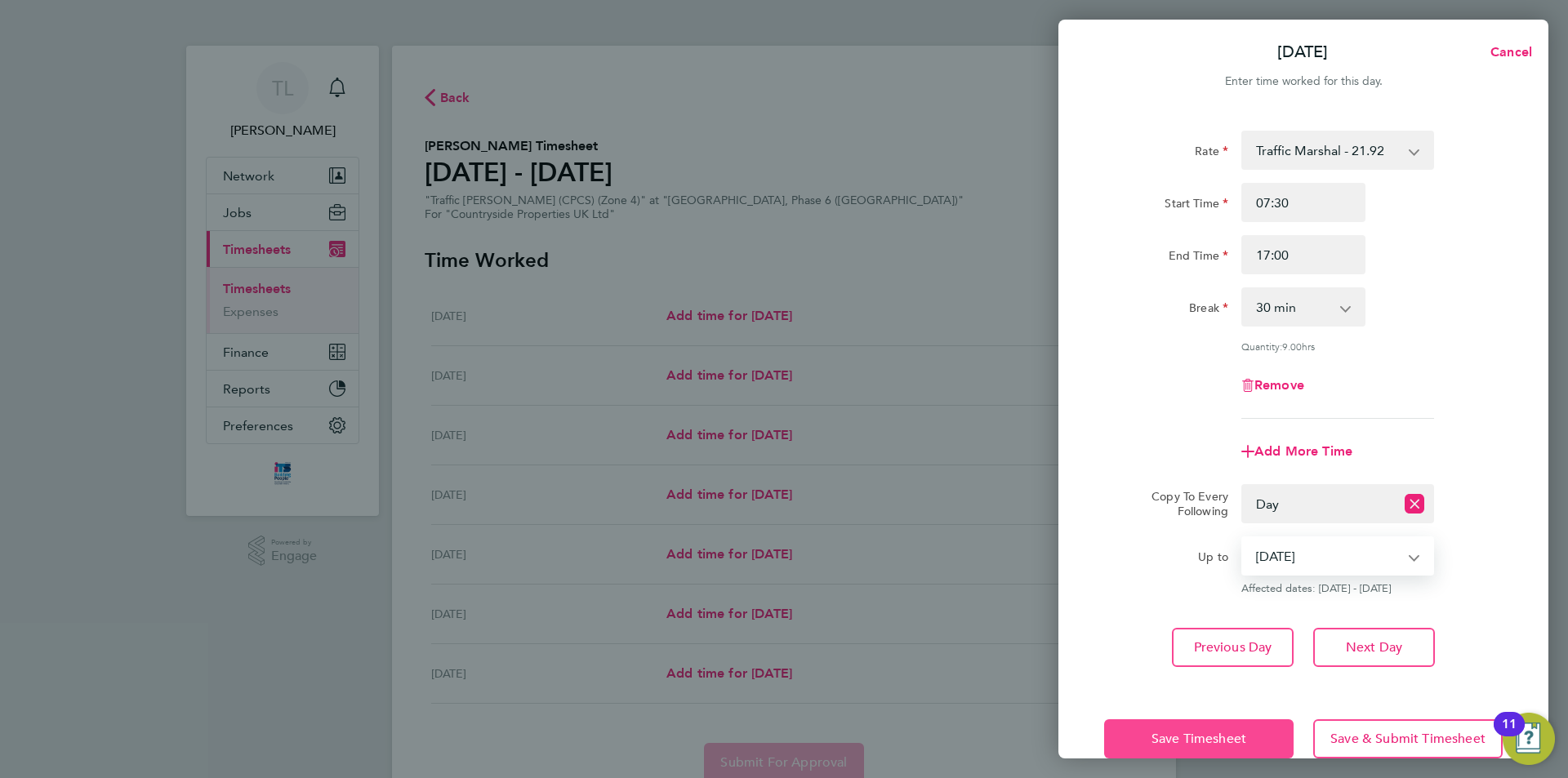
click at [1217, 738] on span "Save Timesheet" at bounding box center [1199, 739] width 94 height 17
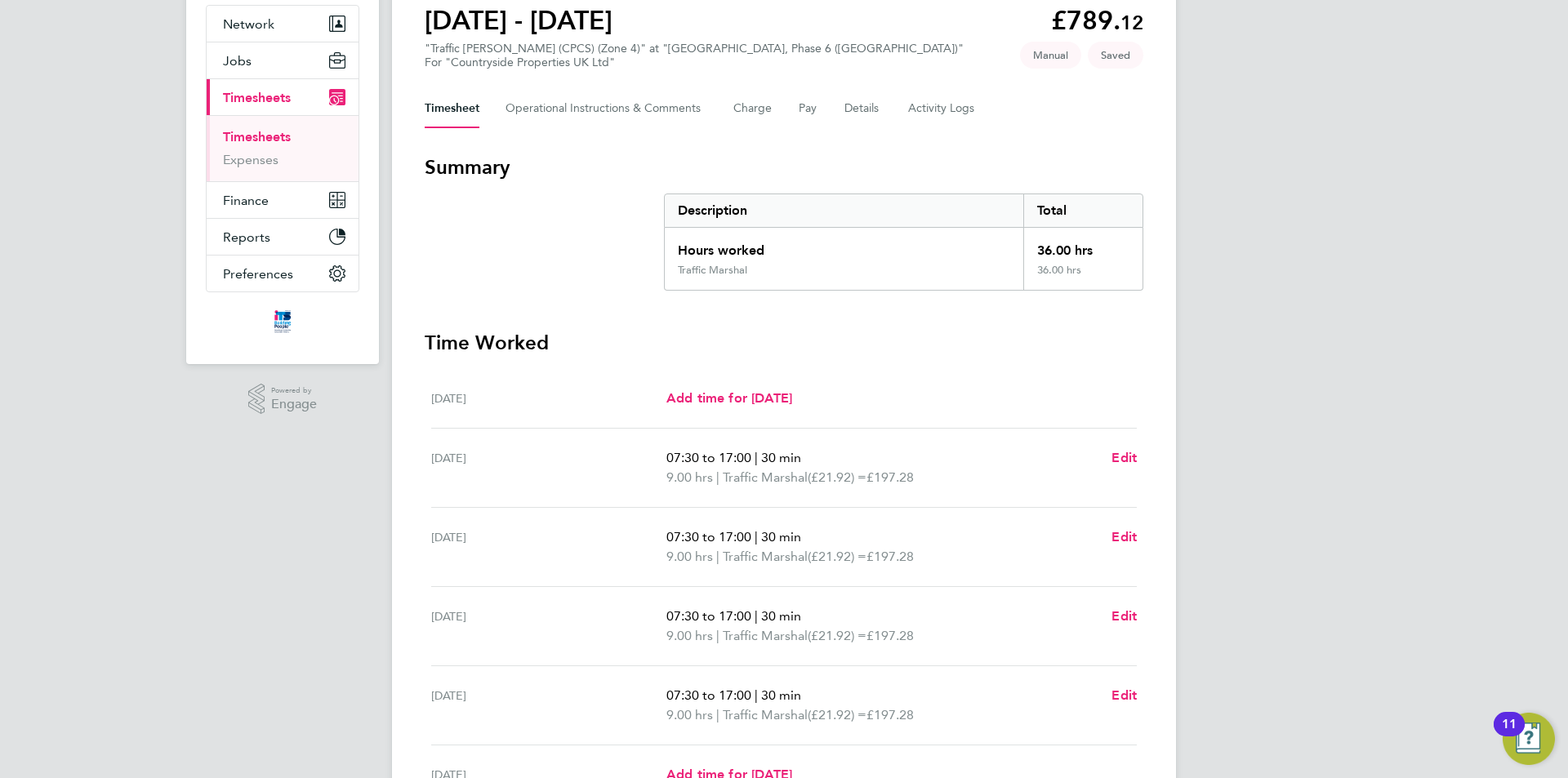
scroll to position [382, 0]
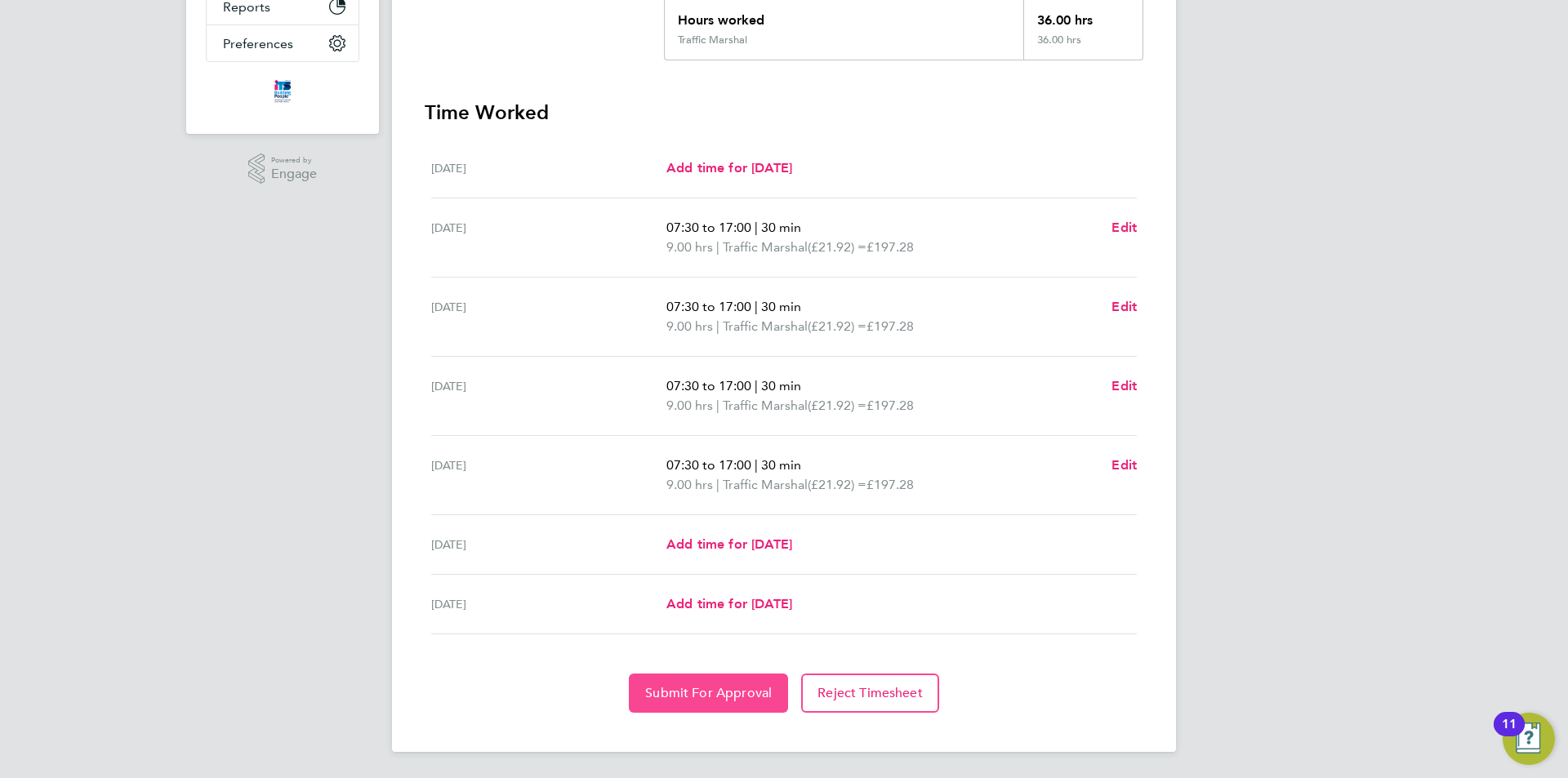
click at [691, 686] on span "Submit For Approval" at bounding box center [708, 693] width 127 height 17
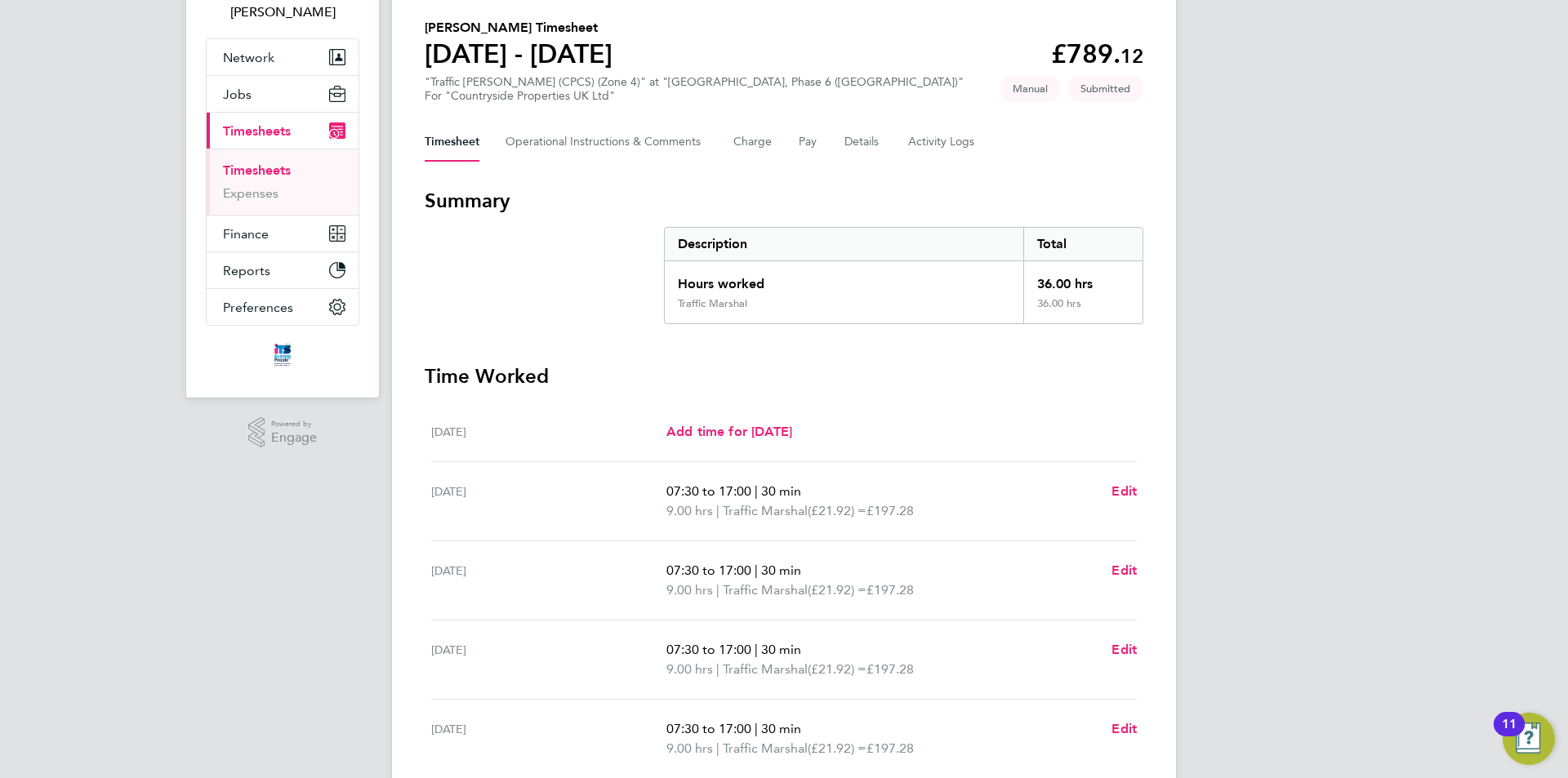
scroll to position [0, 0]
